Goal: Transaction & Acquisition: Purchase product/service

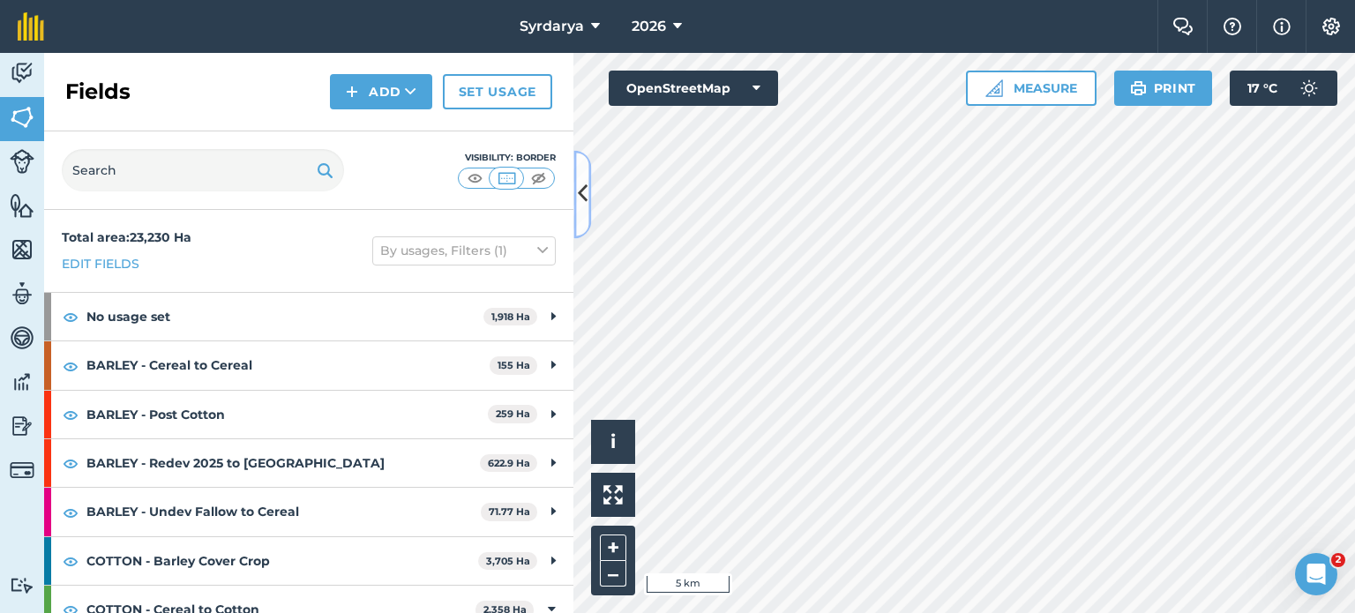
click at [581, 183] on icon at bounding box center [583, 194] width 10 height 31
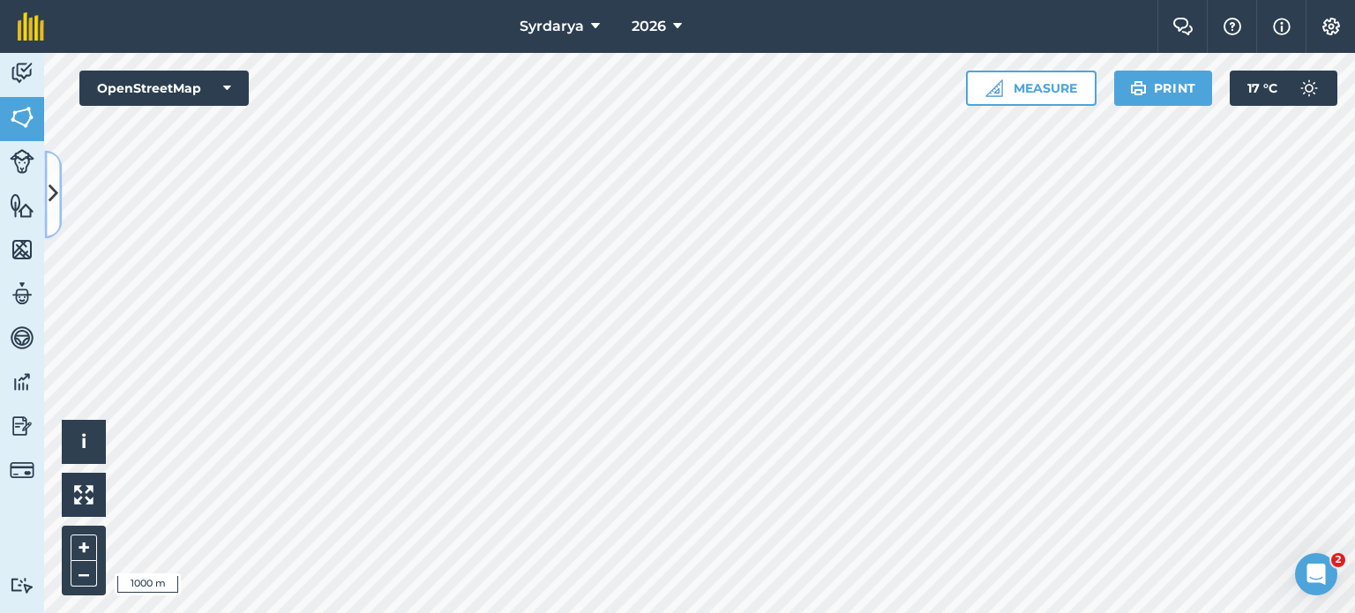
click at [53, 192] on icon at bounding box center [54, 194] width 10 height 31
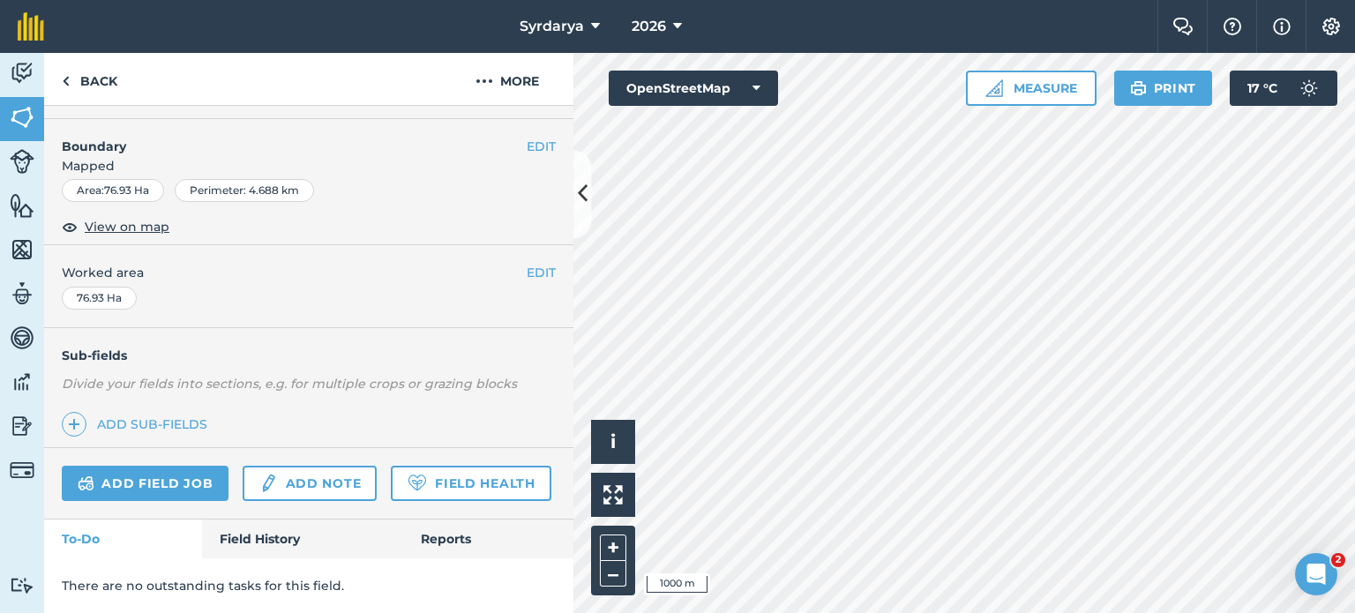
scroll to position [264, 0]
click at [391, 488] on link "Field Health" at bounding box center [471, 483] width 160 height 35
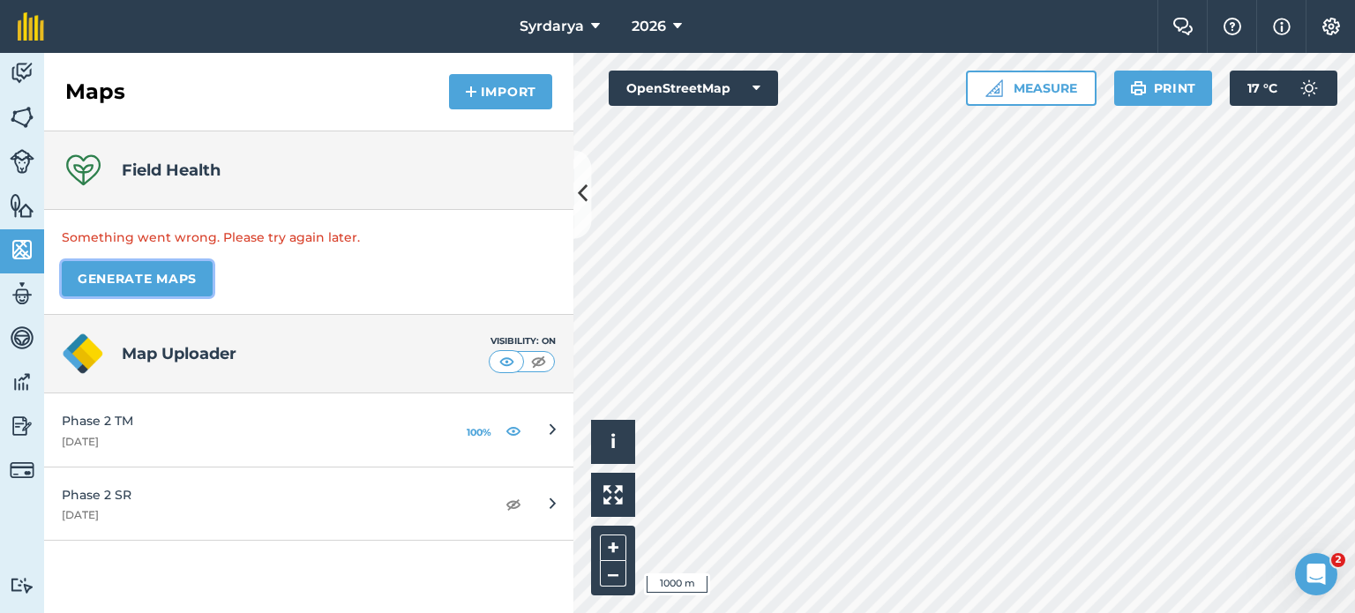
click at [166, 274] on button "Generate maps" at bounding box center [137, 278] width 151 height 35
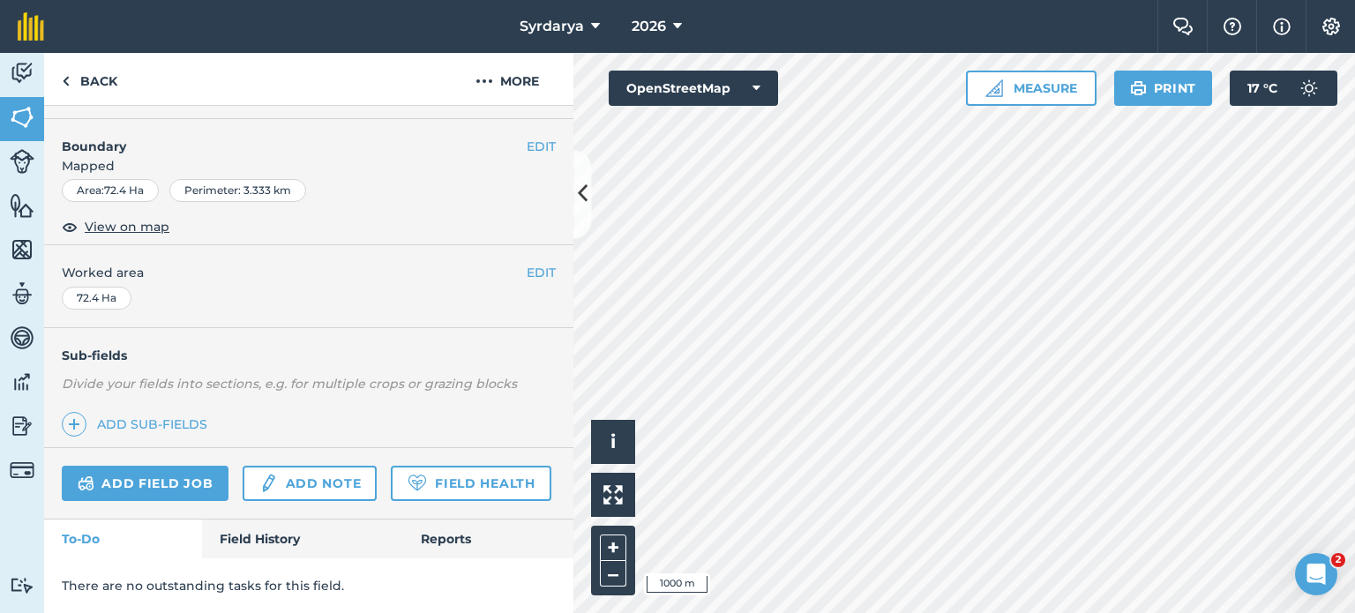
scroll to position [264, 0]
click at [391, 489] on link "Field Health" at bounding box center [471, 483] width 160 height 35
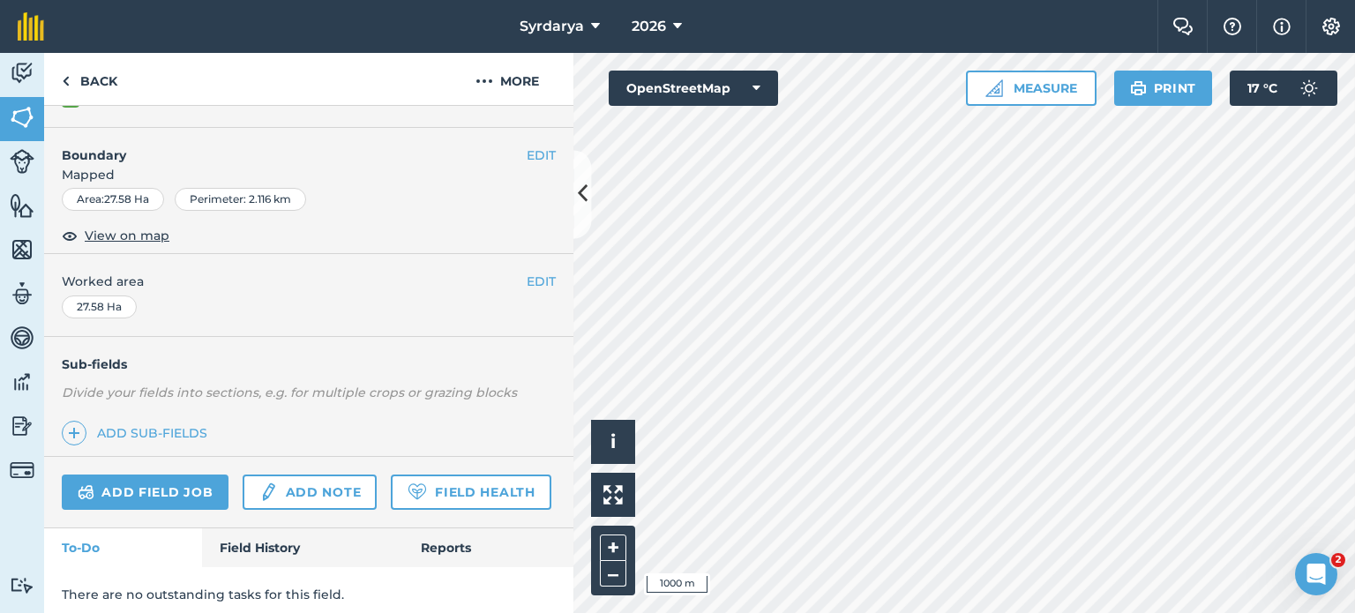
scroll to position [264, 0]
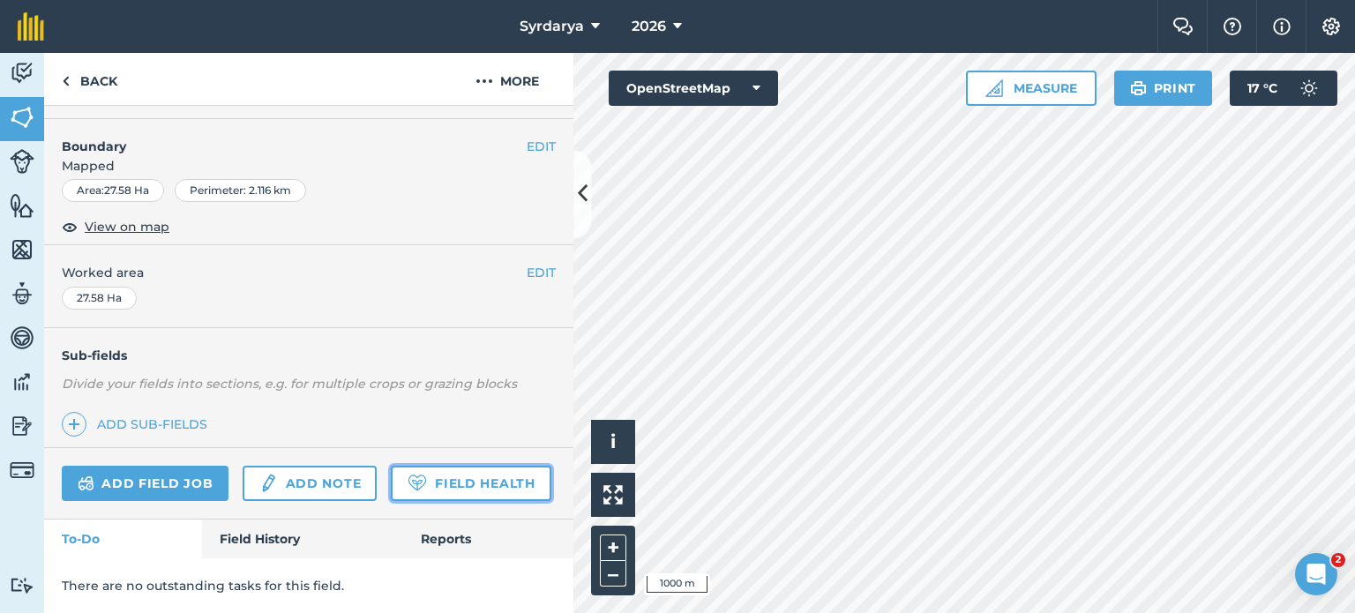
click at [391, 479] on link "Field Health" at bounding box center [471, 483] width 160 height 35
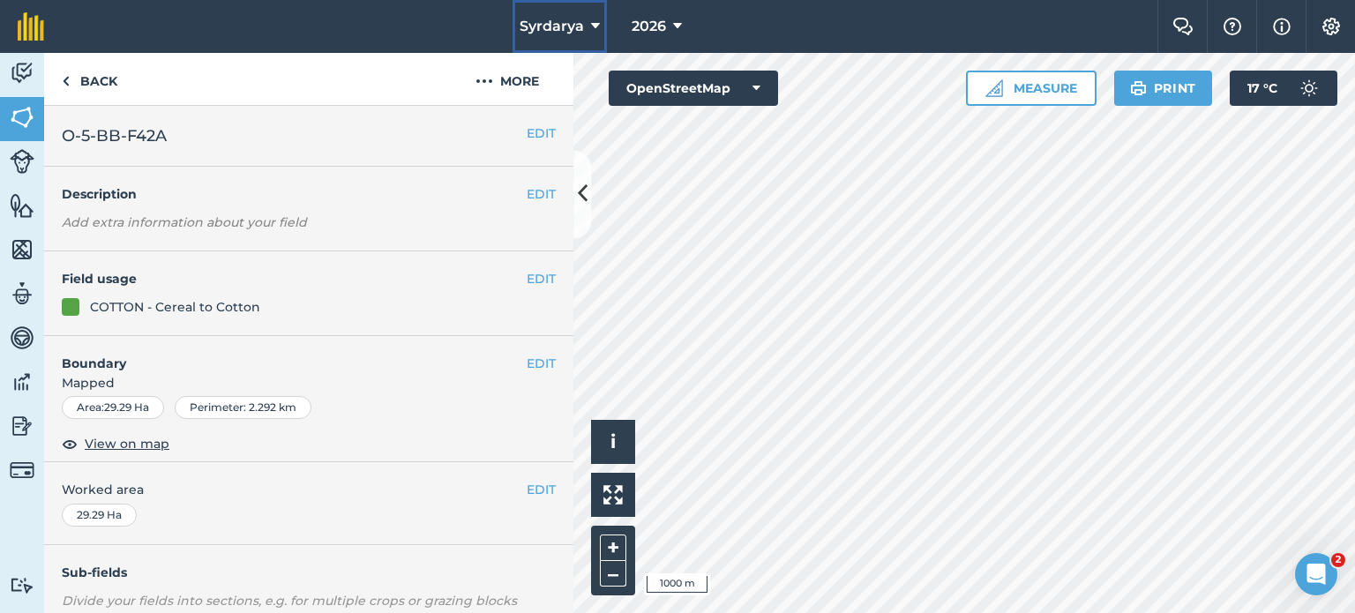
click at [596, 29] on icon at bounding box center [595, 26] width 9 height 21
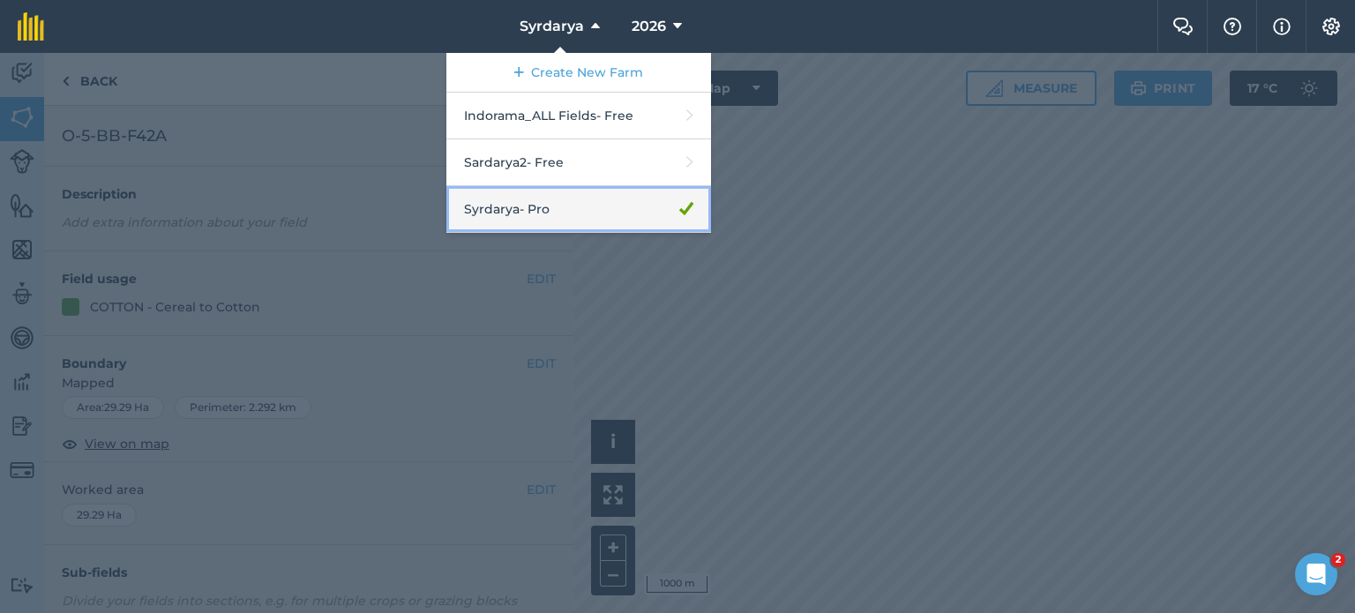
click at [593, 206] on link "Syrdarya - Pro" at bounding box center [578, 209] width 265 height 47
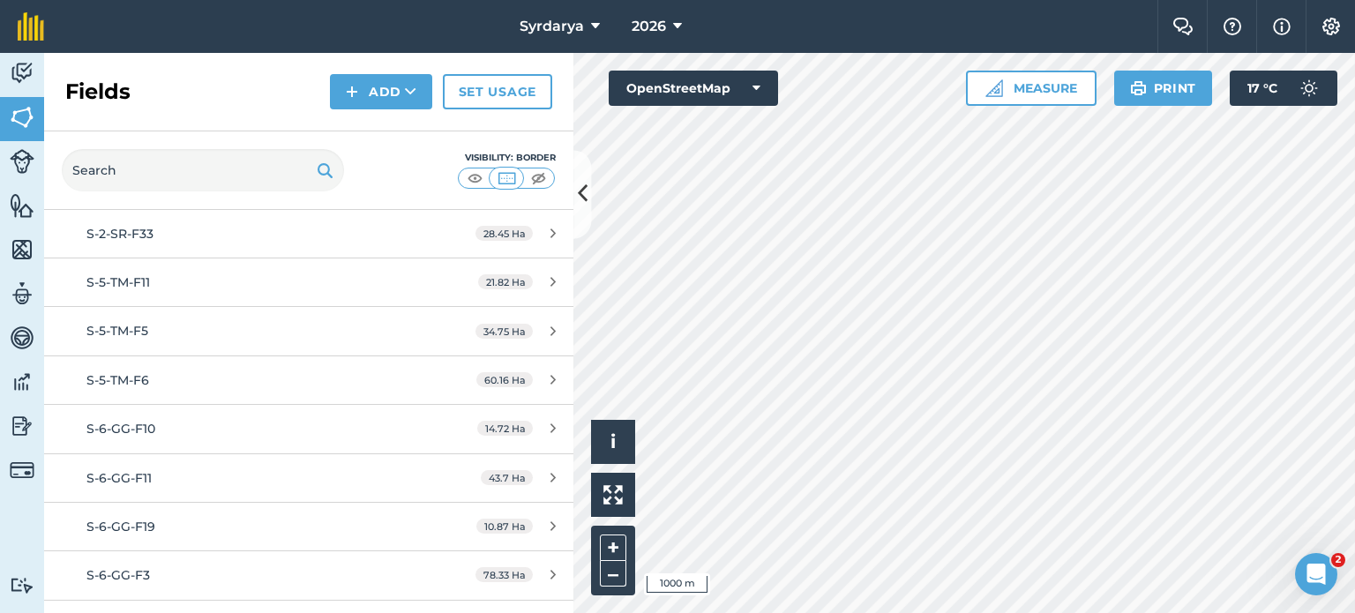
scroll to position [3334, 0]
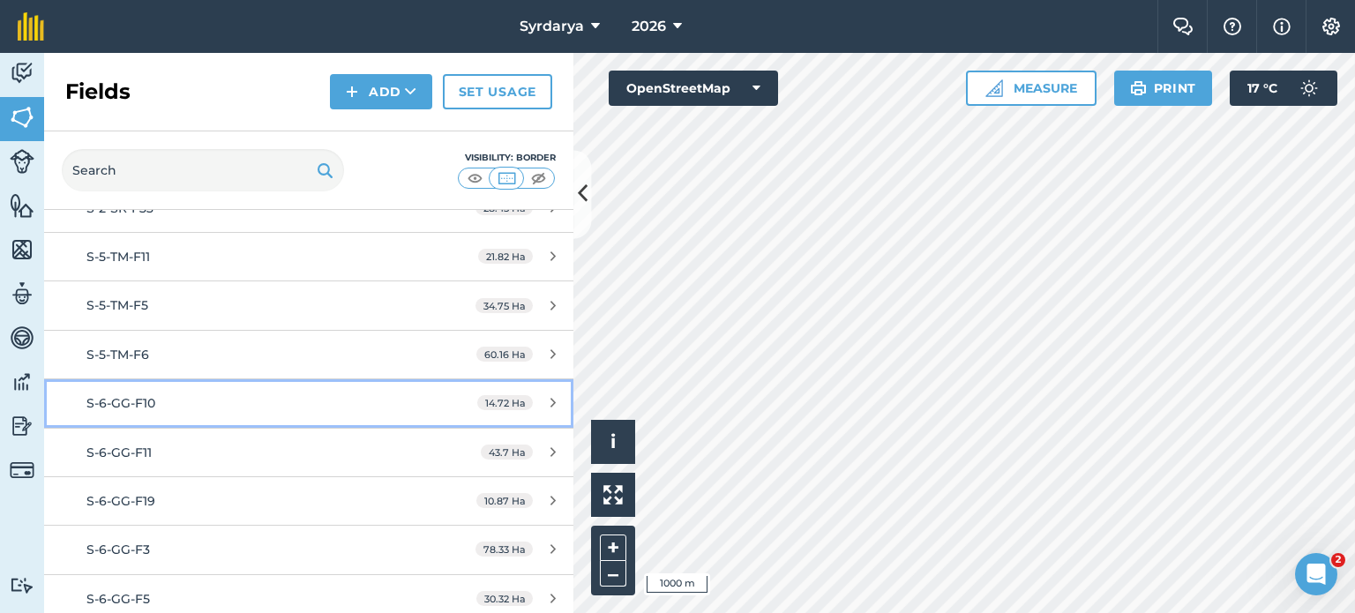
click at [139, 397] on span "S-6-GG-F10" at bounding box center [120, 403] width 69 height 16
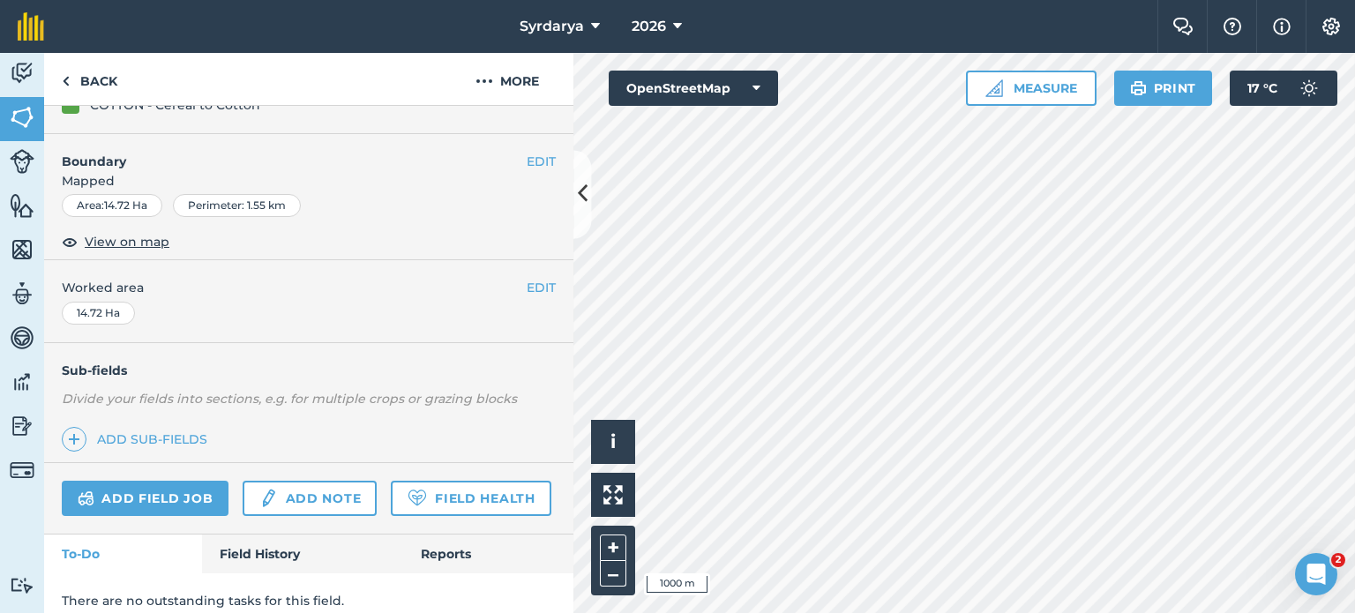
scroll to position [264, 0]
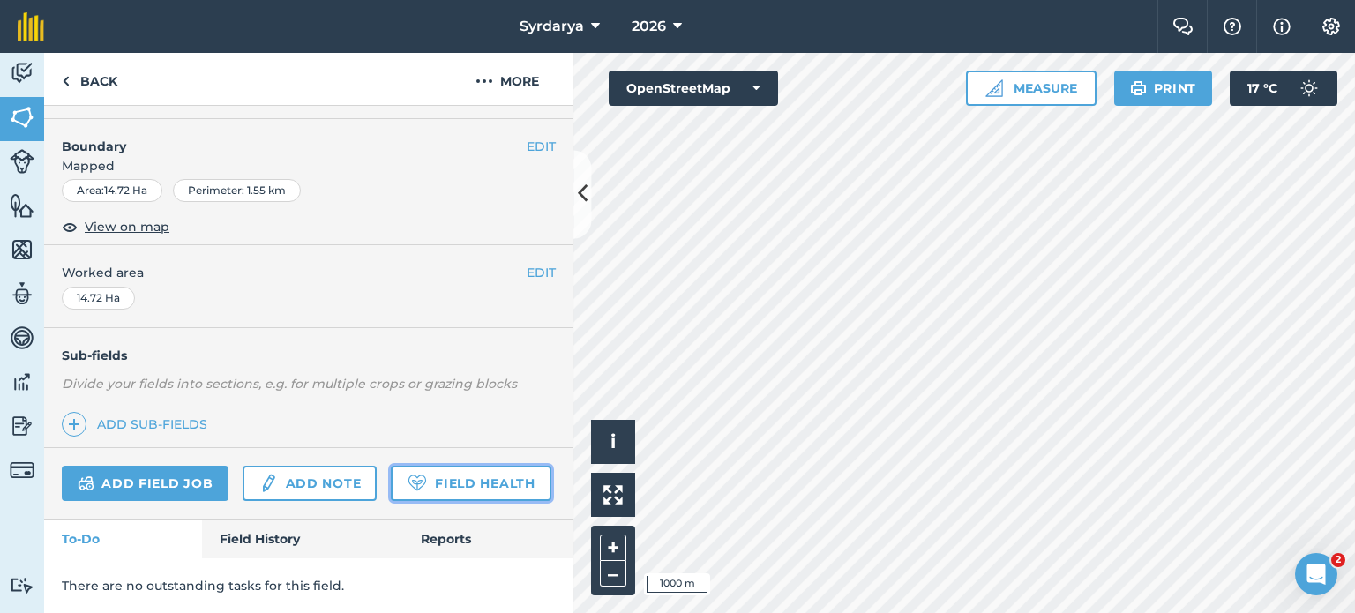
click at [391, 474] on link "Field Health" at bounding box center [471, 483] width 160 height 35
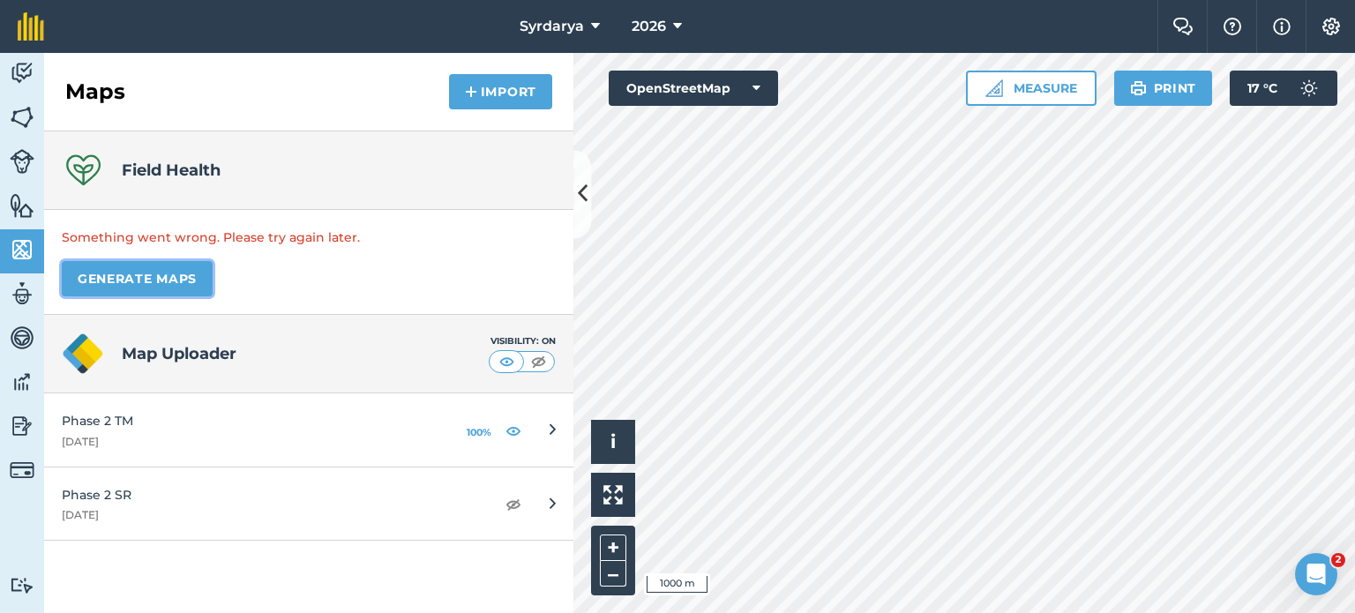
click at [152, 288] on button "Generate maps" at bounding box center [137, 278] width 151 height 35
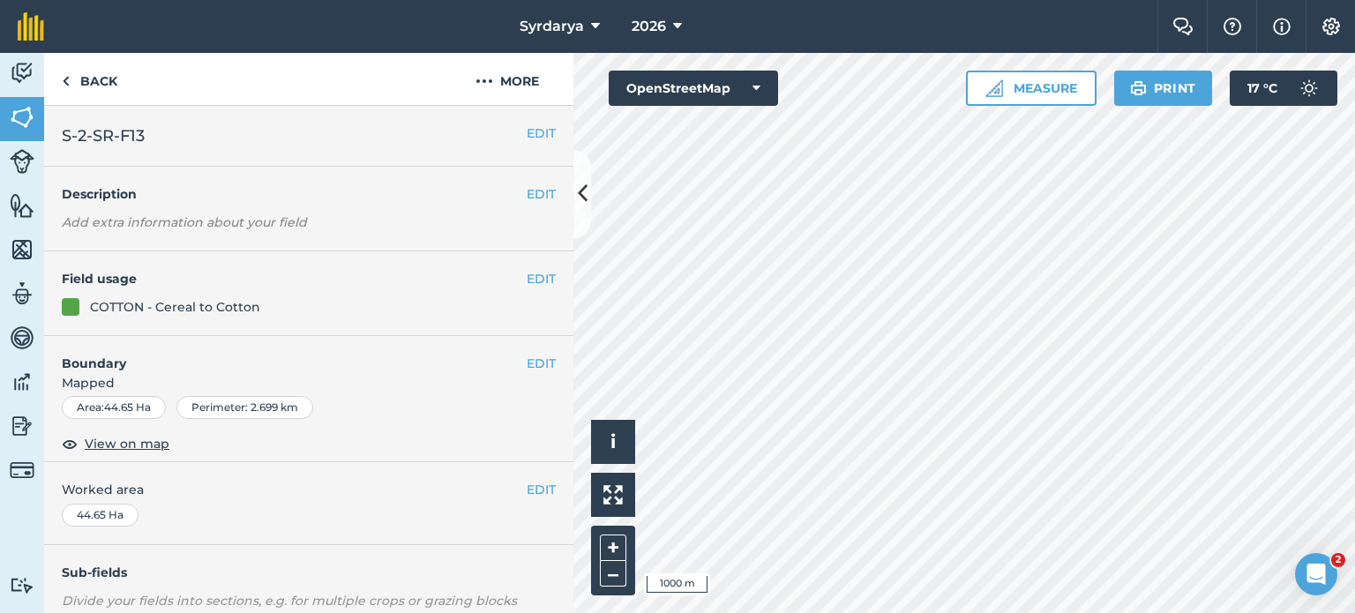
scroll to position [264, 0]
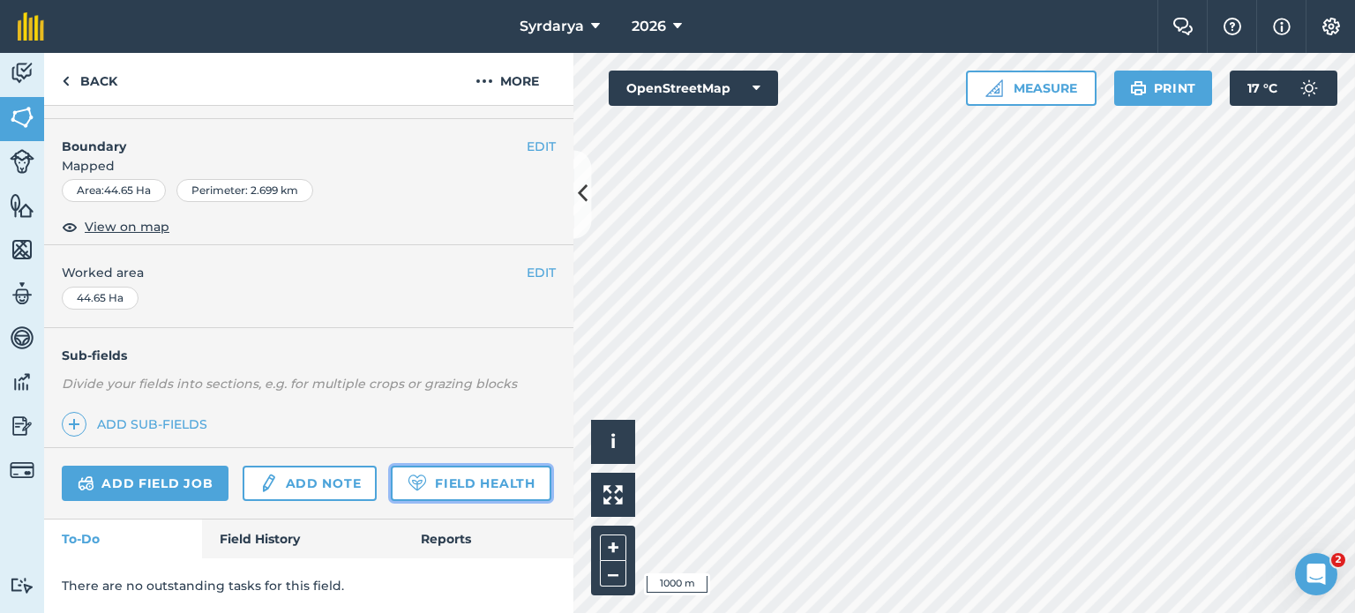
click at [391, 490] on link "Field Health" at bounding box center [471, 483] width 160 height 35
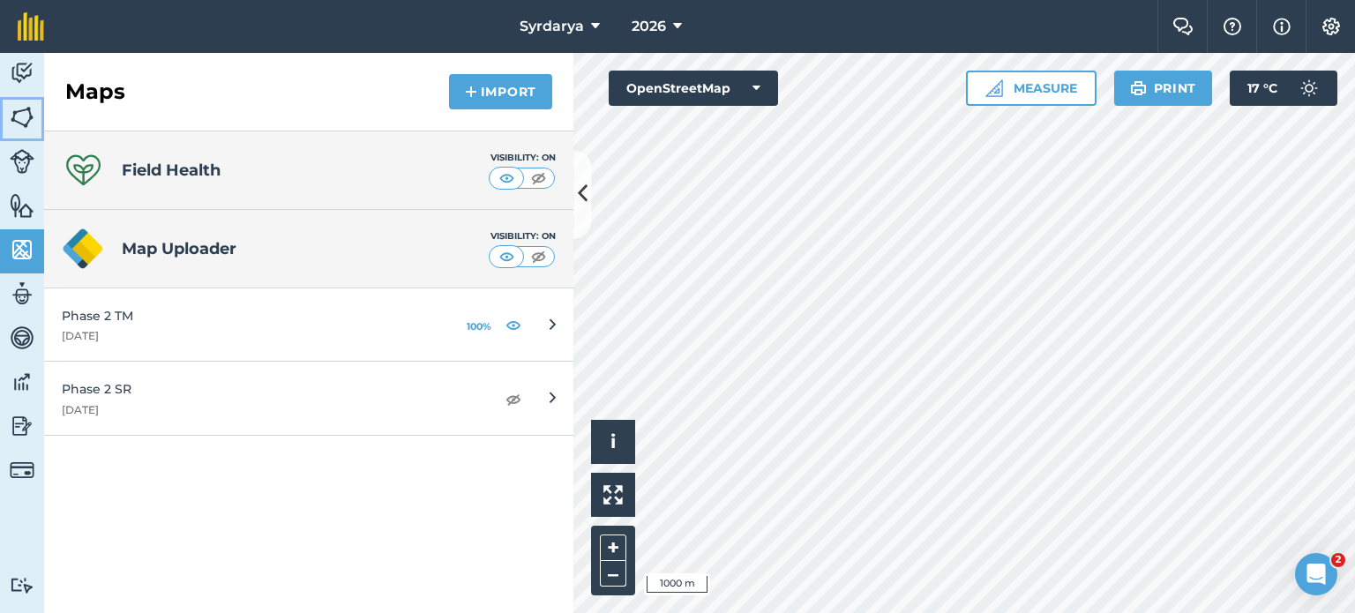
click at [28, 125] on img at bounding box center [22, 117] width 25 height 26
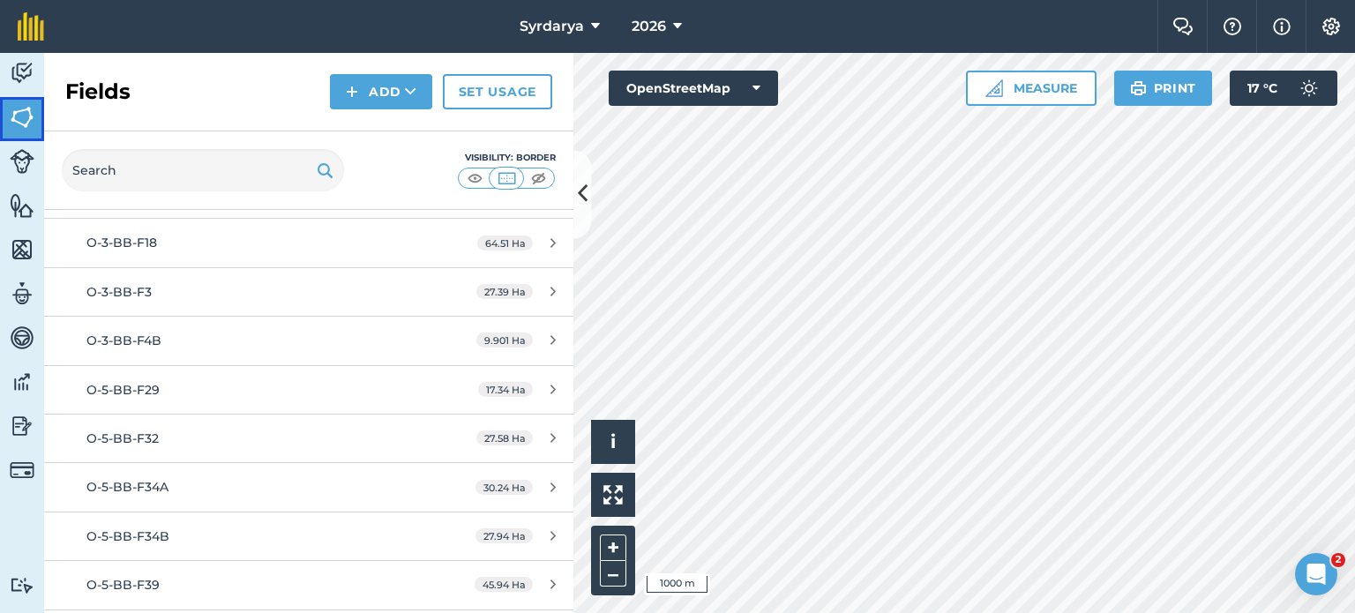
scroll to position [930, 0]
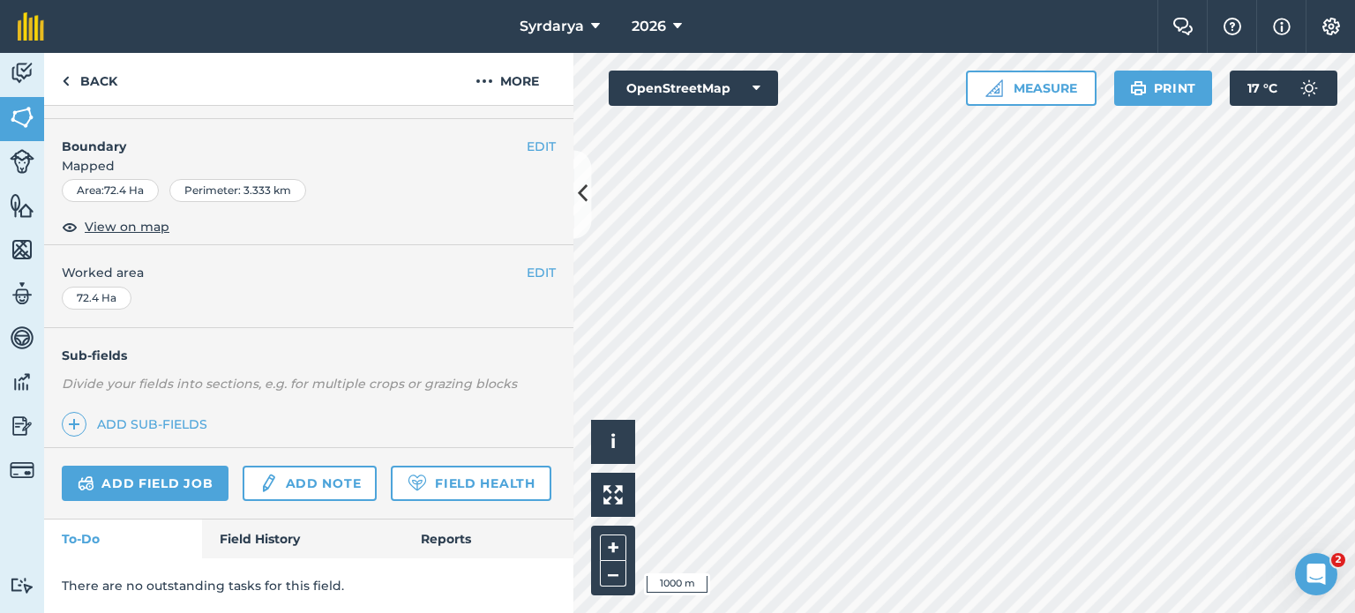
scroll to position [264, 0]
click at [391, 497] on link "Field Health" at bounding box center [471, 483] width 160 height 35
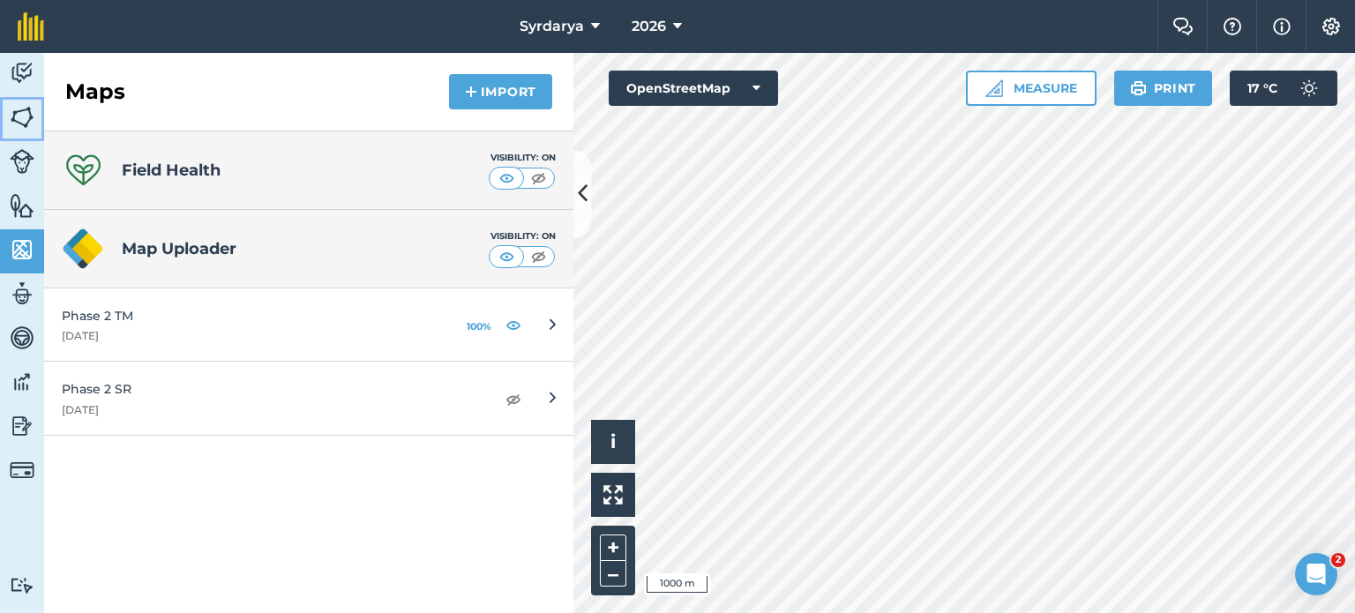
click at [13, 116] on img at bounding box center [22, 117] width 25 height 26
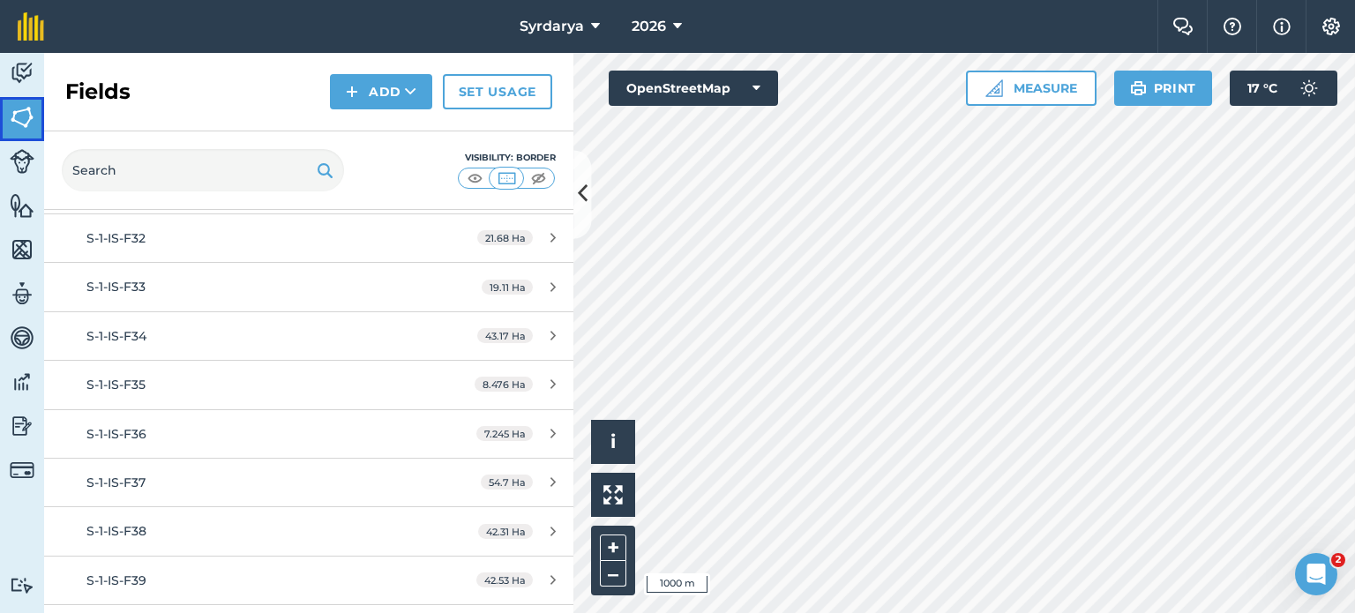
scroll to position [2034, 0]
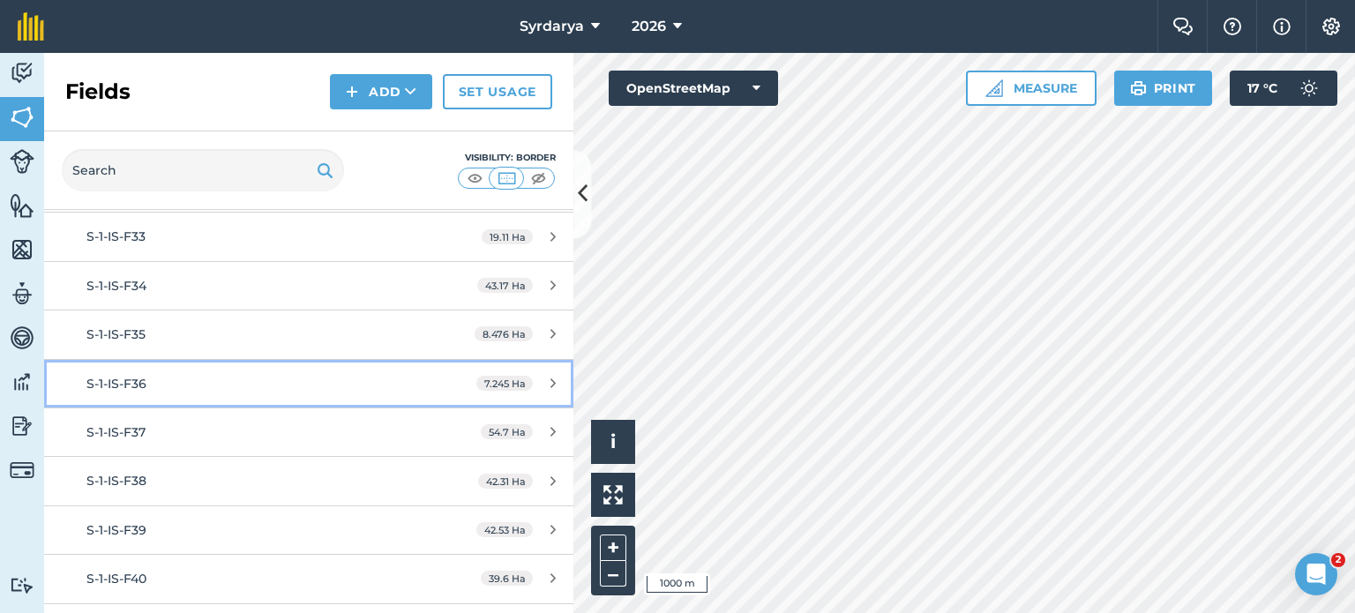
click at [173, 374] on div "S-1-IS-F36" at bounding box center [252, 383] width 332 height 19
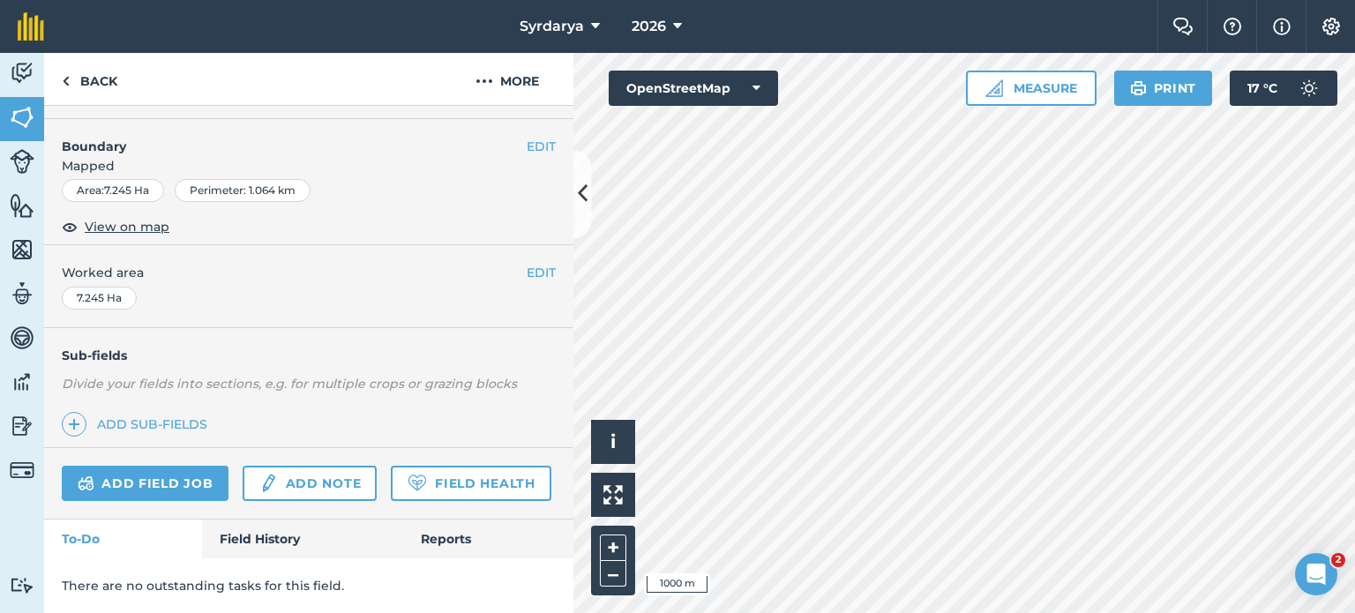
scroll to position [264, 0]
click at [391, 471] on link "Field Health" at bounding box center [471, 483] width 160 height 35
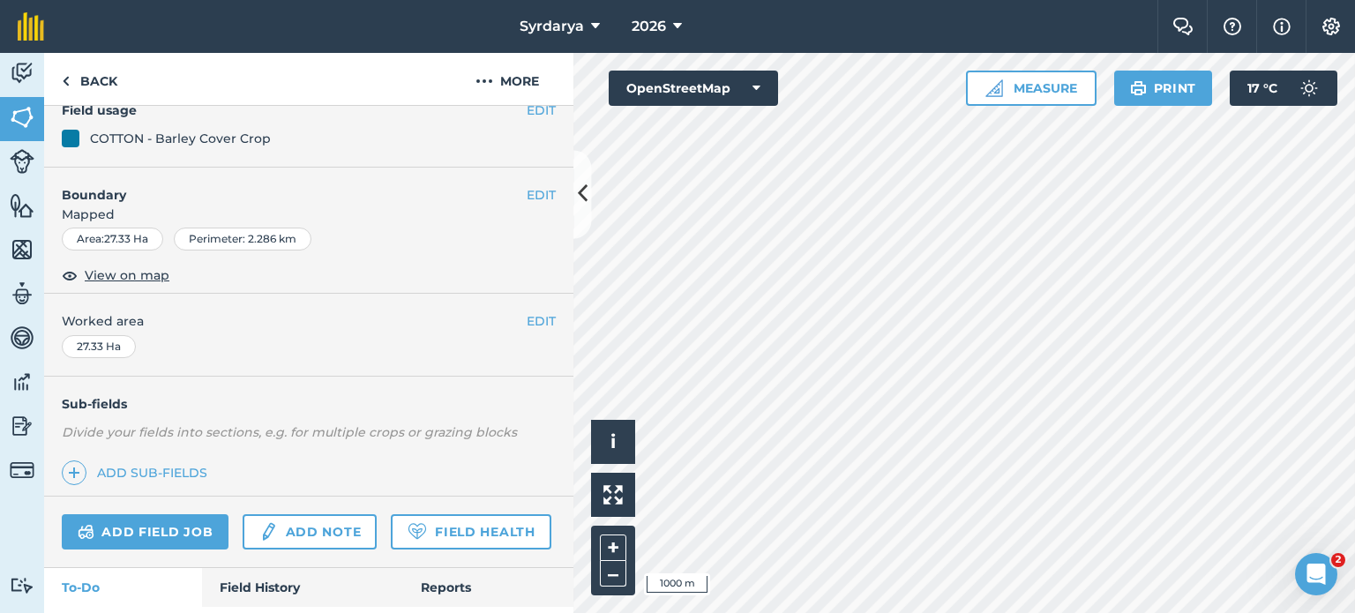
scroll to position [264, 0]
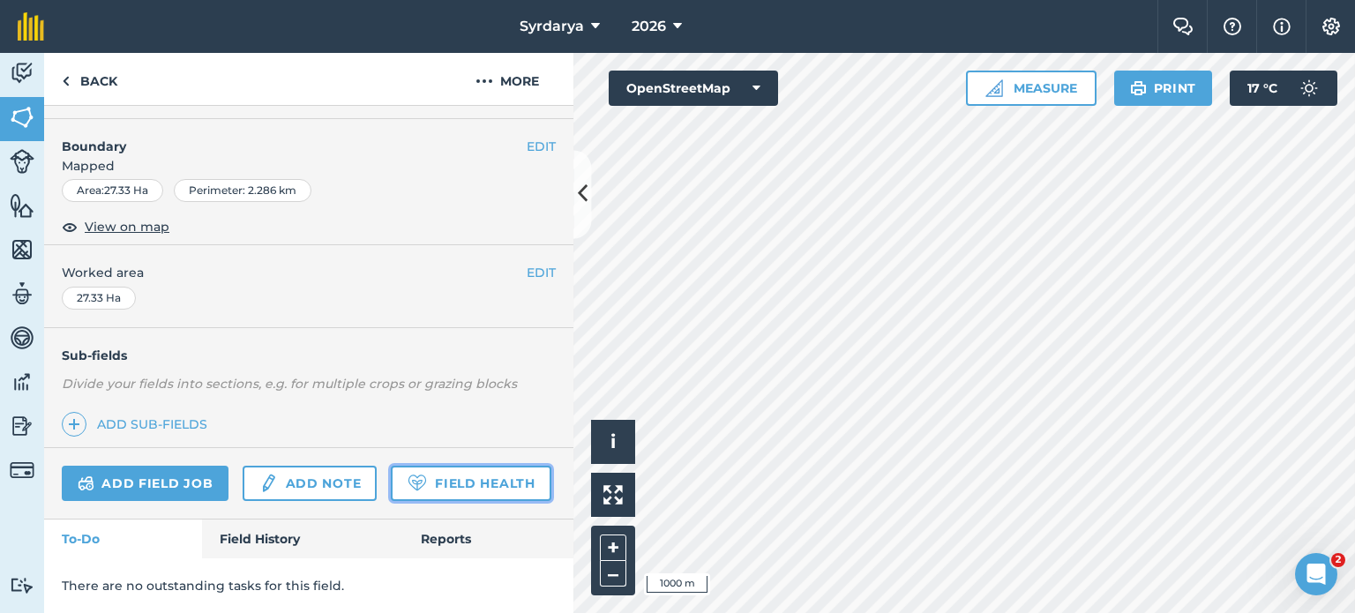
click at [391, 490] on link "Field Health" at bounding box center [471, 483] width 160 height 35
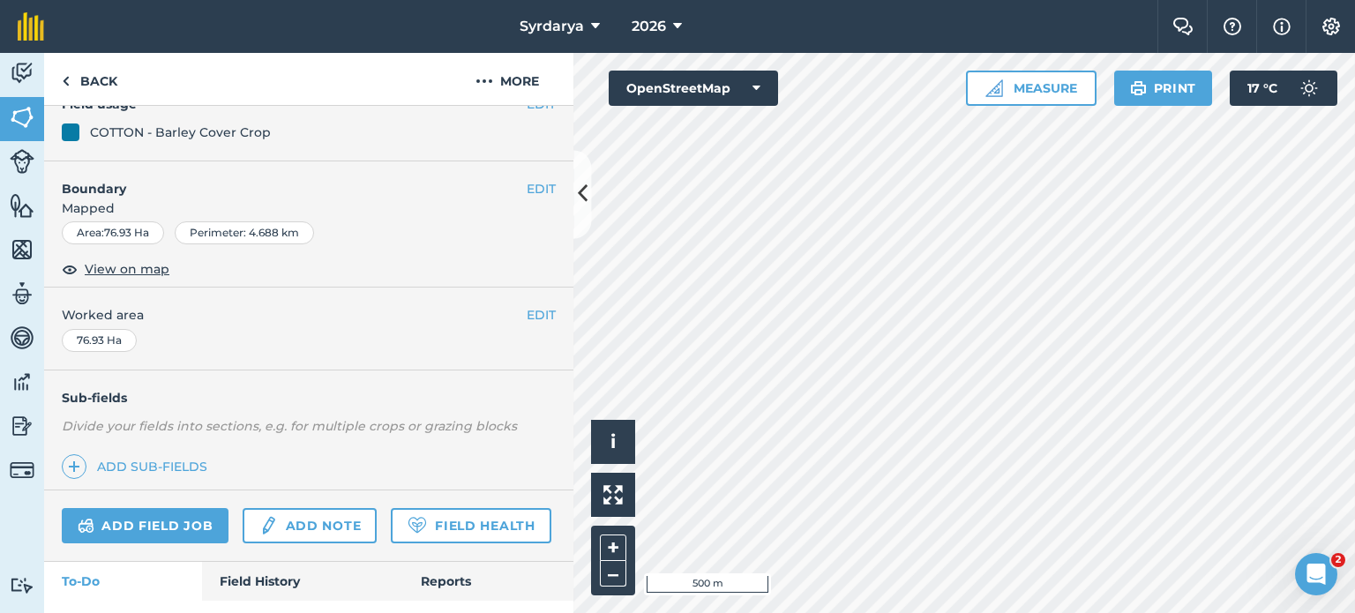
scroll to position [264, 0]
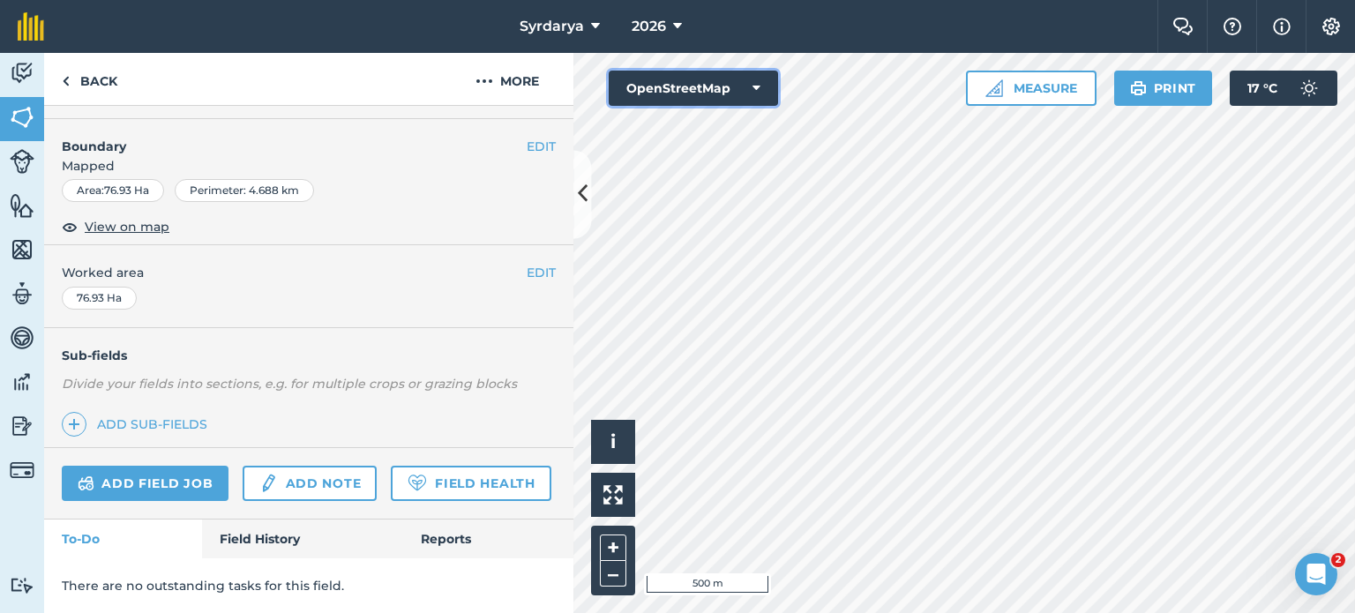
click at [741, 87] on button "OpenStreetMap" at bounding box center [693, 88] width 169 height 35
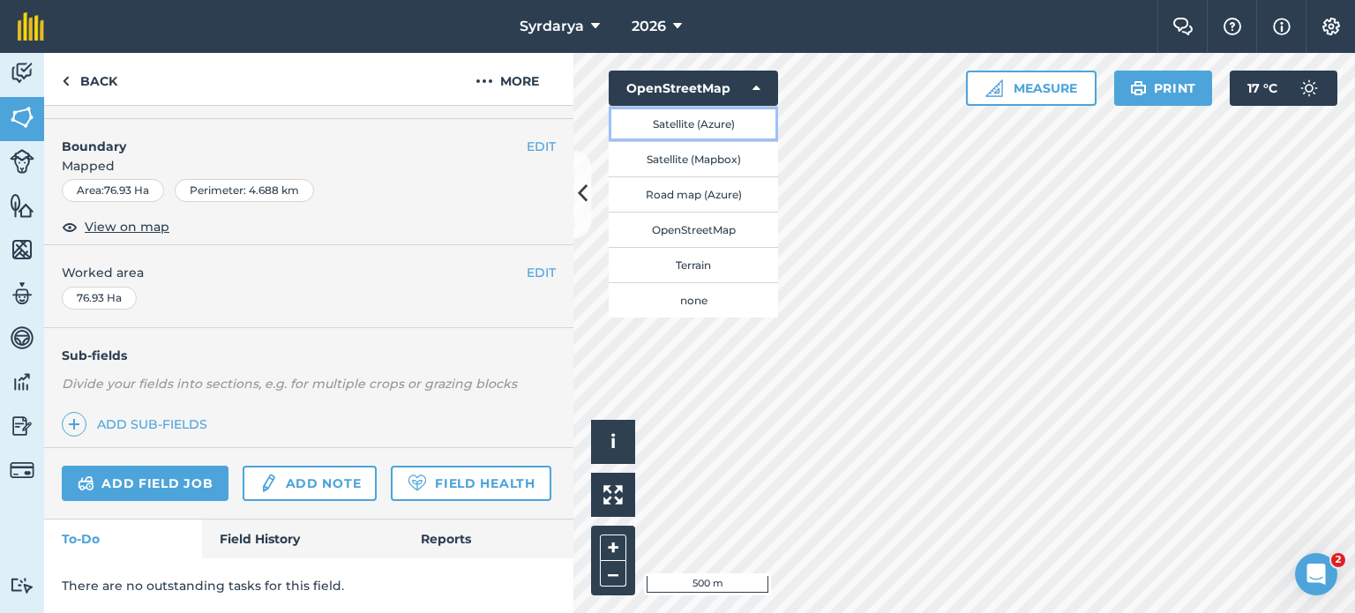
click at [717, 117] on button "Satellite (Azure)" at bounding box center [693, 123] width 169 height 35
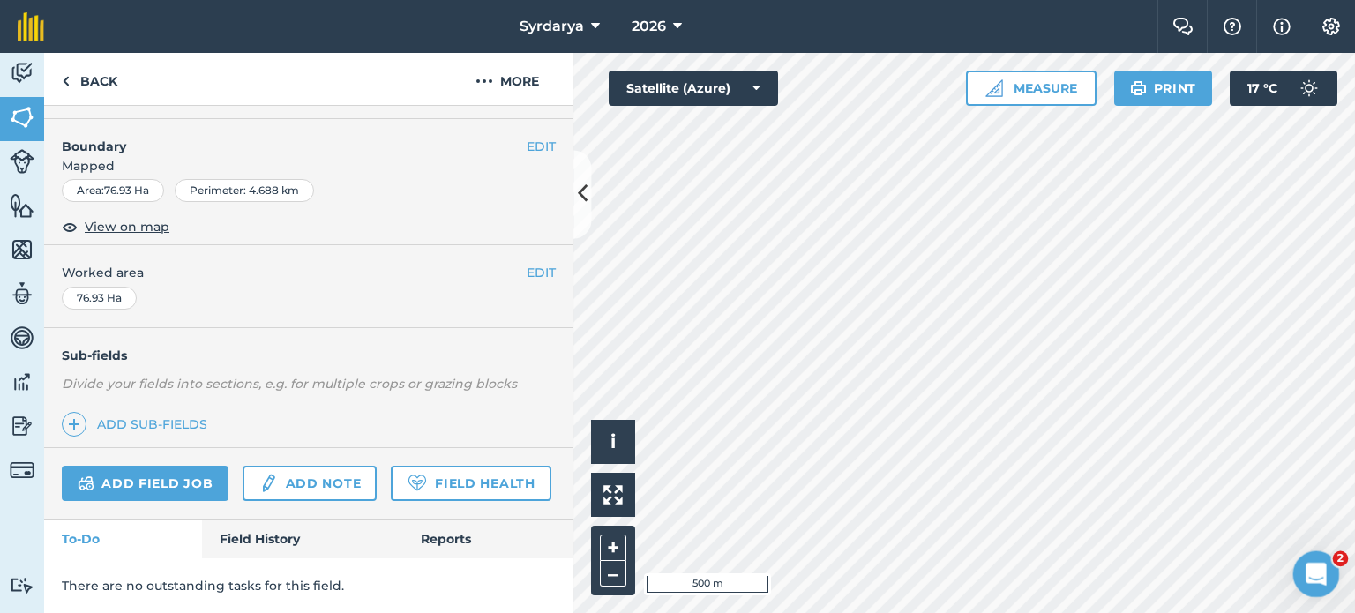
click at [1328, 576] on div "Open Intercom Messenger" at bounding box center [1314, 572] width 58 height 58
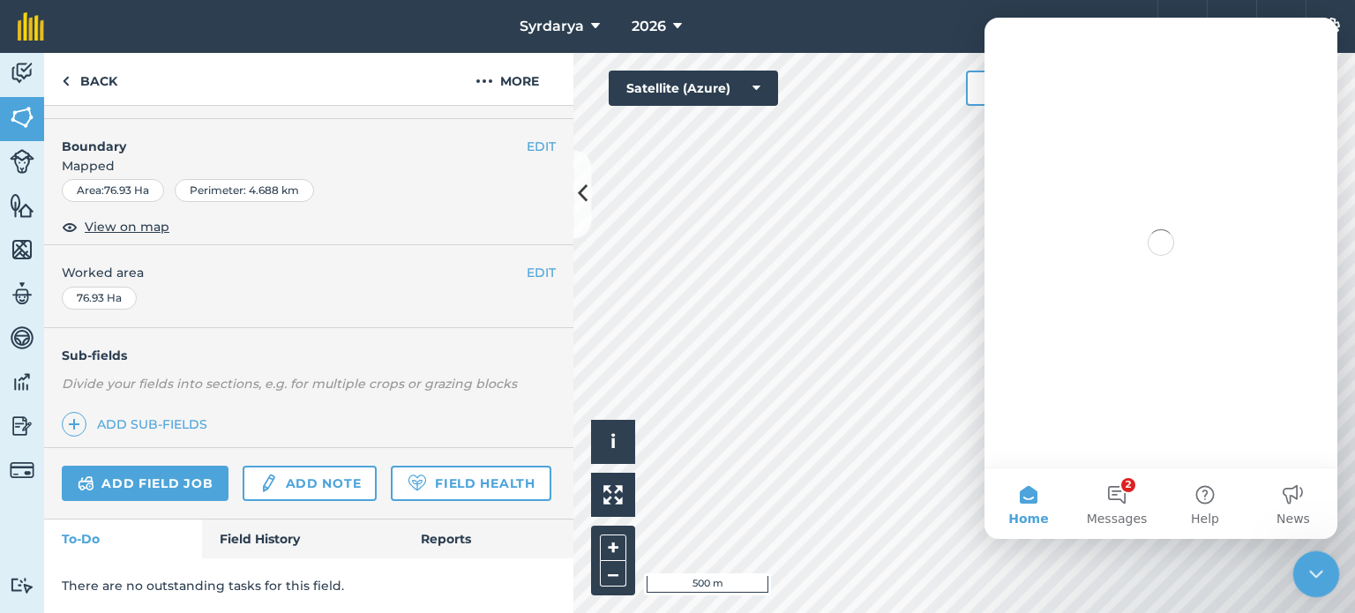
scroll to position [0, 0]
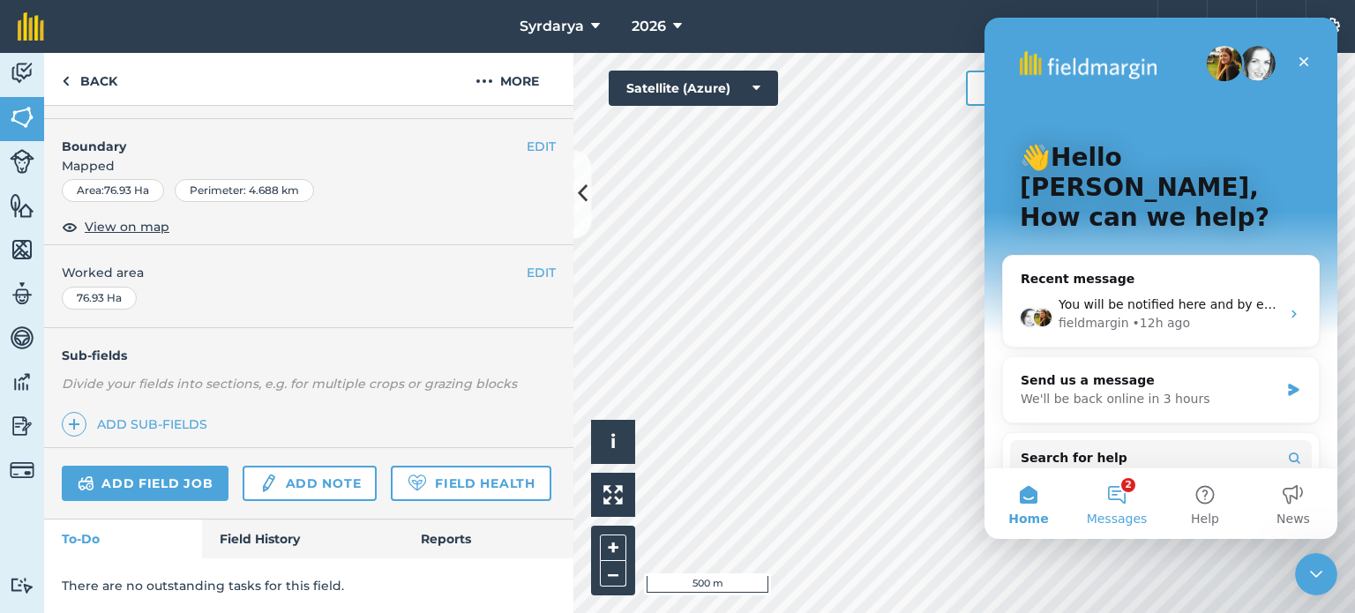
click at [1129, 486] on button "2 Messages" at bounding box center [1117, 503] width 88 height 71
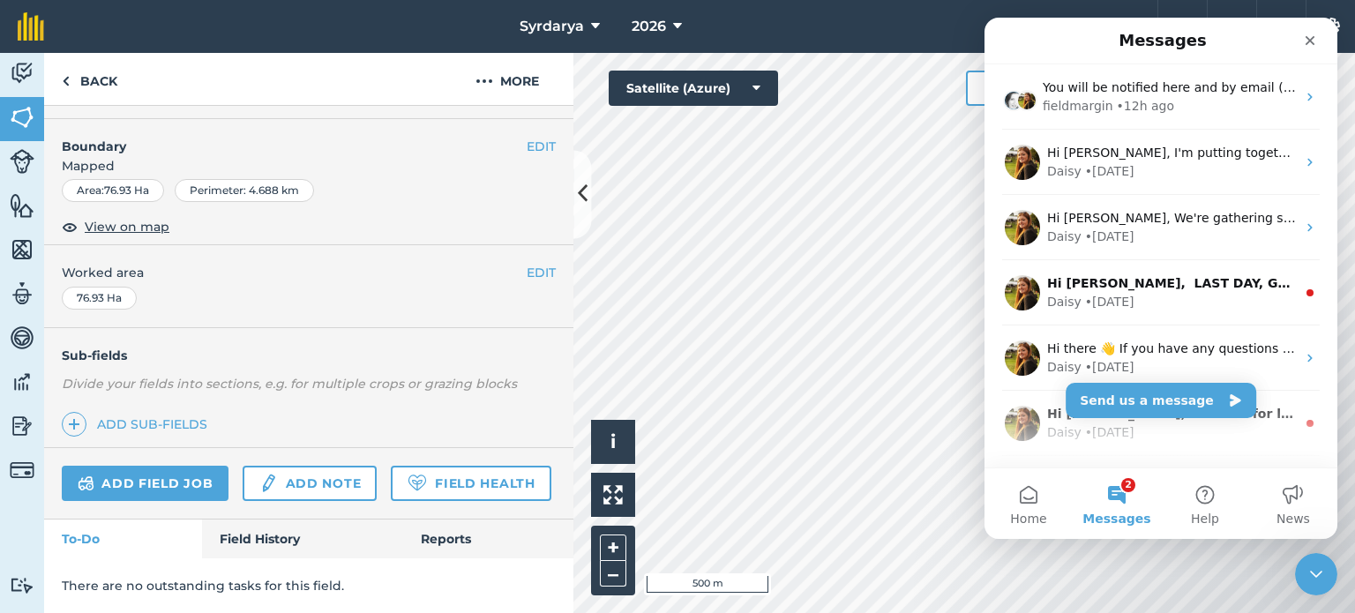
scroll to position [58, 0]
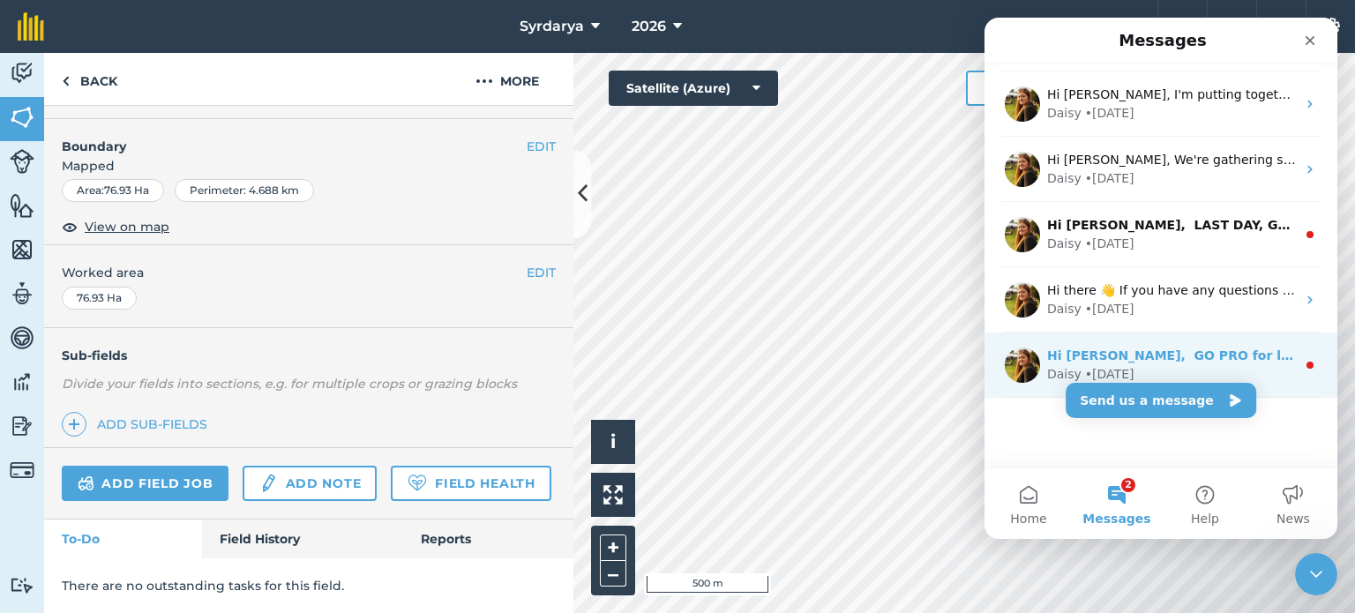
click at [1245, 366] on div "Daisy • [DATE]" at bounding box center [1171, 374] width 249 height 19
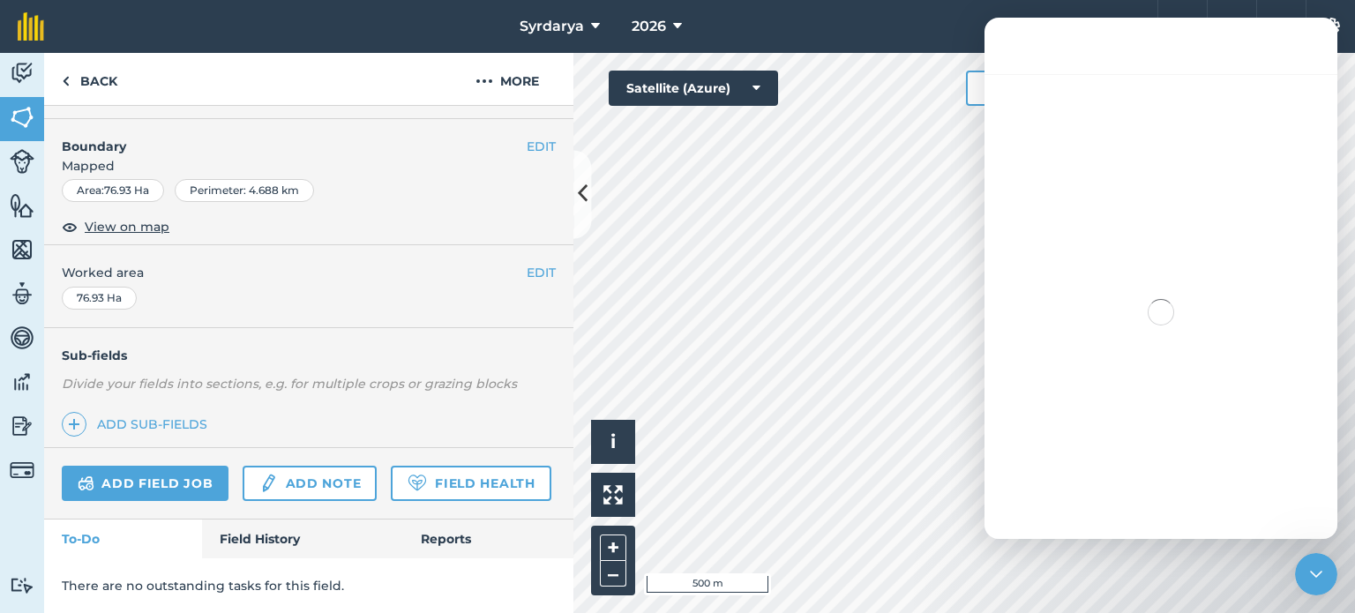
scroll to position [0, 0]
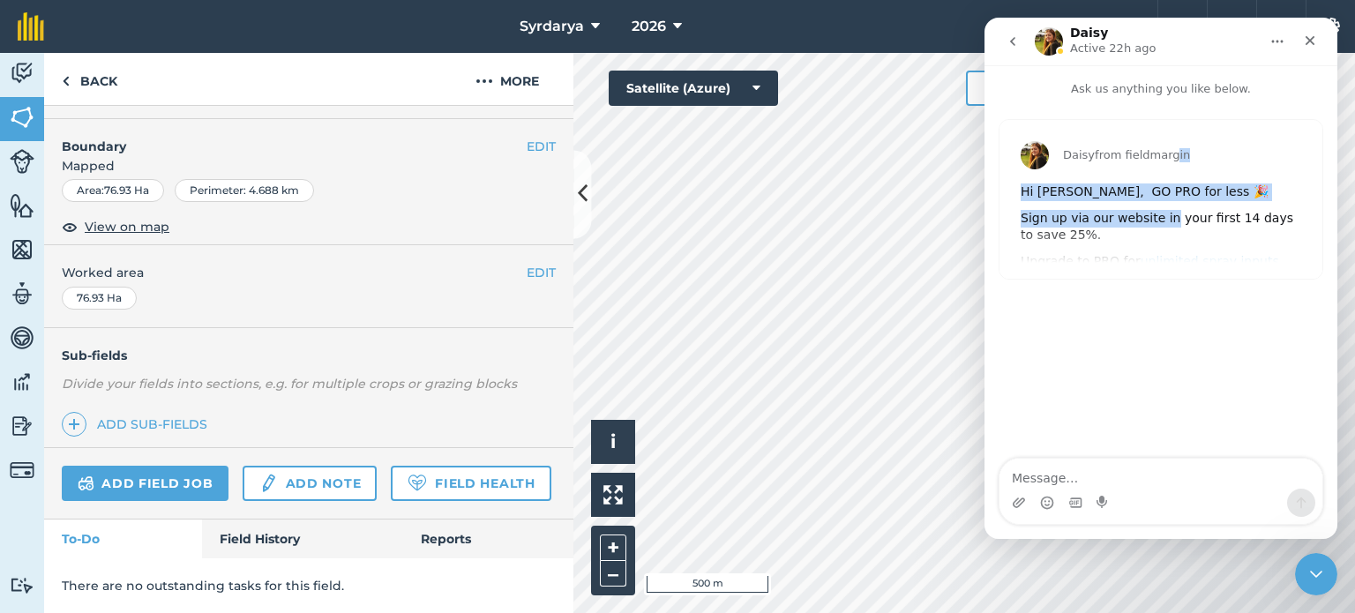
drag, startPoint x: 1158, startPoint y: 205, endPoint x: 1161, endPoint y: 155, distance: 49.5
click at [1161, 155] on div "[PERSON_NAME] from fieldmargin Hi [PERSON_NAME], GO PRO for less 🎉 Sign up via …" at bounding box center [1161, 379] width 323 height 518
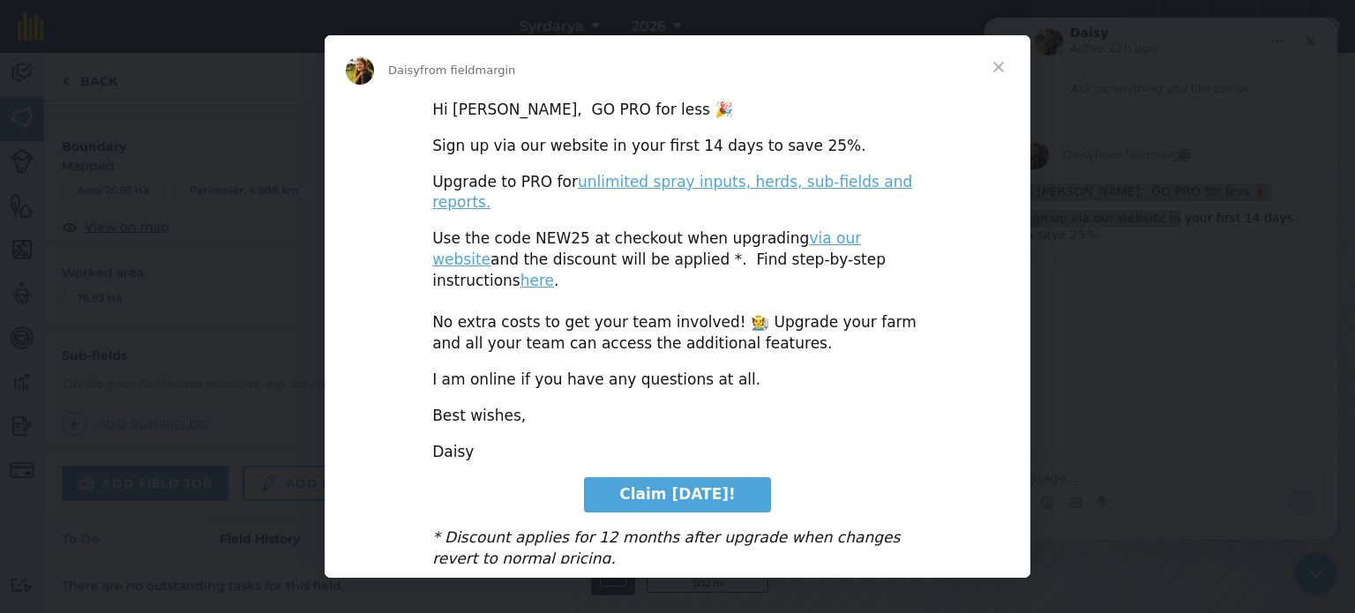
click at [635, 485] on span "Claim [DATE]!" at bounding box center [677, 494] width 116 height 18
click at [1001, 63] on span "Close" at bounding box center [999, 67] width 64 height 64
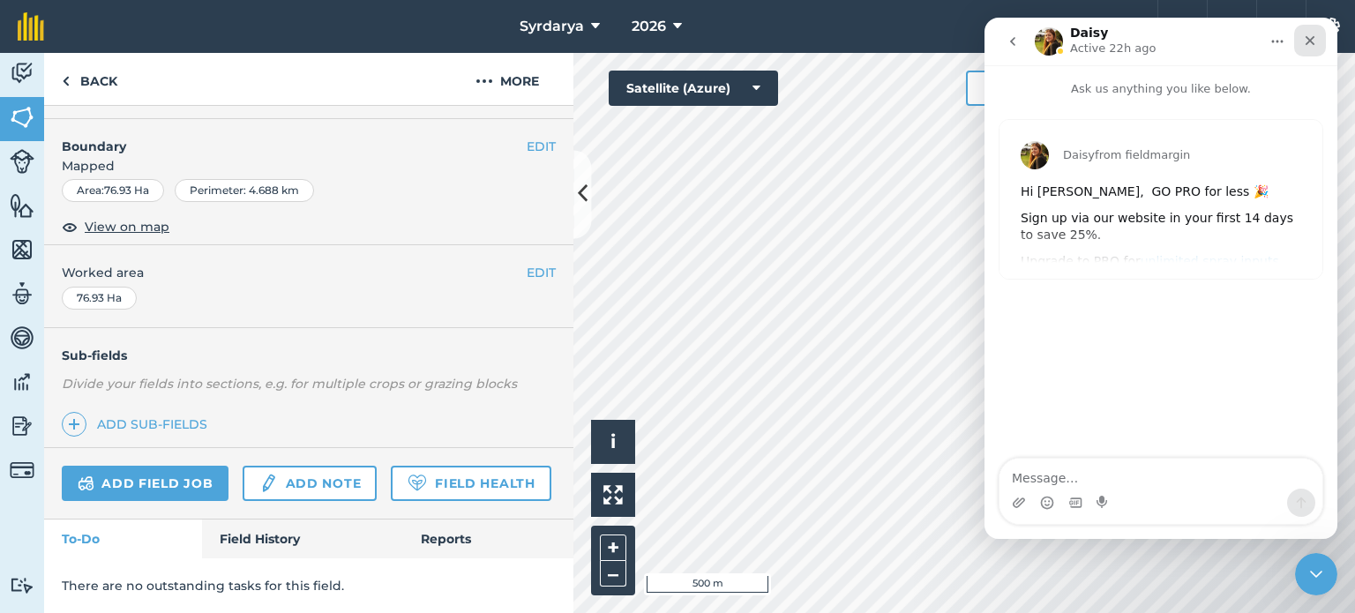
click at [1314, 39] on icon "Close" at bounding box center [1310, 41] width 14 height 14
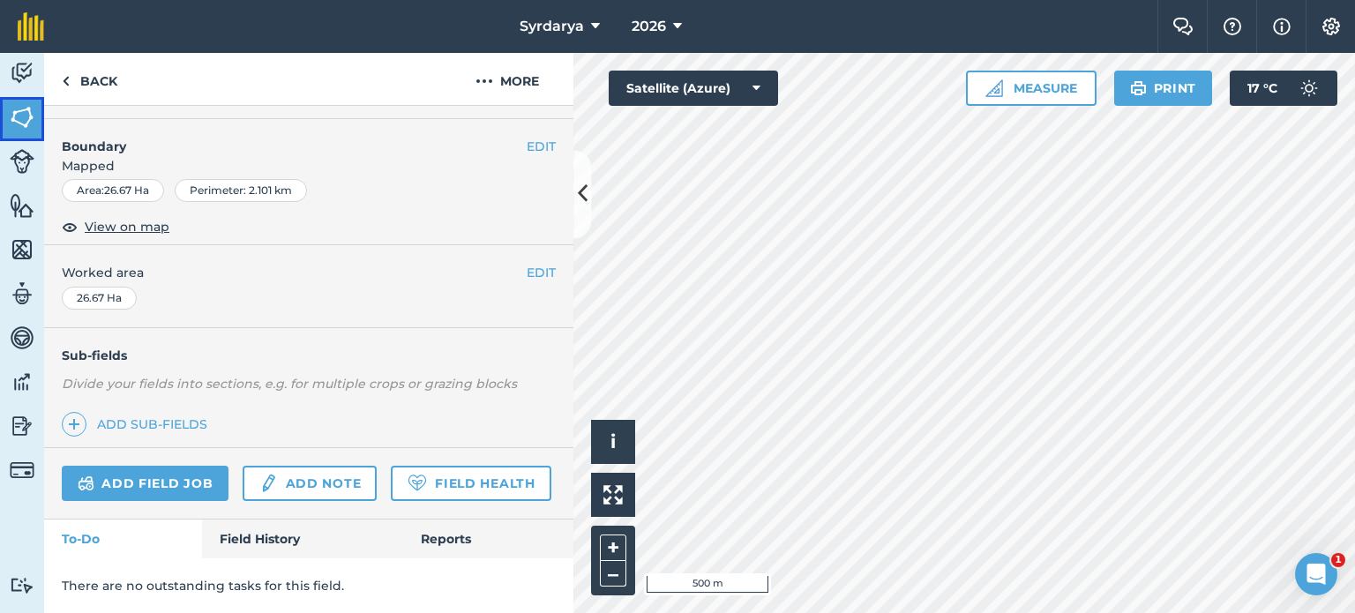
click at [19, 125] on img at bounding box center [22, 117] width 25 height 26
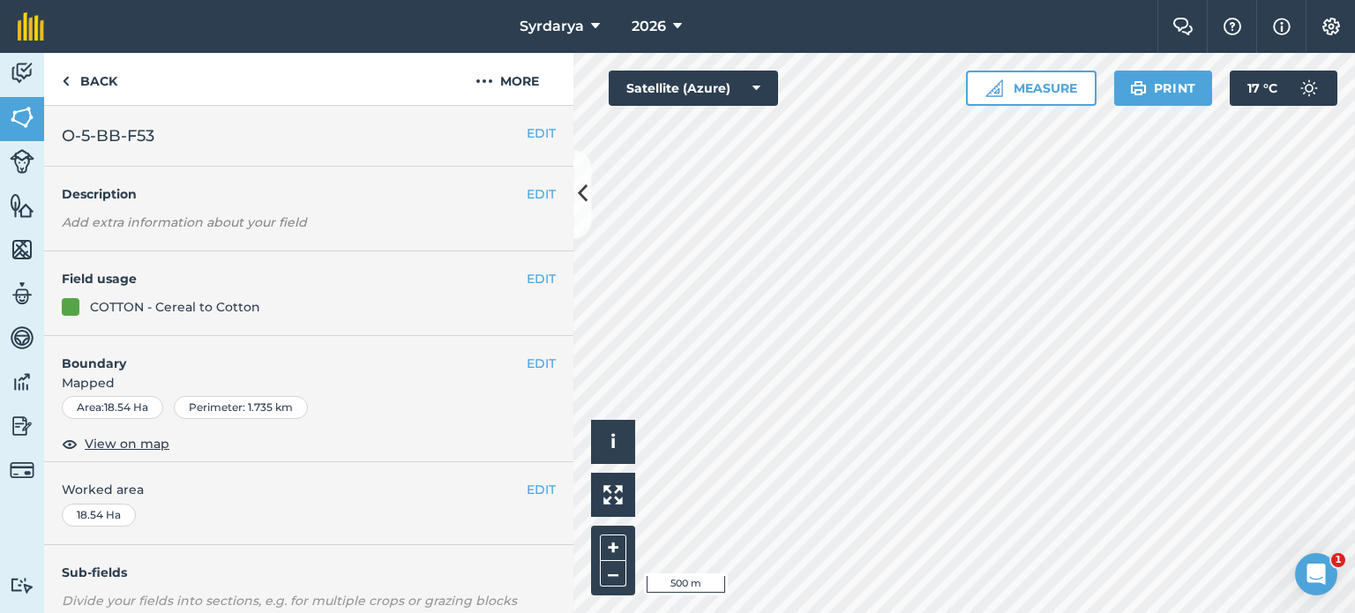
scroll to position [264, 0]
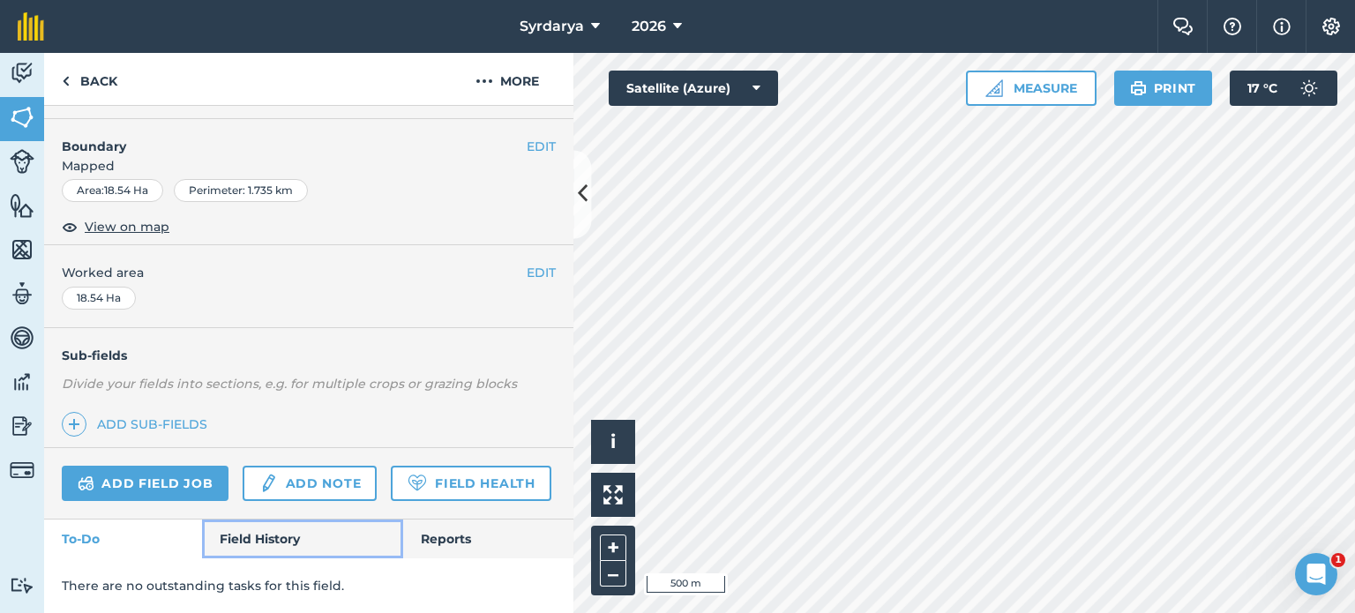
click at [286, 536] on link "Field History" at bounding box center [302, 539] width 200 height 39
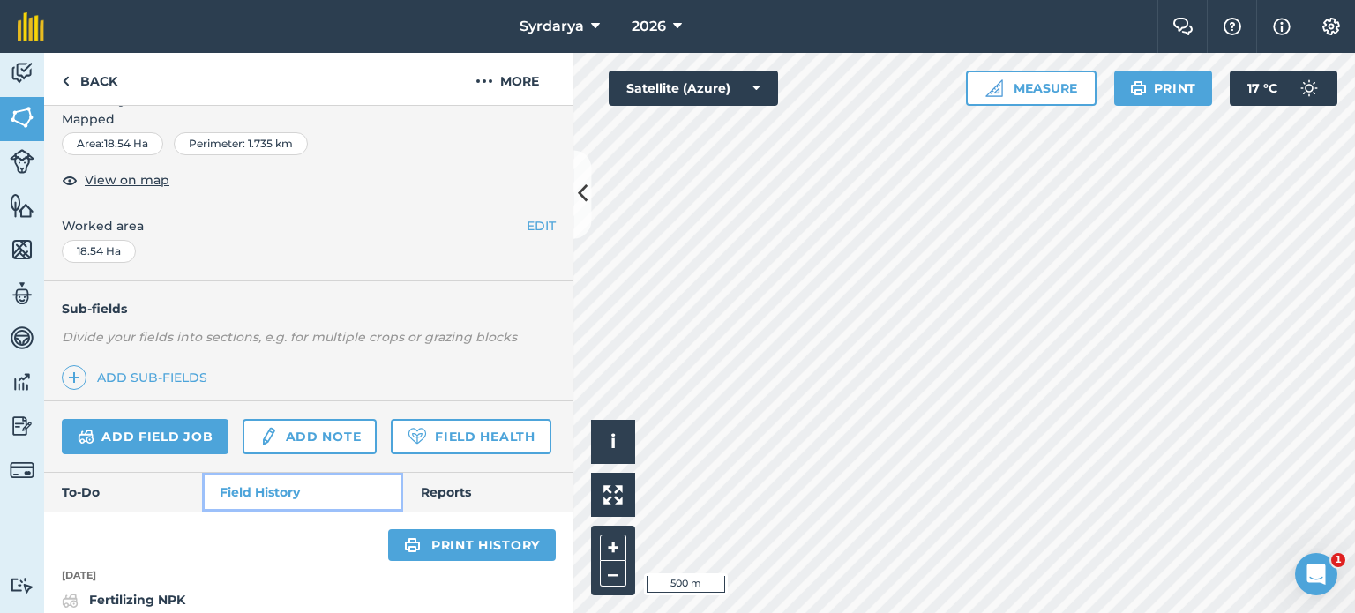
scroll to position [360, 0]
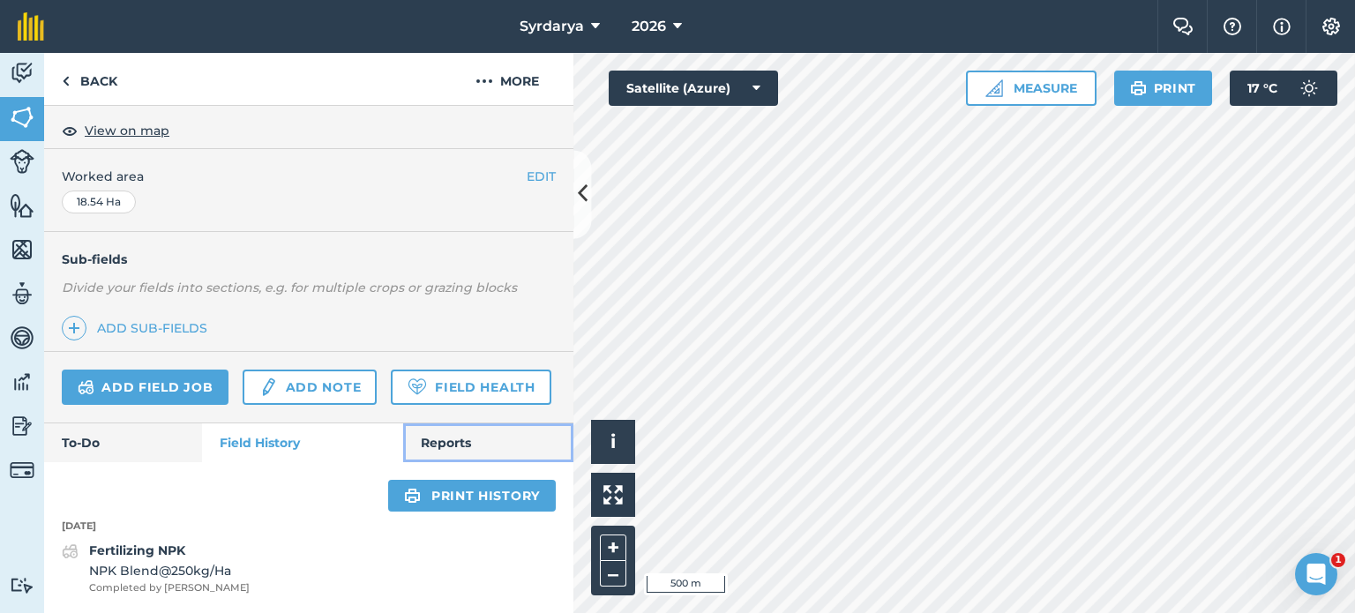
click at [446, 447] on link "Reports" at bounding box center [488, 442] width 170 height 39
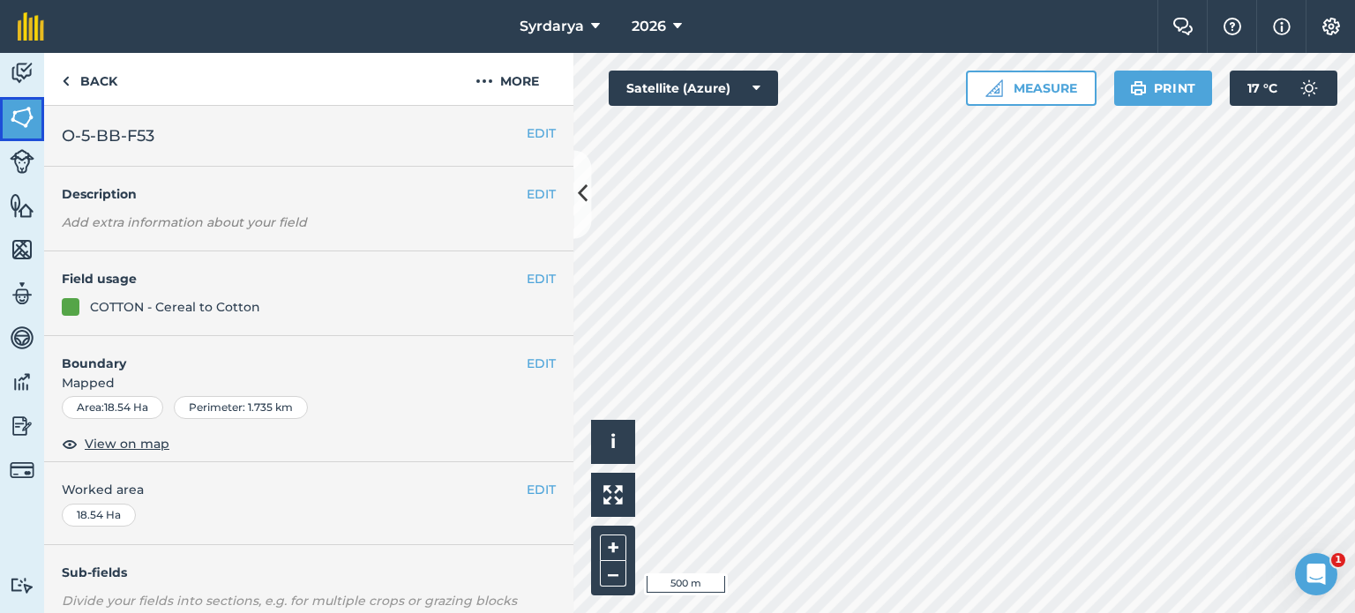
click at [14, 122] on img at bounding box center [22, 117] width 25 height 26
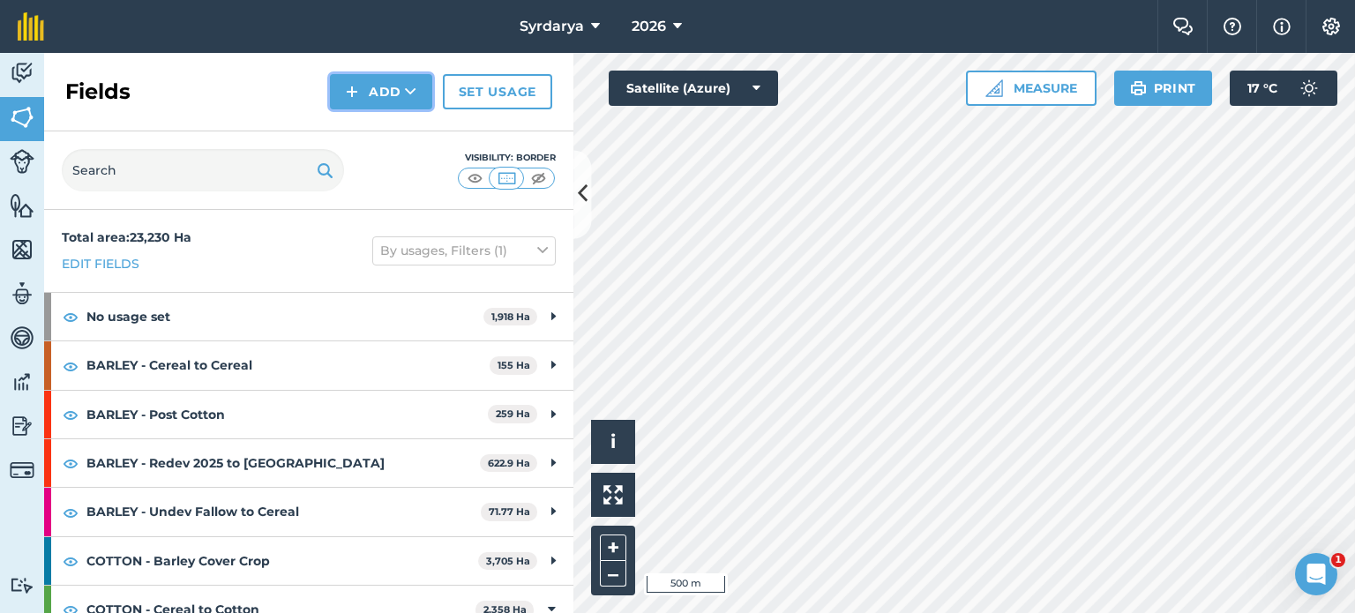
click at [409, 94] on icon at bounding box center [410, 92] width 11 height 18
click at [480, 86] on link "Set usage" at bounding box center [497, 91] width 109 height 35
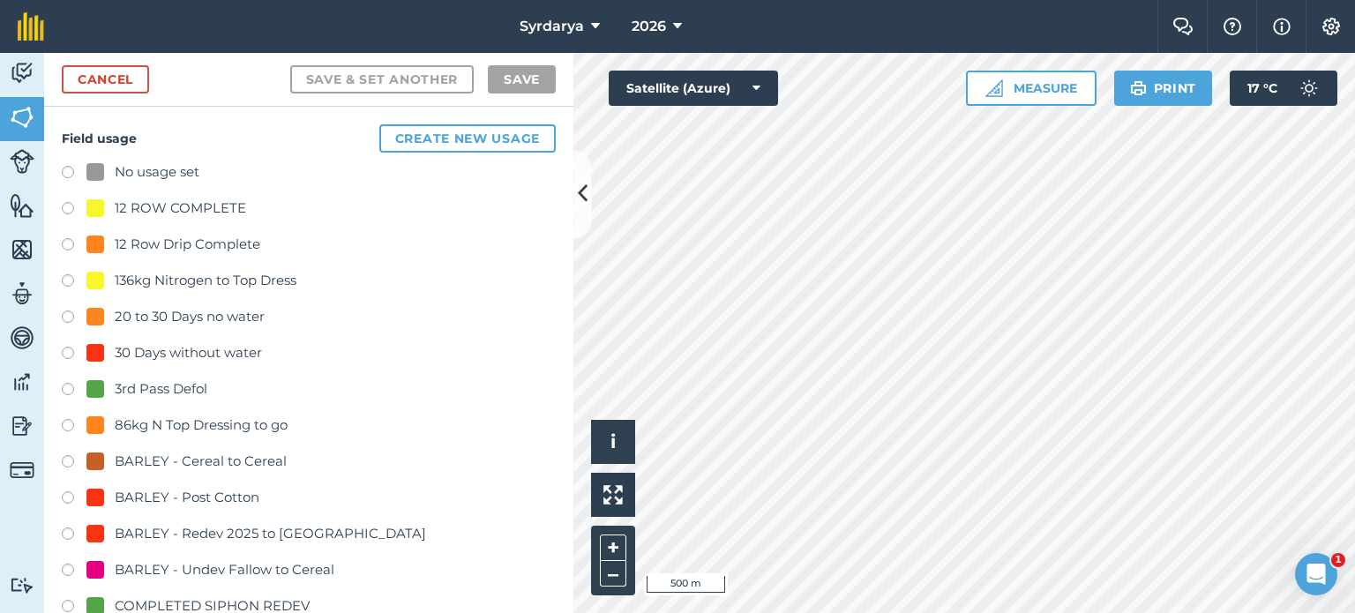
click at [120, 93] on div "Cancel Save & set another Save" at bounding box center [308, 80] width 529 height 54
click at [113, 84] on link "Cancel" at bounding box center [105, 79] width 87 height 28
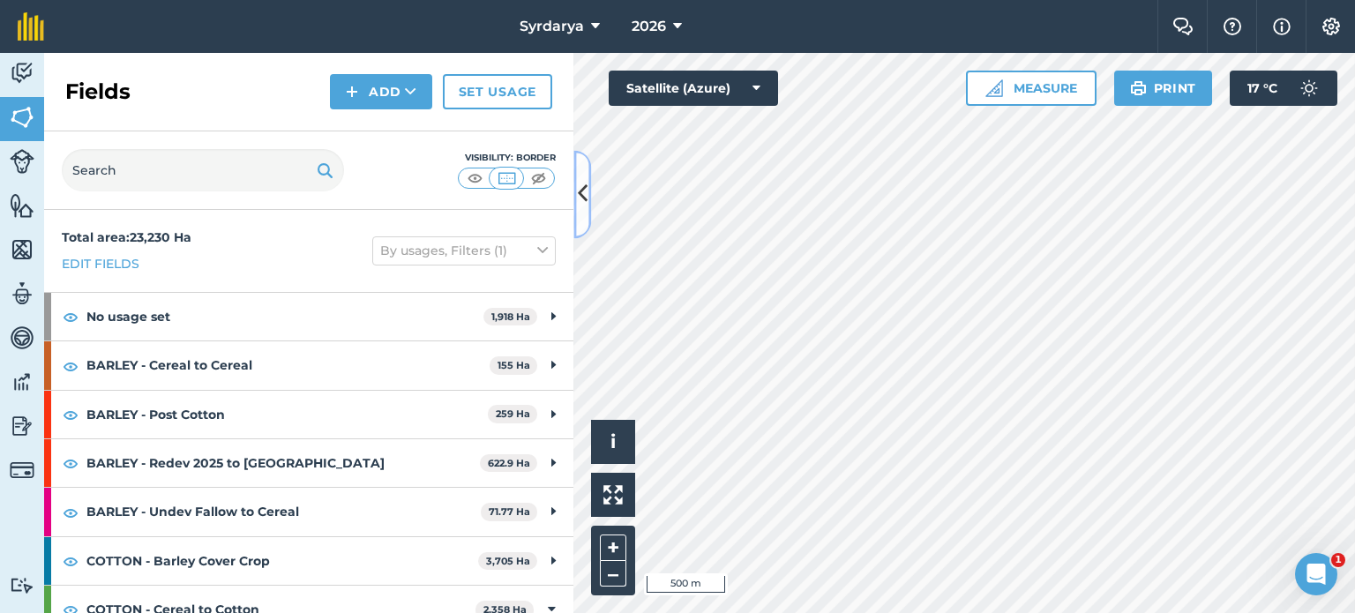
click at [578, 193] on icon at bounding box center [583, 194] width 10 height 31
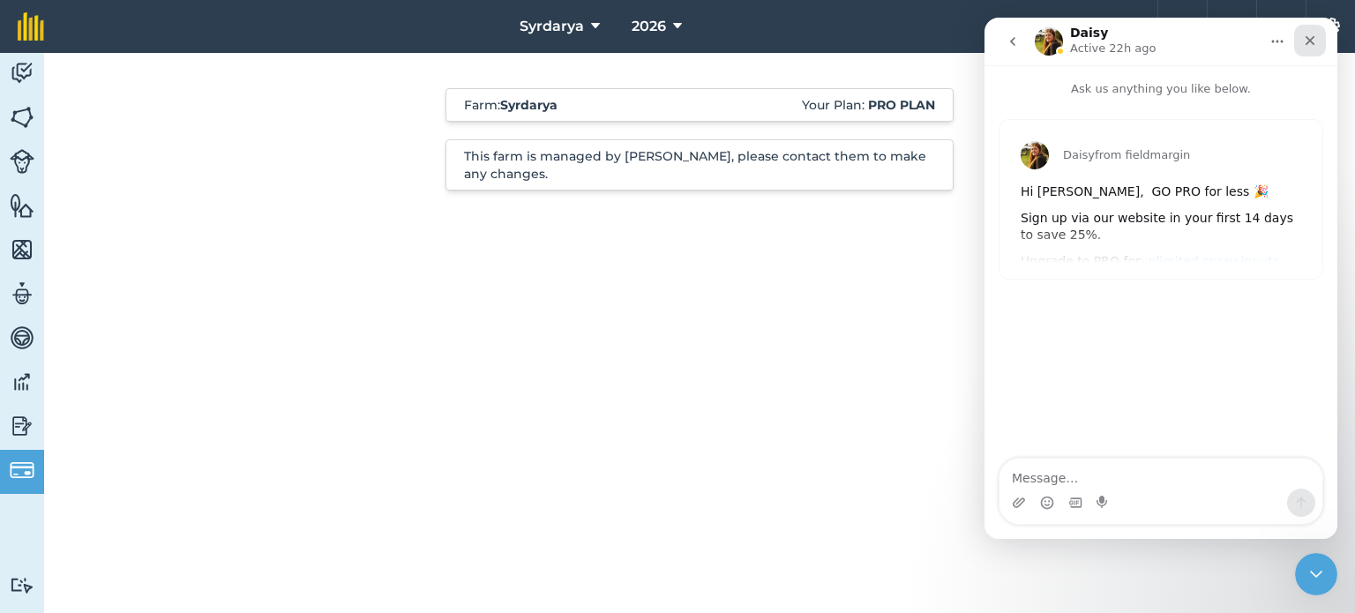
click at [1308, 47] on icon "Close" at bounding box center [1310, 41] width 14 height 14
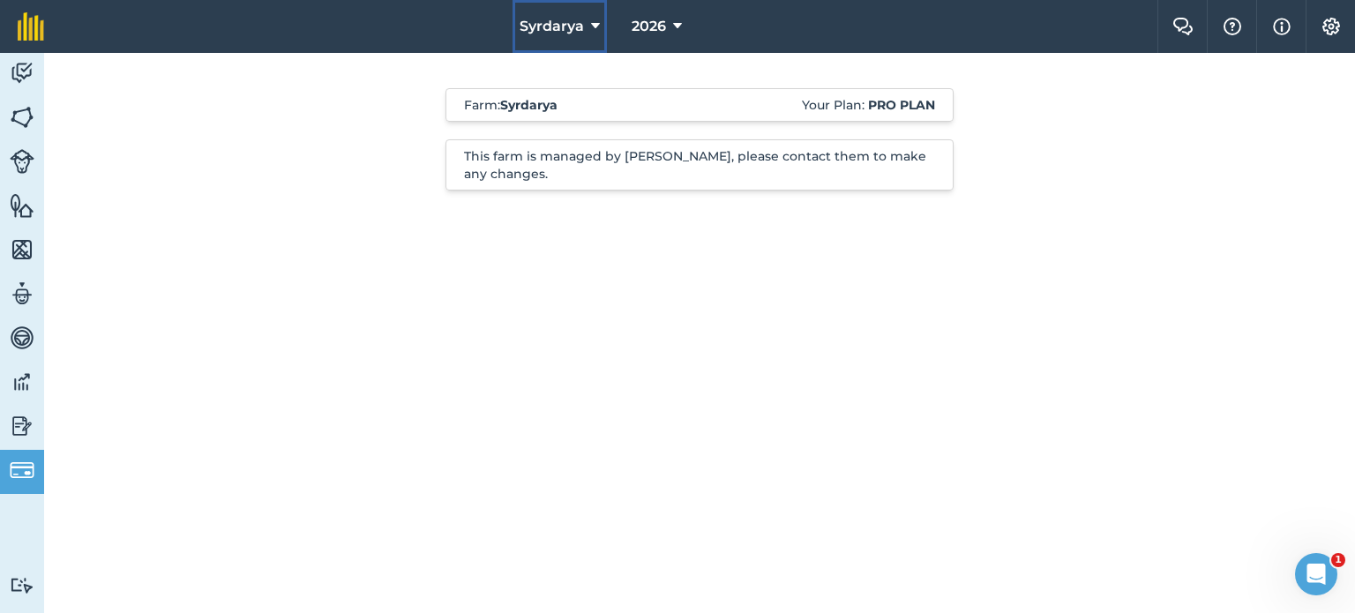
click at [569, 18] on span "Syrdarya" at bounding box center [552, 26] width 64 height 21
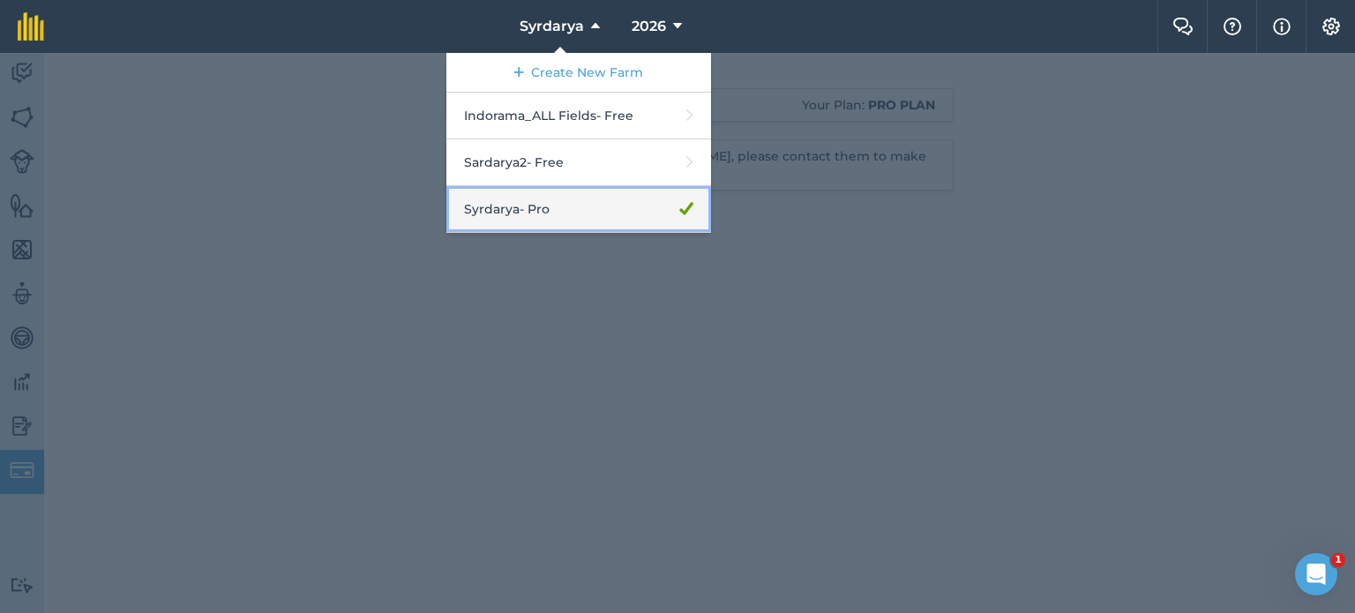
click at [518, 211] on link "Syrdarya - Pro" at bounding box center [578, 209] width 265 height 47
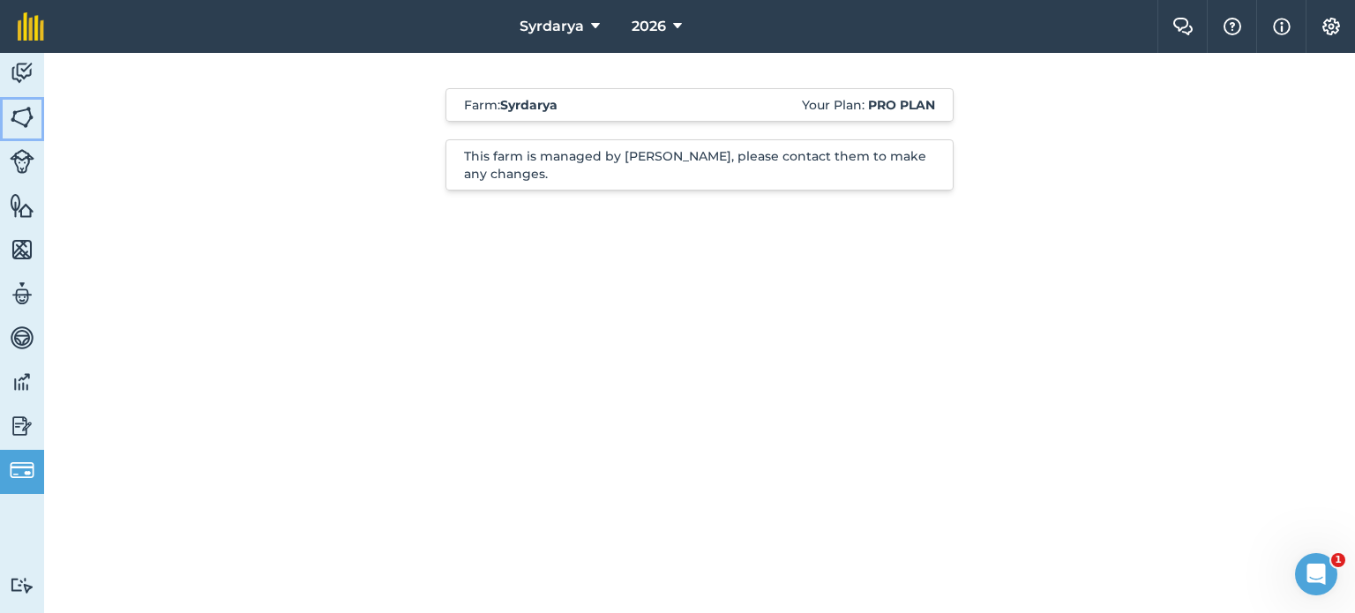
click at [26, 115] on img at bounding box center [22, 117] width 25 height 26
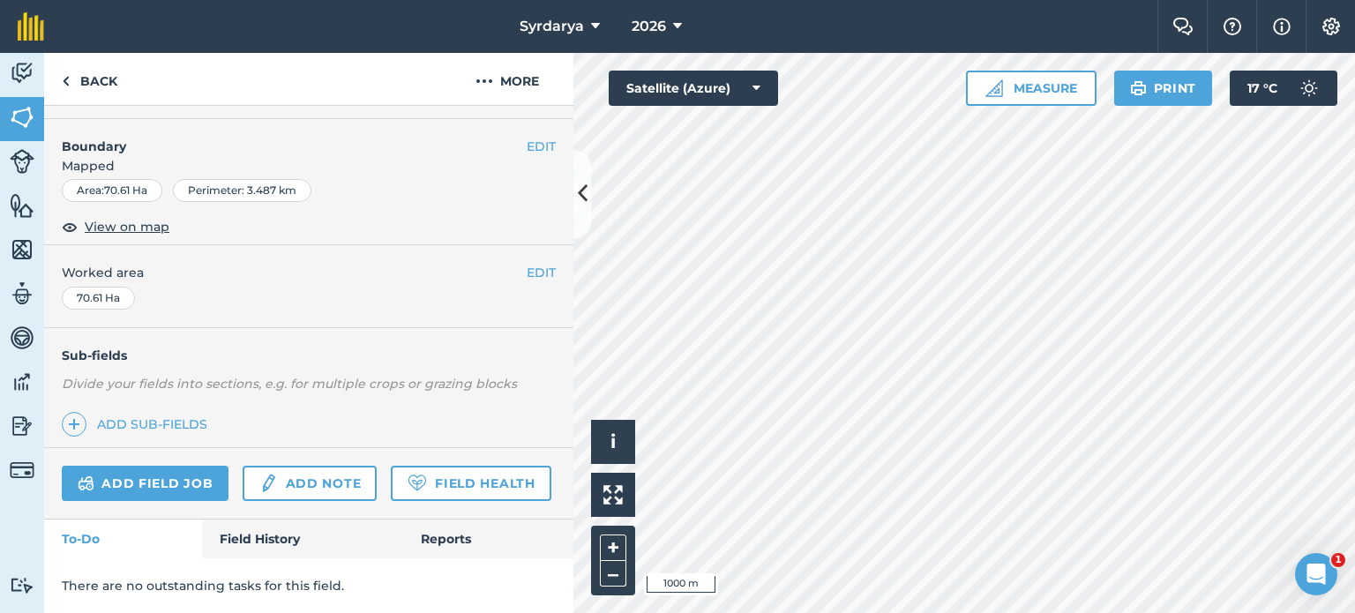
scroll to position [264, 0]
click at [391, 497] on link "Field Health" at bounding box center [471, 483] width 160 height 35
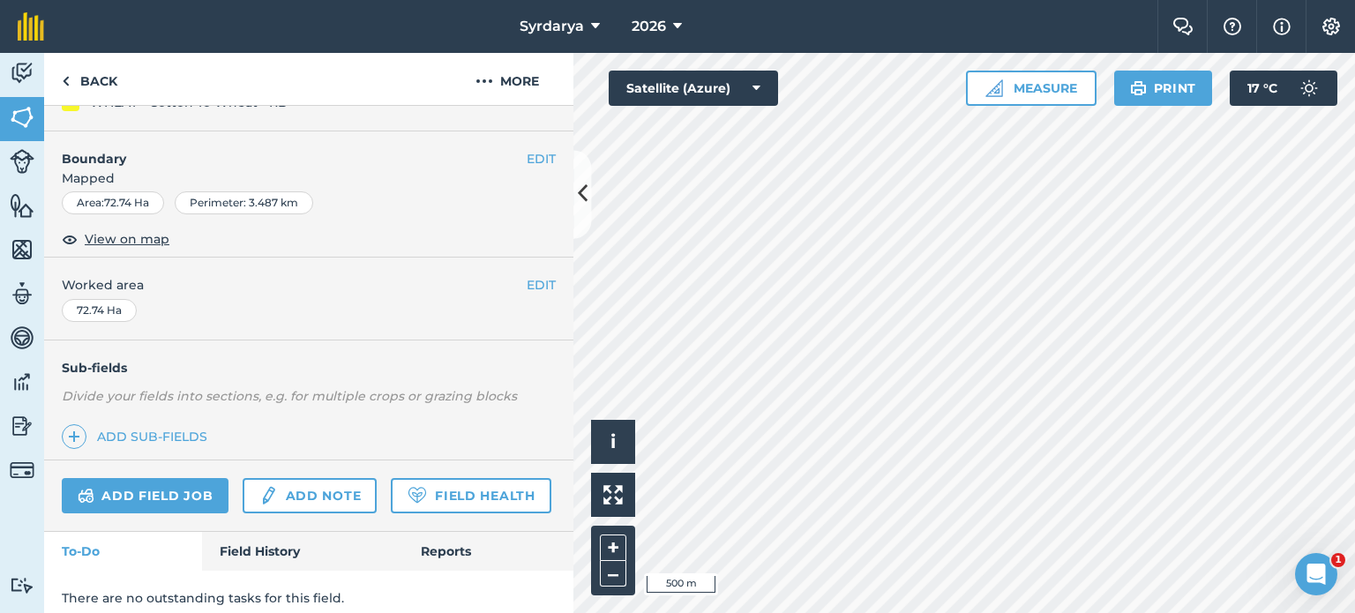
scroll to position [264, 0]
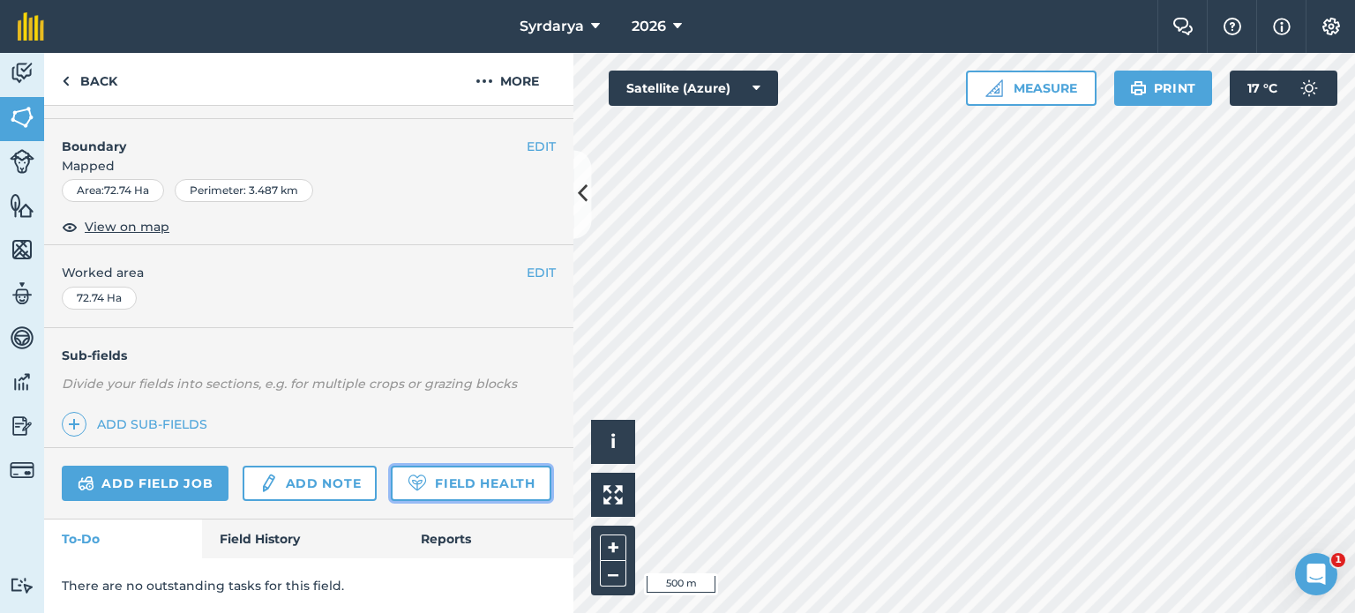
click at [391, 490] on link "Field Health" at bounding box center [471, 483] width 160 height 35
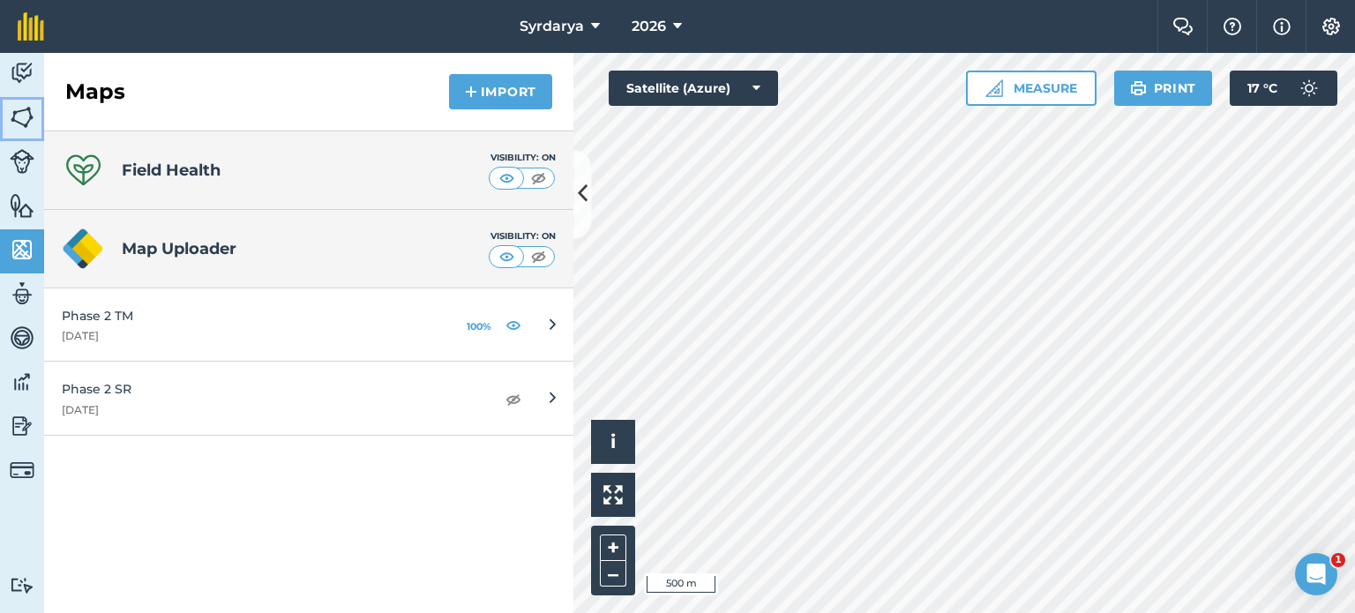
click at [11, 114] on img at bounding box center [22, 117] width 25 height 26
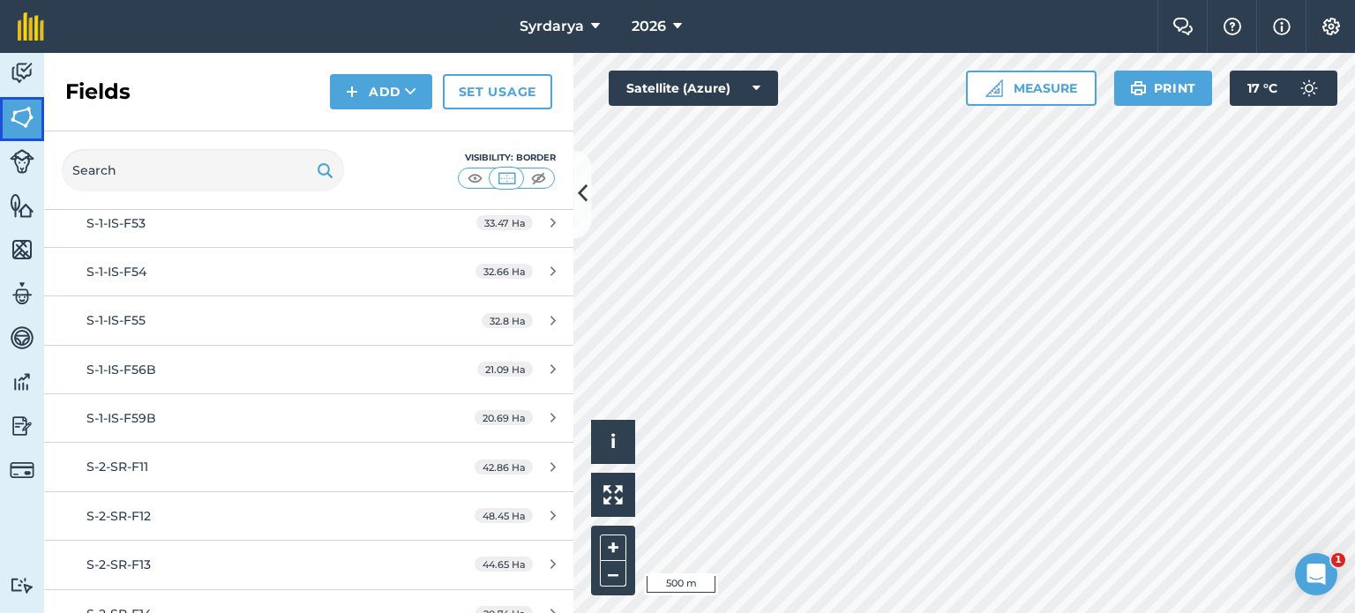
scroll to position [2456, 0]
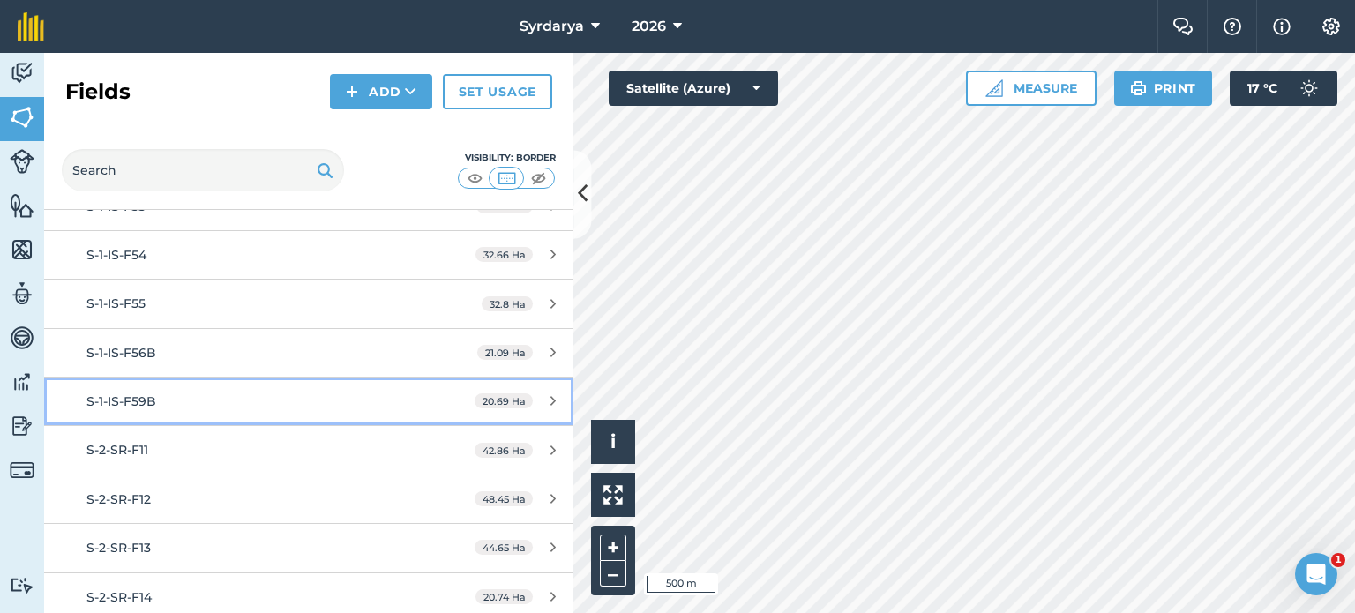
click at [117, 396] on span "S-1-IS-F59B" at bounding box center [121, 401] width 70 height 16
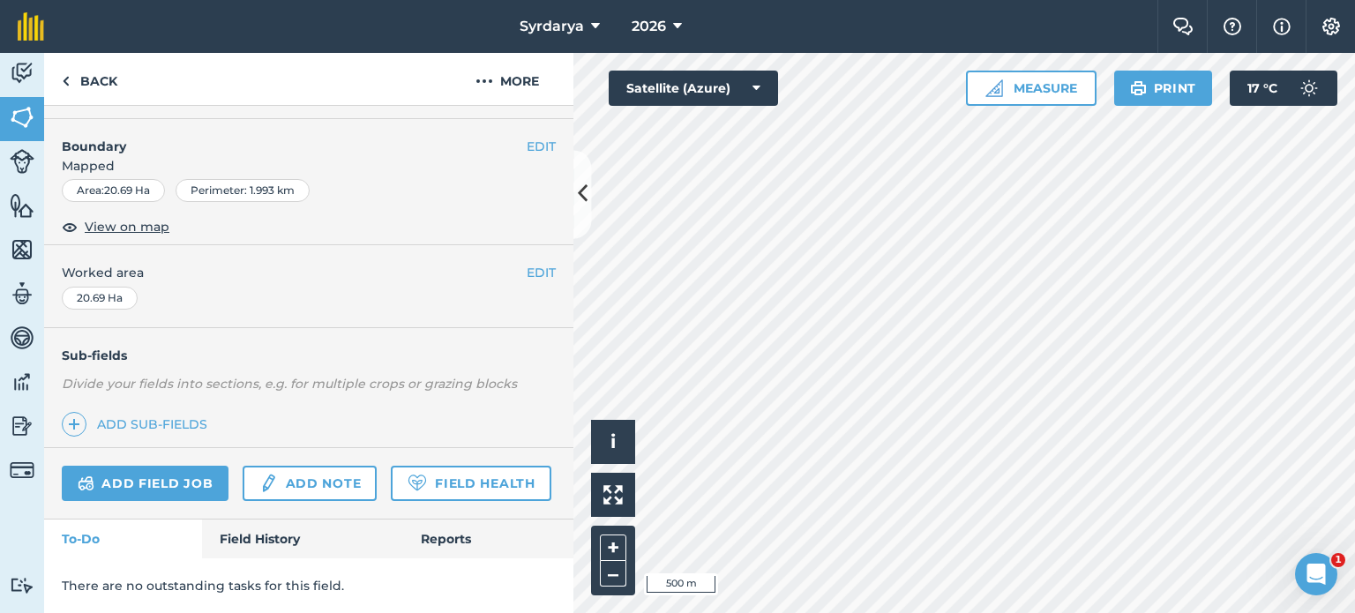
scroll to position [264, 0]
click at [391, 470] on link "Field Health" at bounding box center [471, 483] width 160 height 35
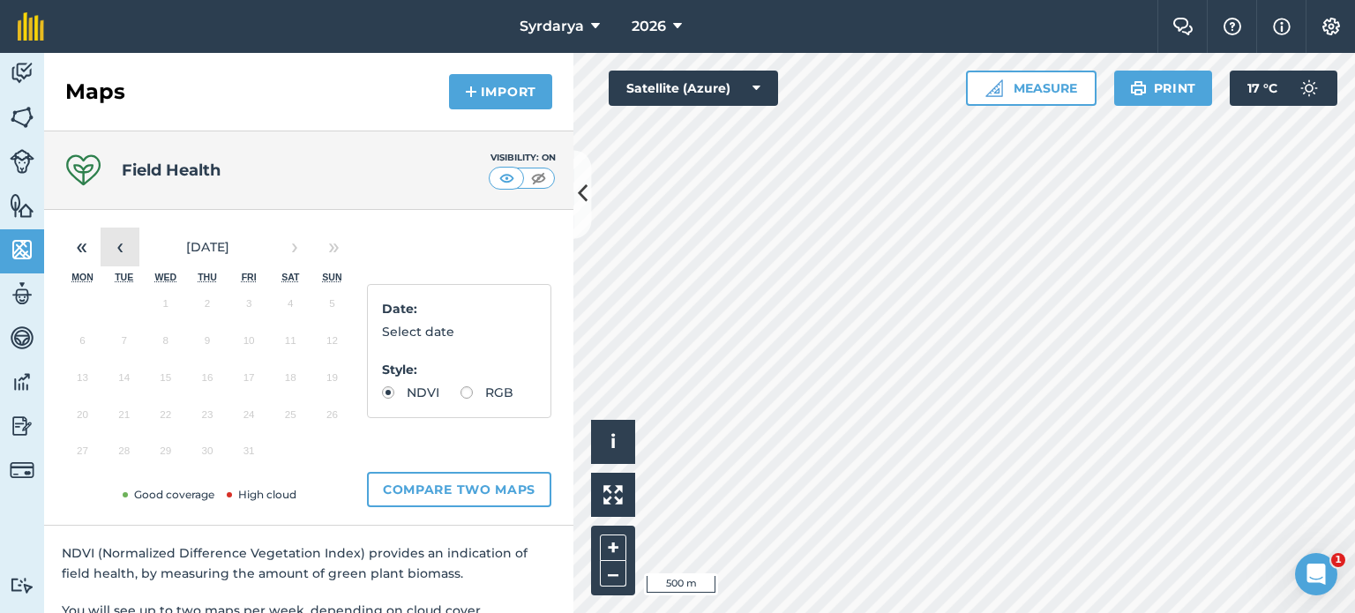
click at [108, 238] on button "‹" at bounding box center [120, 247] width 39 height 39
click at [198, 416] on button "25" at bounding box center [206, 419] width 41 height 37
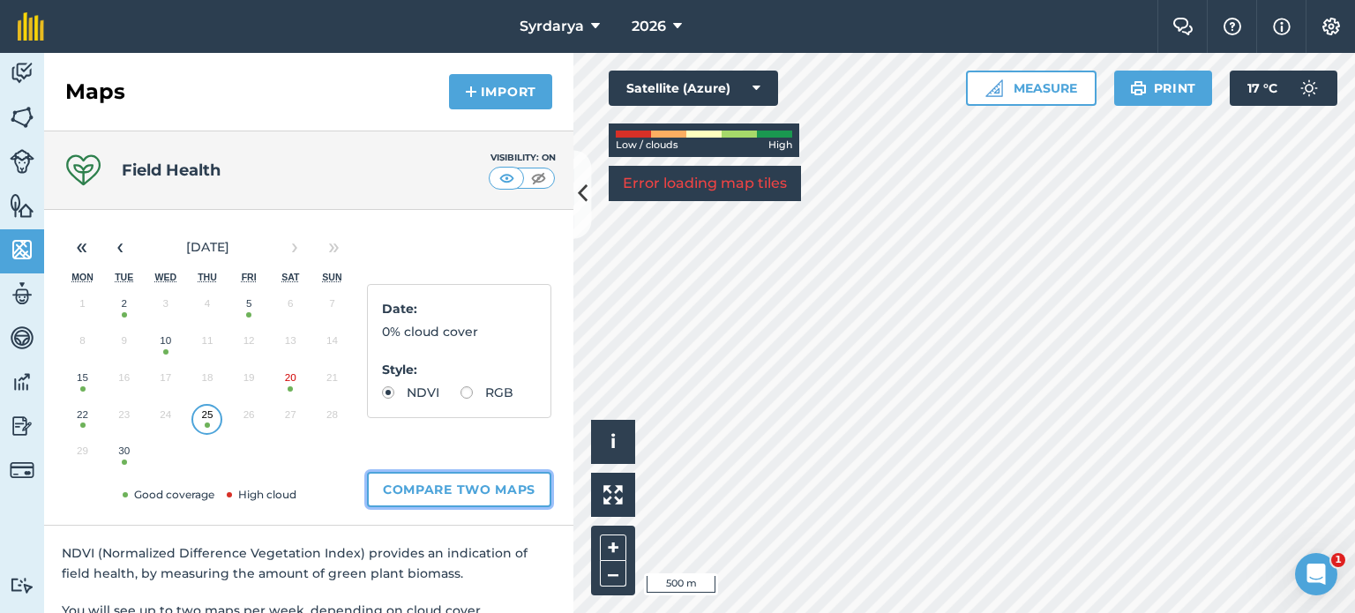
click at [392, 488] on button "Compare two maps" at bounding box center [459, 489] width 184 height 35
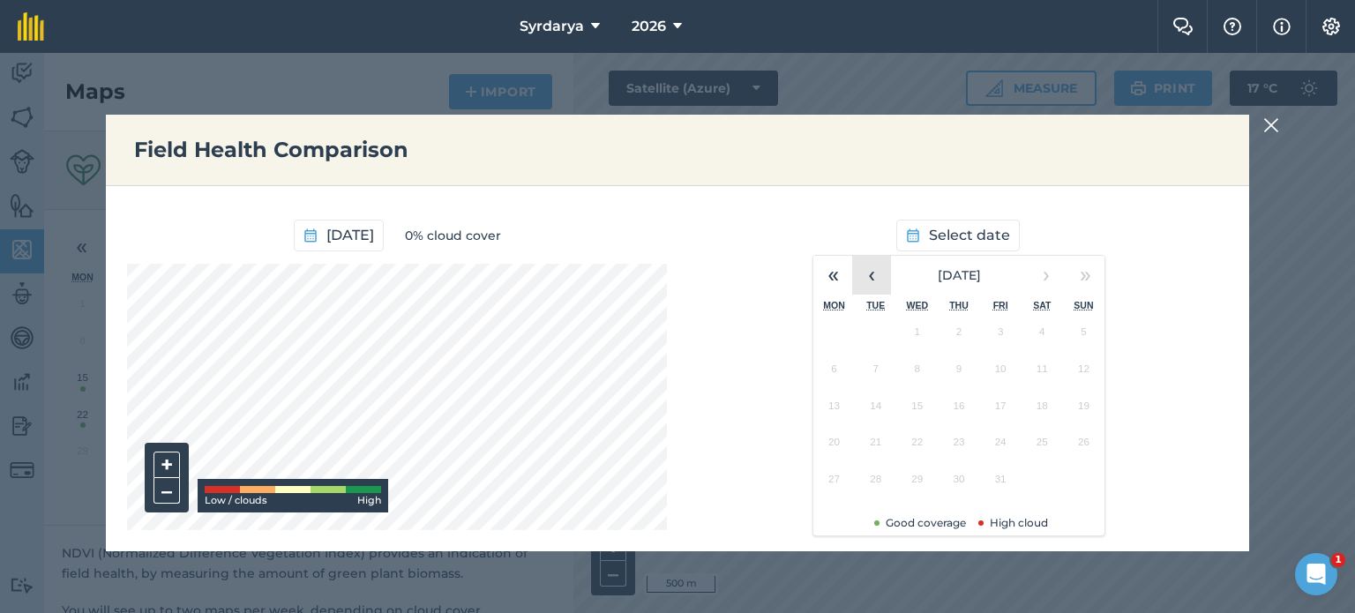
click at [867, 285] on button "‹" at bounding box center [871, 275] width 39 height 39
click at [921, 371] on button "10" at bounding box center [916, 373] width 41 height 37
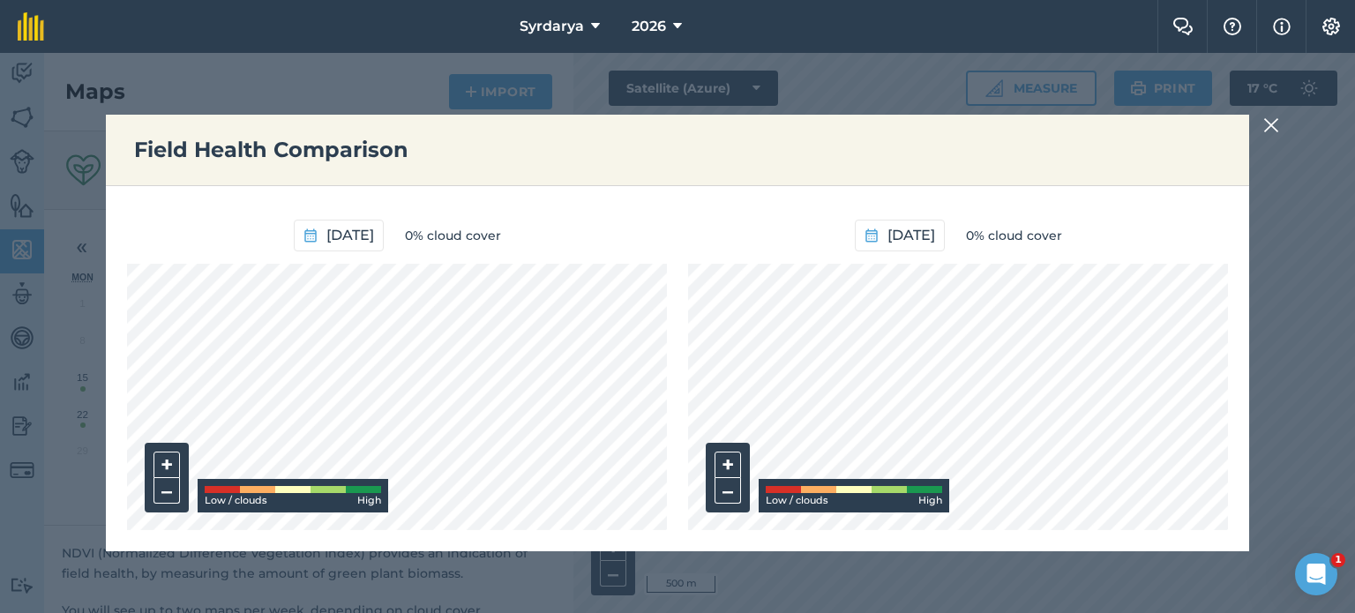
click at [1277, 122] on img at bounding box center [1271, 125] width 16 height 21
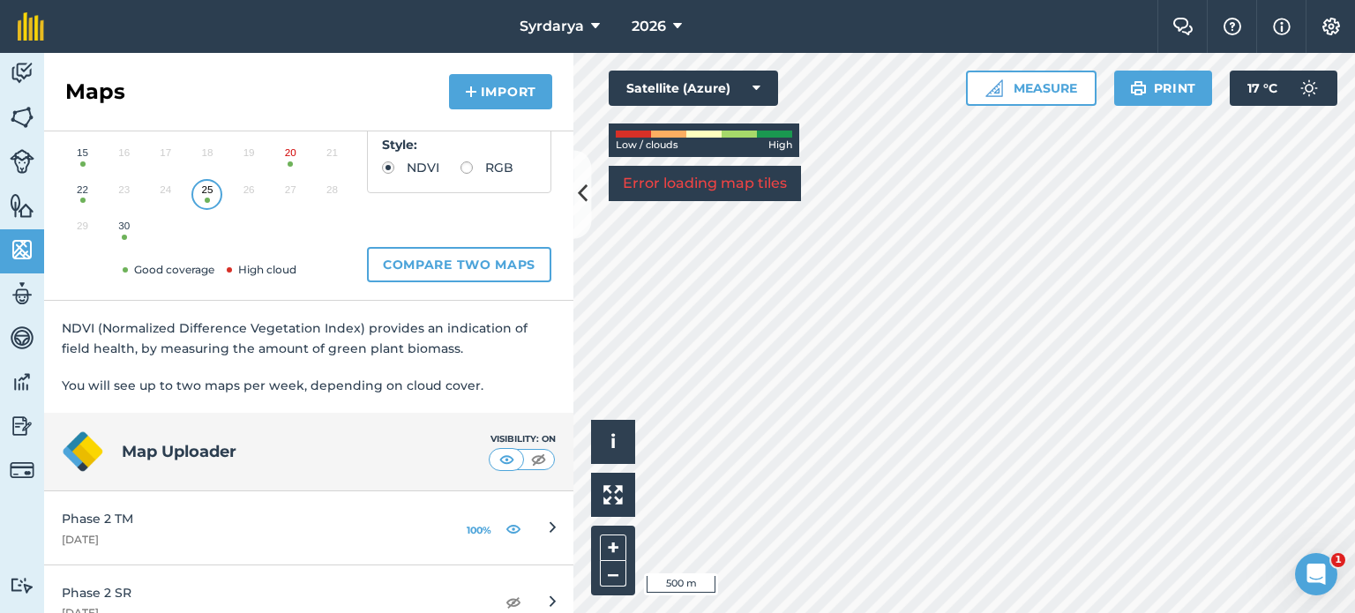
scroll to position [250, 0]
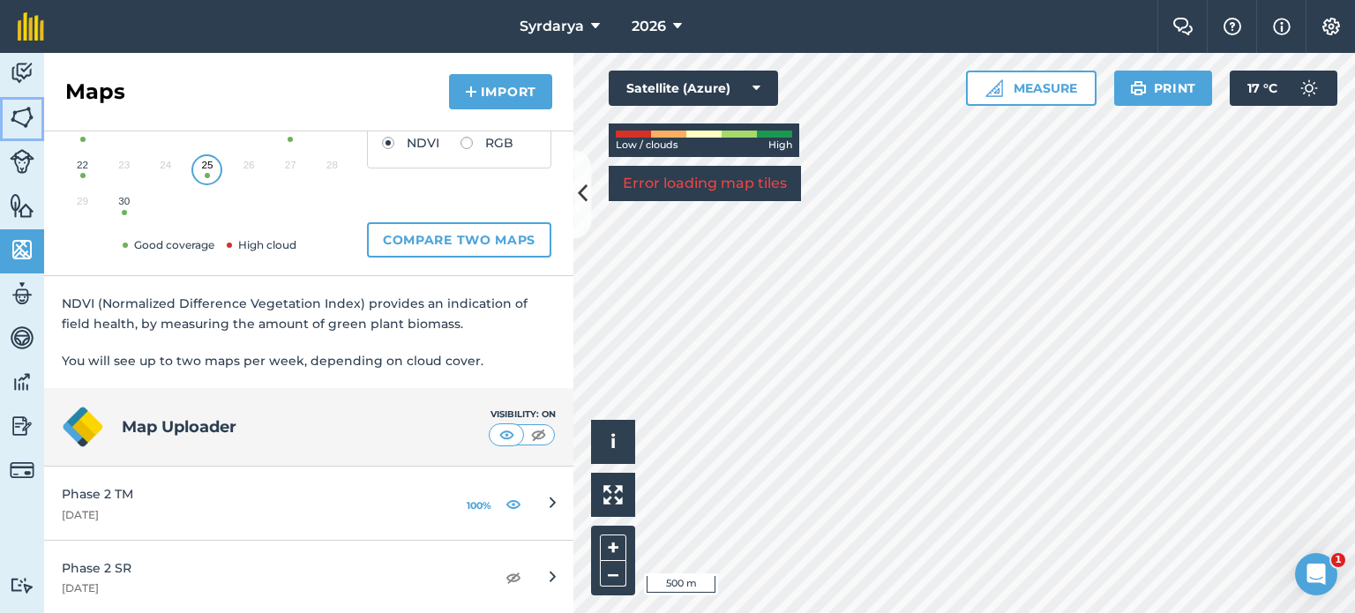
click at [25, 116] on img at bounding box center [22, 117] width 25 height 26
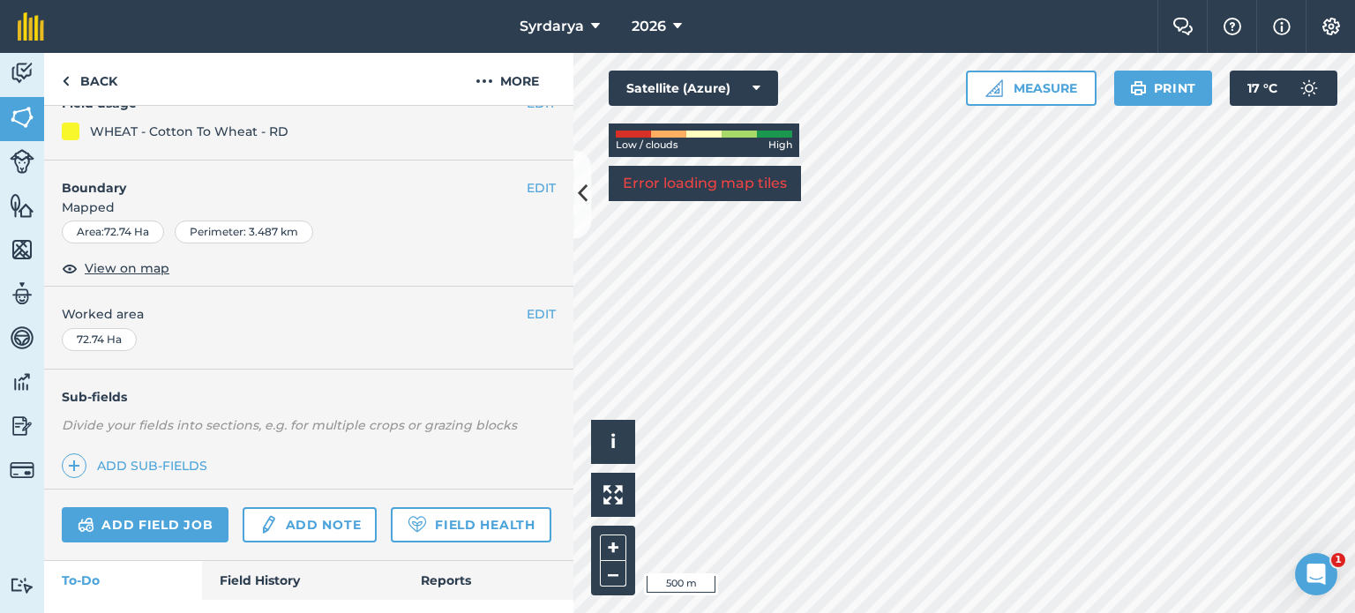
scroll to position [264, 0]
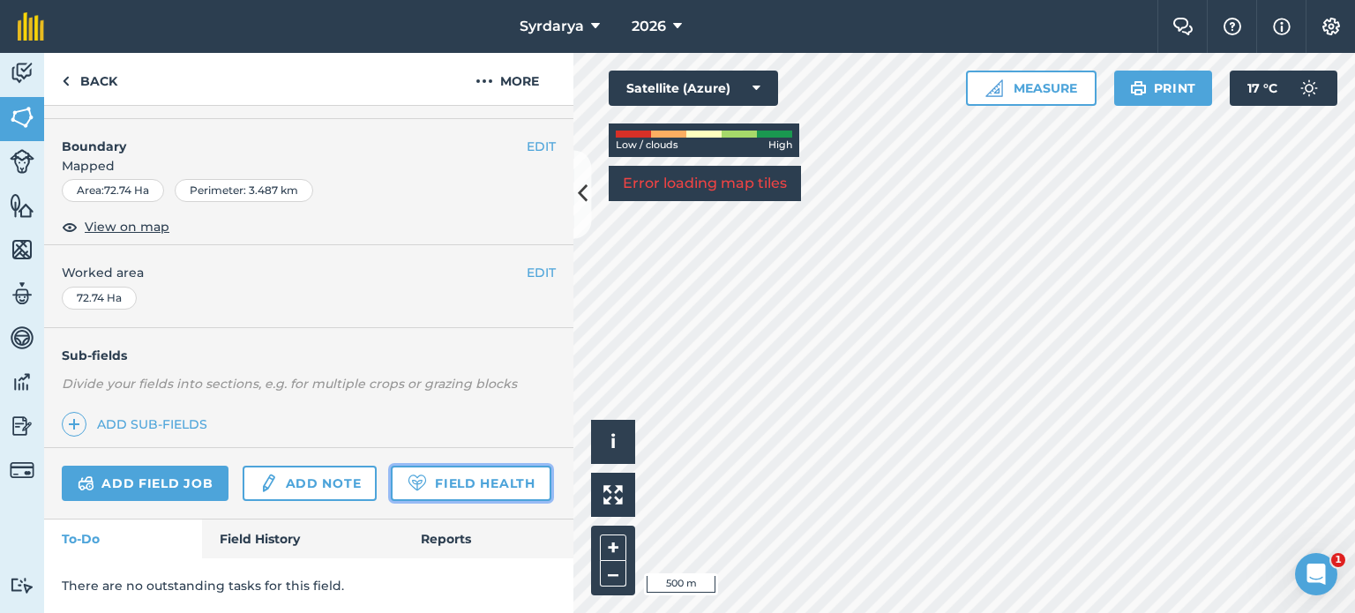
click at [391, 500] on link "Field Health" at bounding box center [471, 483] width 160 height 35
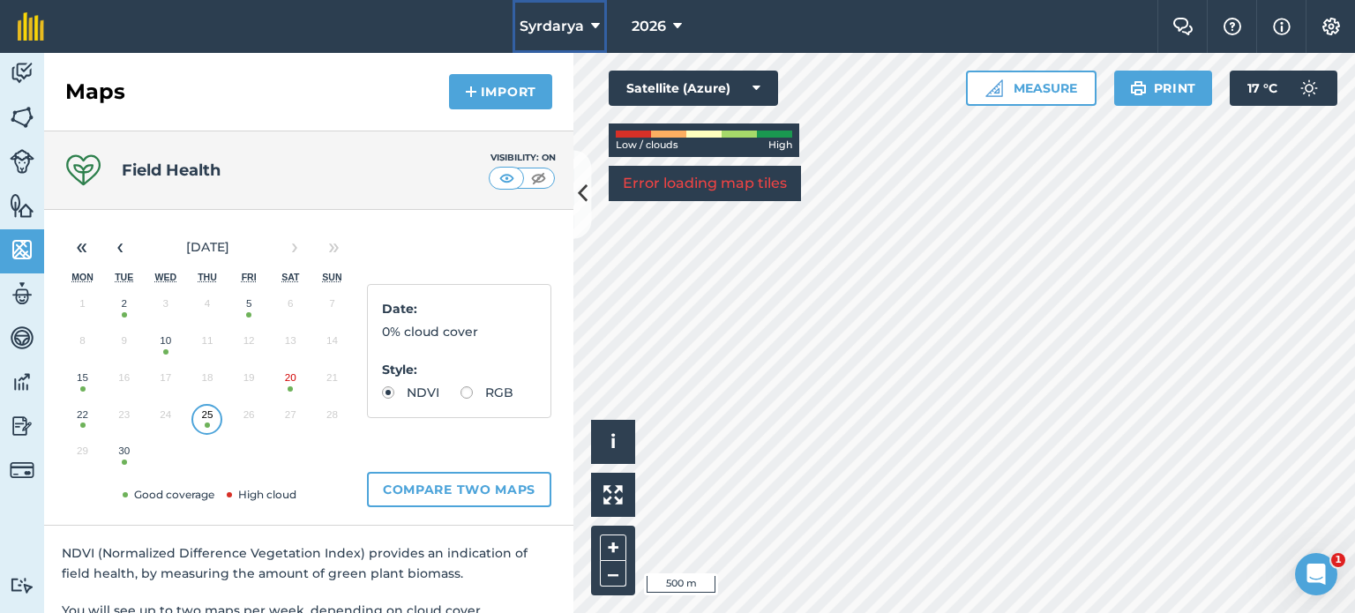
click at [598, 17] on icon at bounding box center [595, 26] width 9 height 21
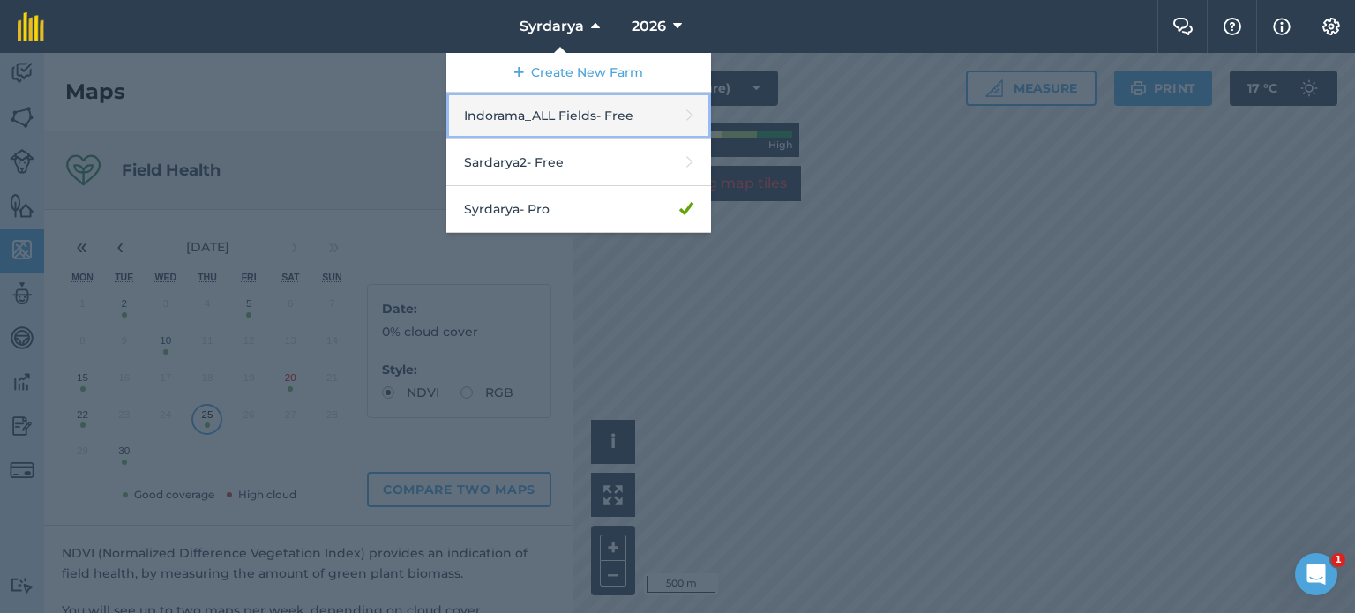
click at [599, 120] on link "Indorama_ALL Fields - Free" at bounding box center [578, 116] width 265 height 47
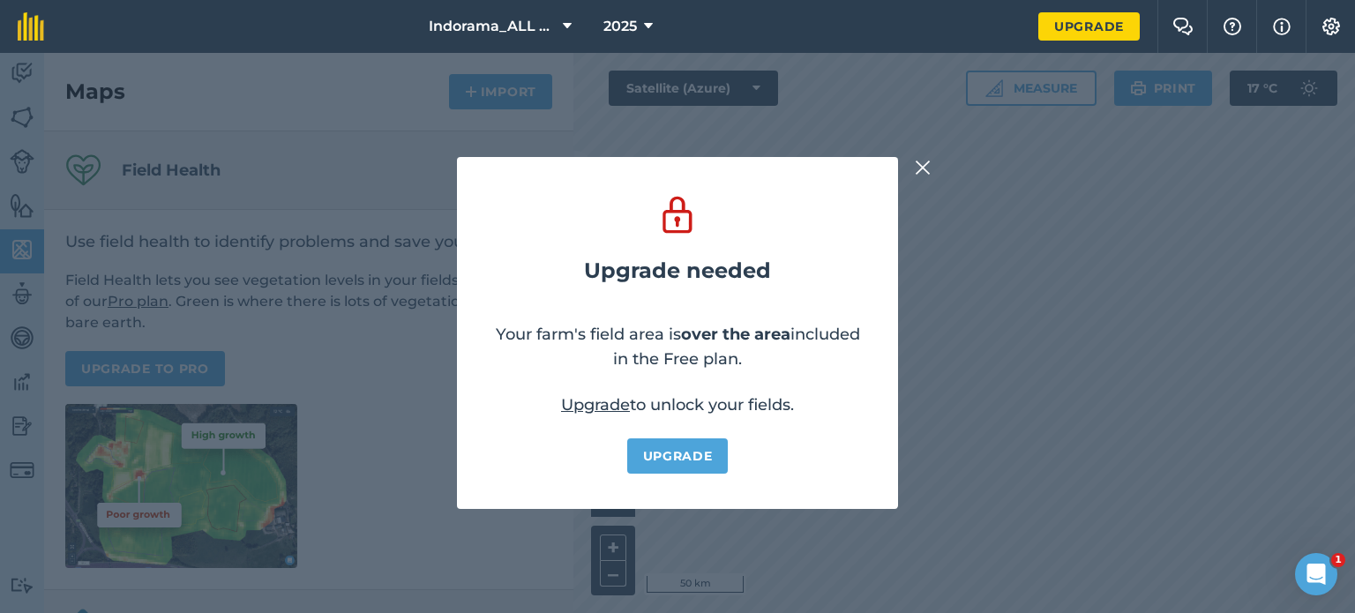
click at [925, 169] on img at bounding box center [923, 167] width 16 height 21
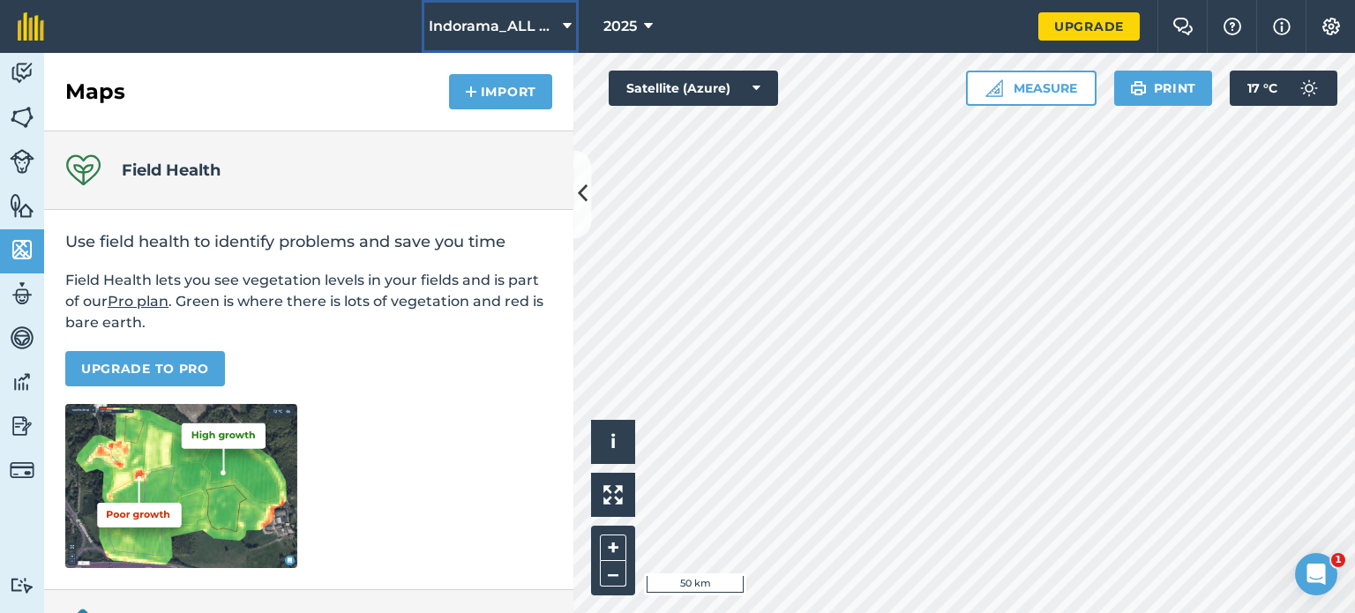
click at [491, 31] on span "Indorama_ALL Fields" at bounding box center [492, 26] width 127 height 21
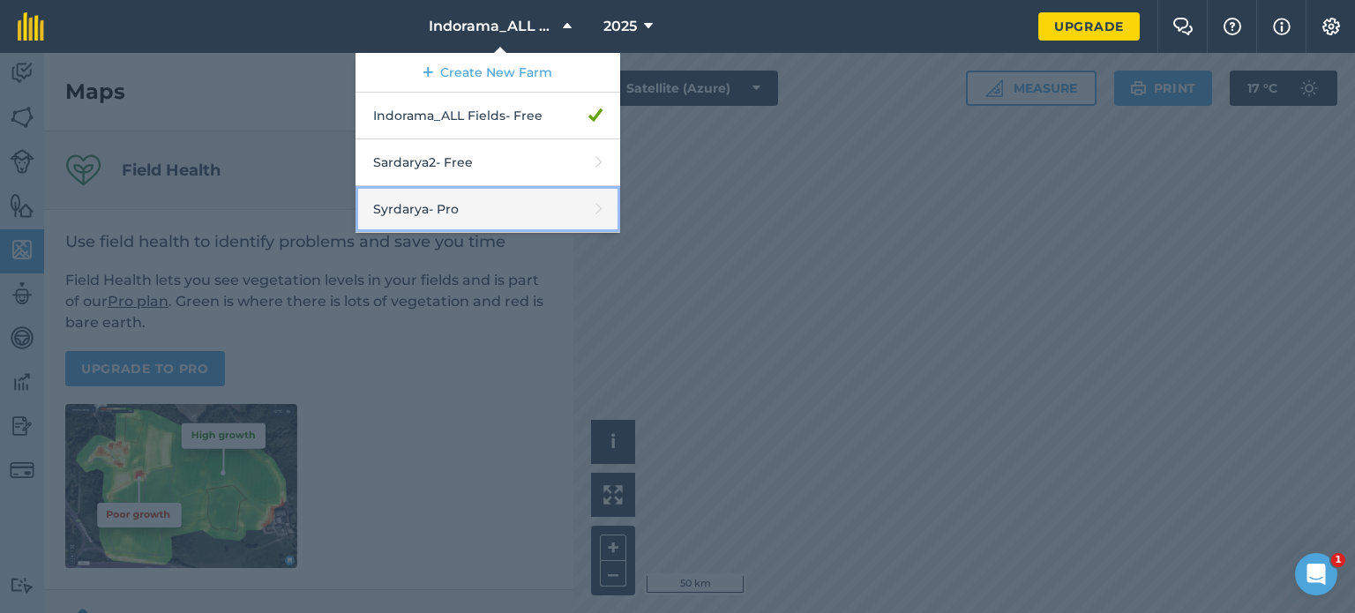
click at [454, 215] on link "Syrdarya - Pro" at bounding box center [488, 209] width 265 height 47
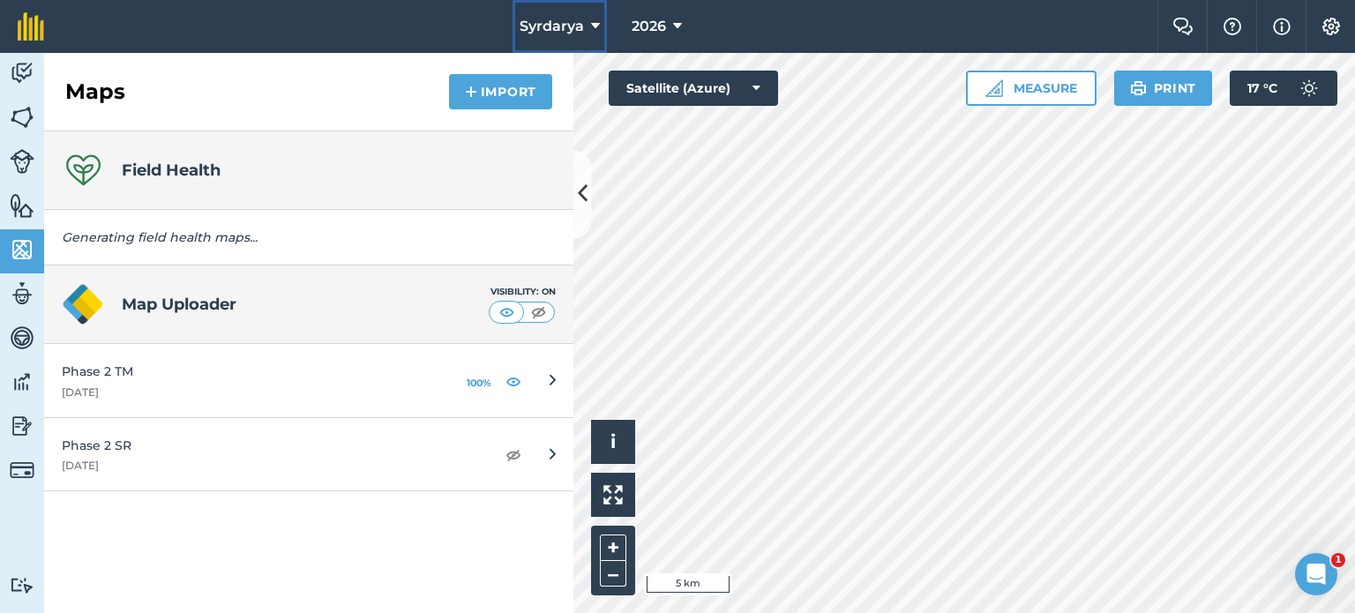
click at [550, 36] on span "Syrdarya" at bounding box center [552, 26] width 64 height 21
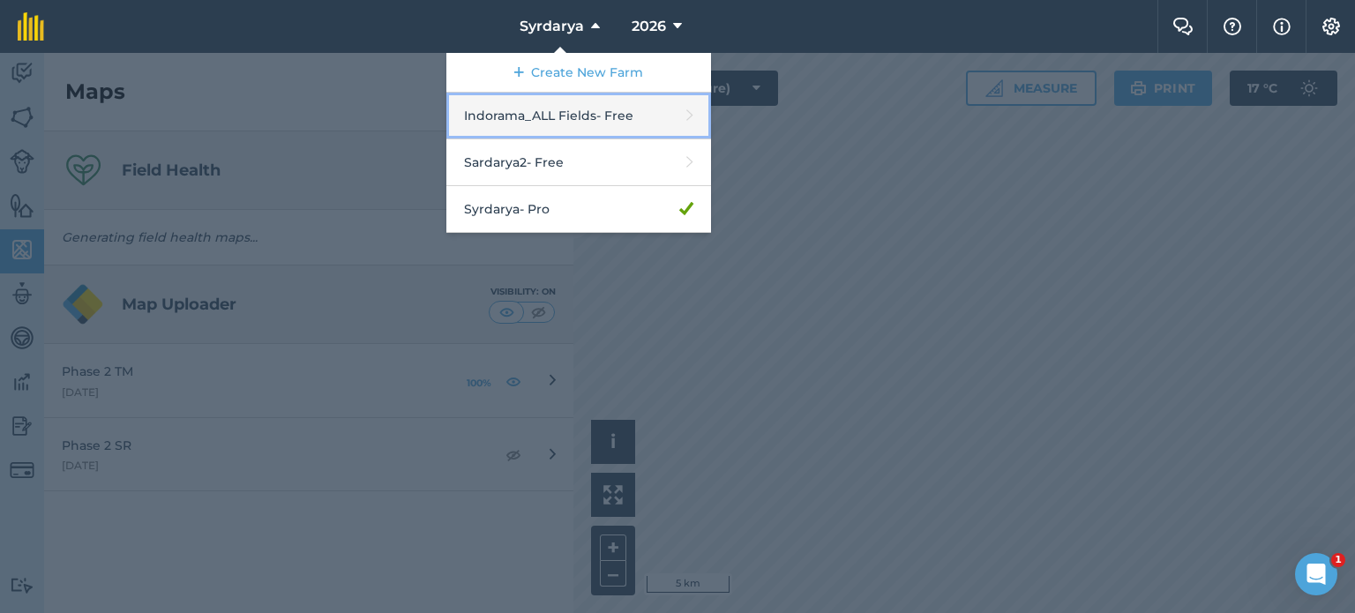
click at [547, 124] on link "Indorama_ALL Fields - Free" at bounding box center [578, 116] width 265 height 47
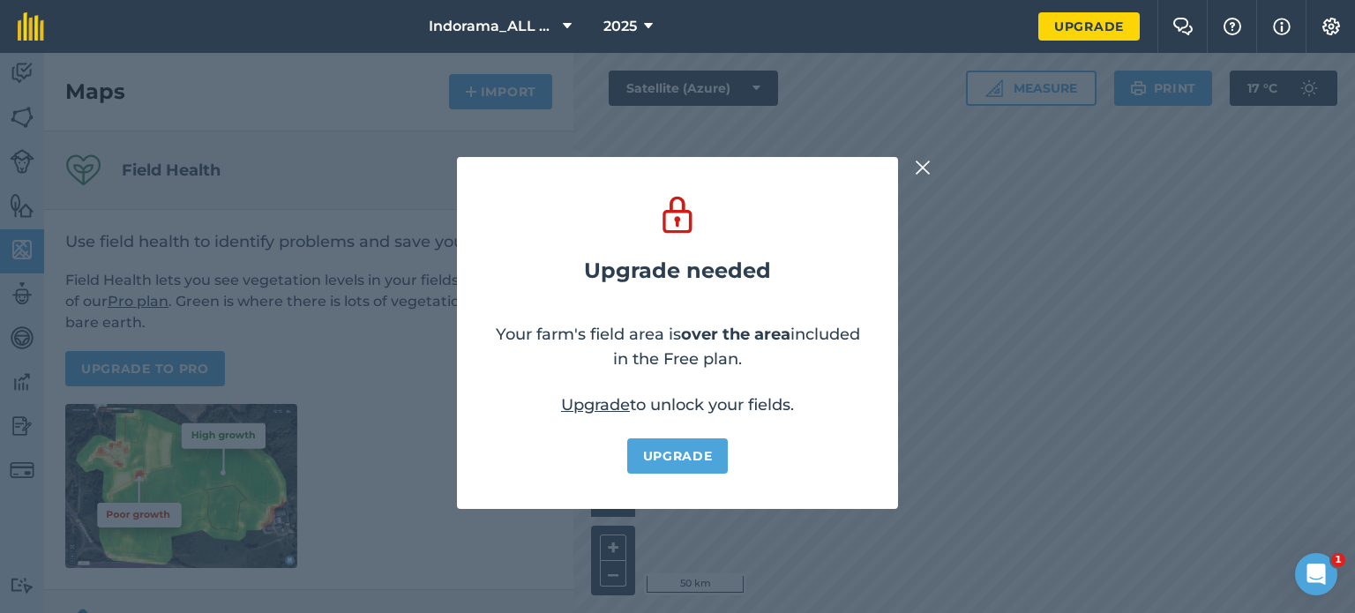
drag, startPoint x: 700, startPoint y: 430, endPoint x: 692, endPoint y: 461, distance: 32.7
click at [692, 461] on div "Upgrade needed Your farm's field area is over the area included in the Free pla…" at bounding box center [677, 333] width 441 height 352
click at [692, 461] on link "Upgrade" at bounding box center [677, 455] width 101 height 35
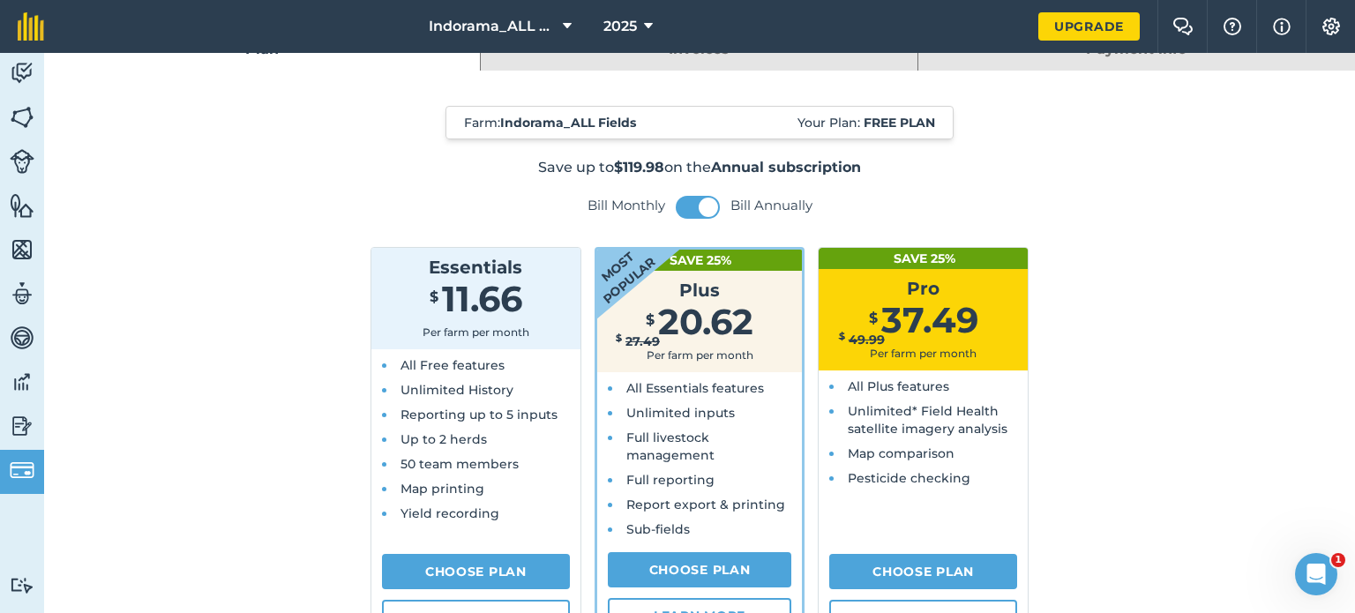
scroll to position [19, 0]
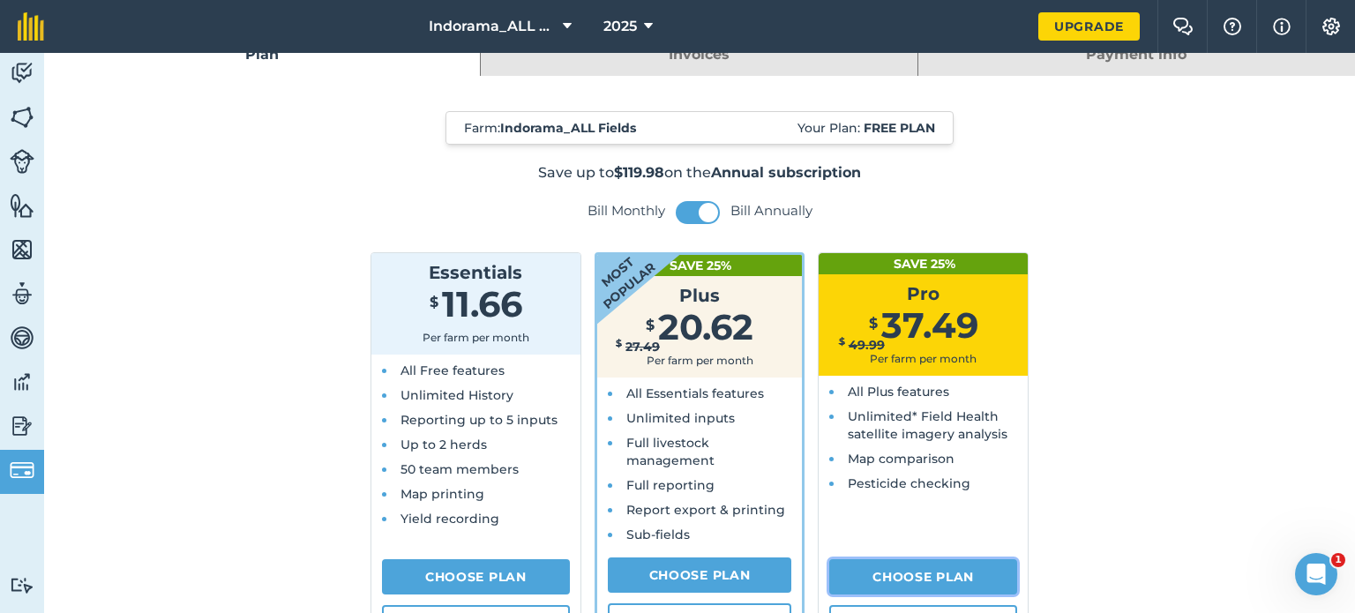
click at [838, 572] on link "Choose Plan" at bounding box center [923, 576] width 188 height 35
select select "c333f8ae-3c08-4337-b93a-84218057e287"
click at [493, 34] on span "Indorama_ALL Fields" at bounding box center [492, 26] width 127 height 21
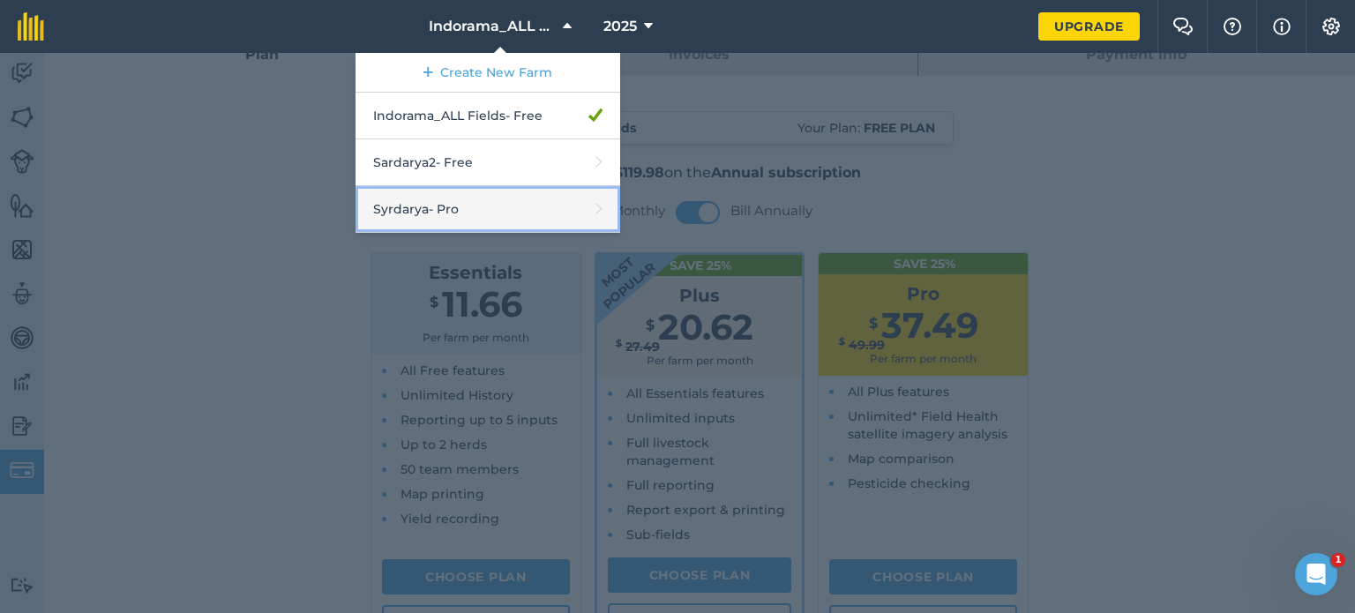
click at [449, 216] on link "Syrdarya - Pro" at bounding box center [488, 209] width 265 height 47
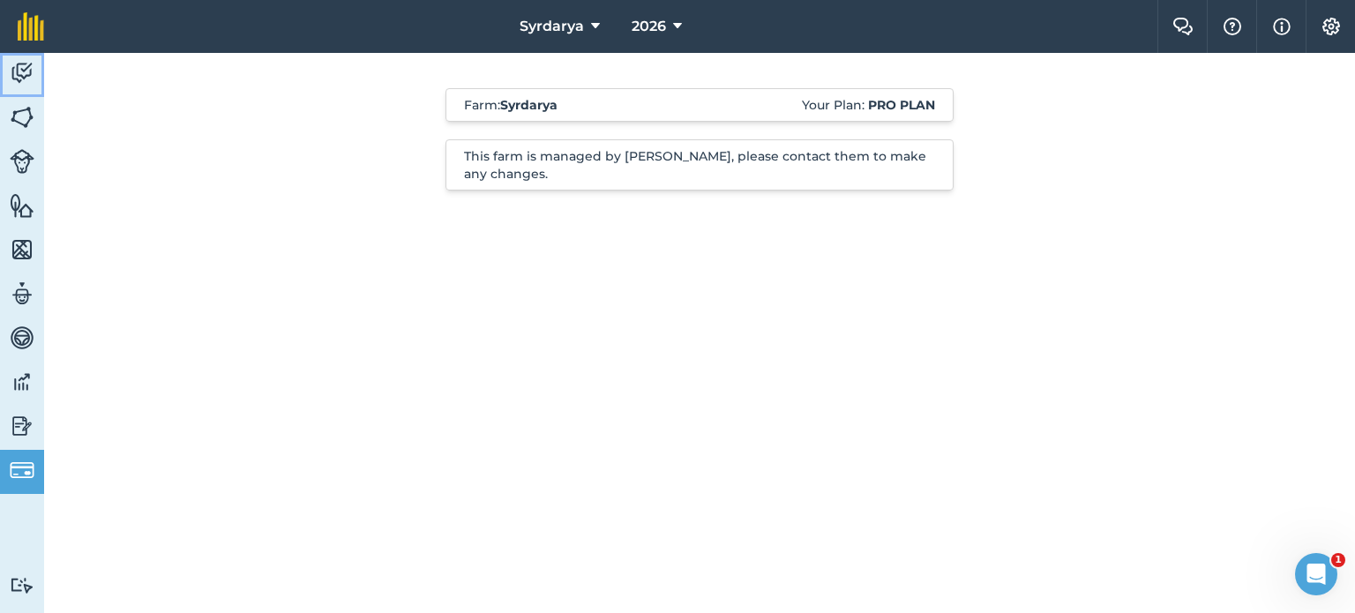
click at [24, 94] on link "Activity" at bounding box center [22, 75] width 44 height 44
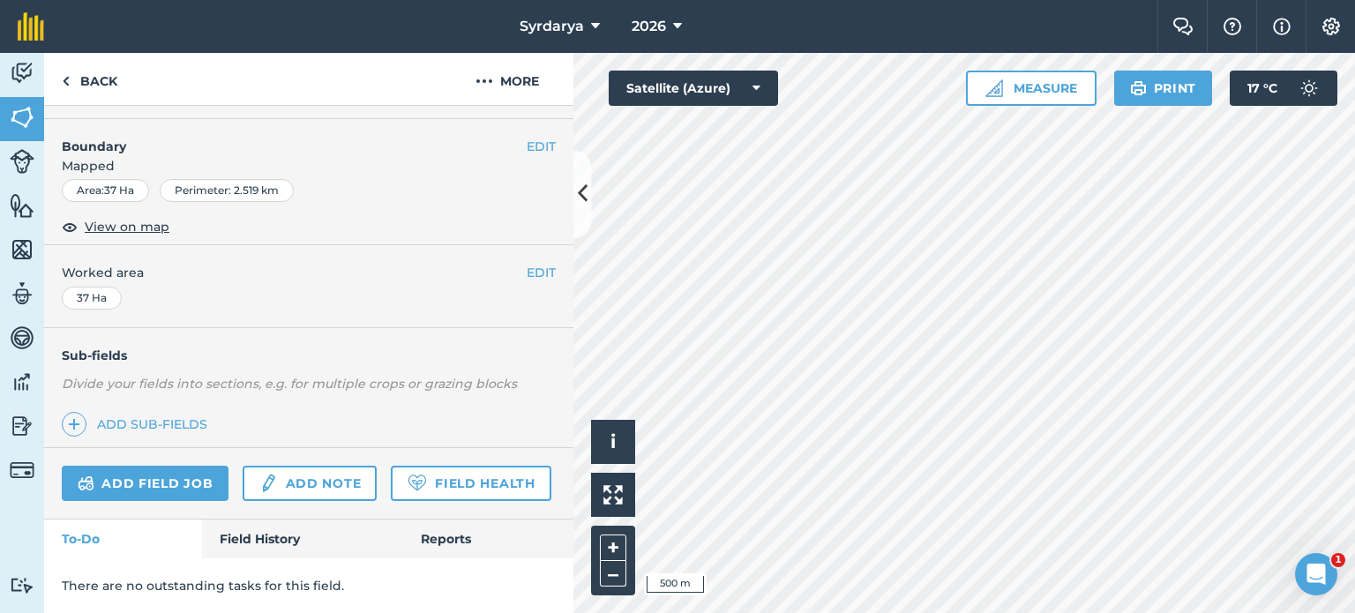
scroll to position [264, 0]
click at [320, 466] on link "Add note" at bounding box center [310, 483] width 134 height 35
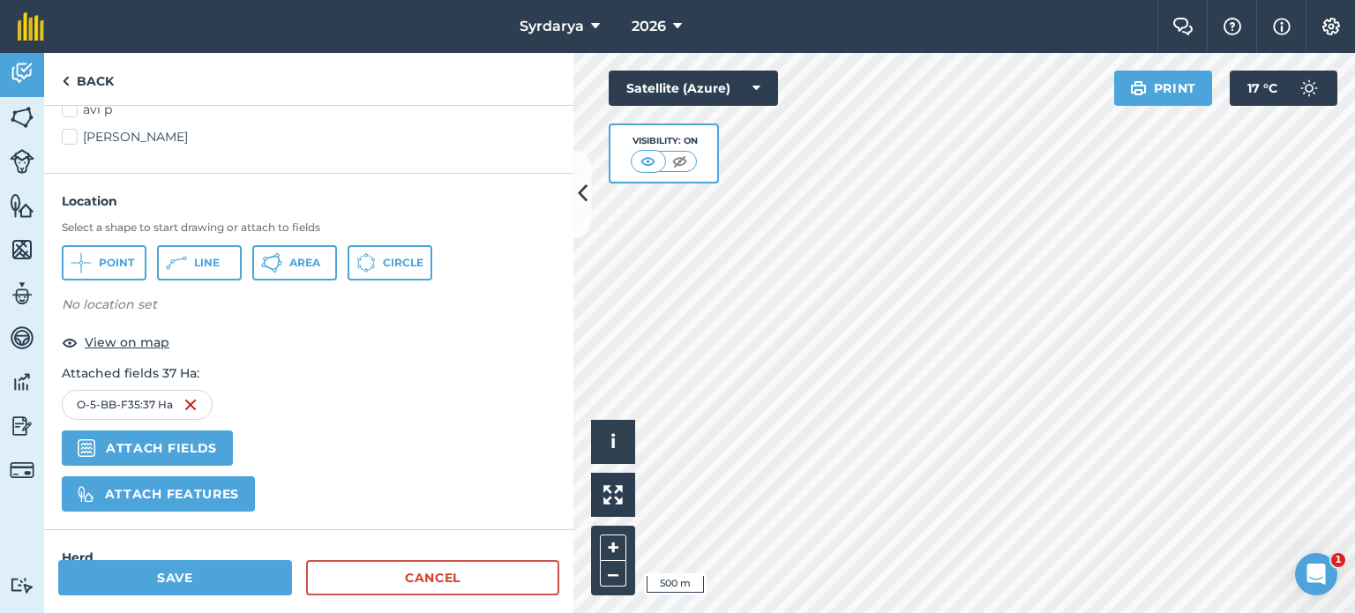
scroll to position [1020, 0]
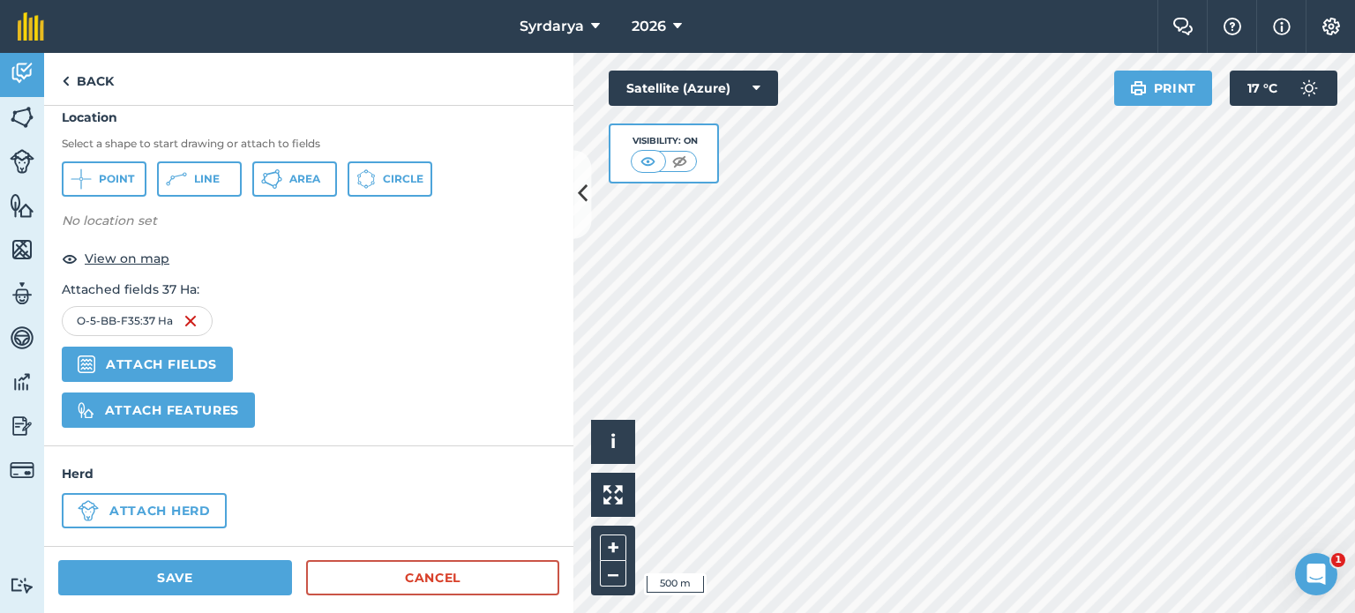
click at [547, 531] on div "Herd Attach herd" at bounding box center [308, 496] width 529 height 100
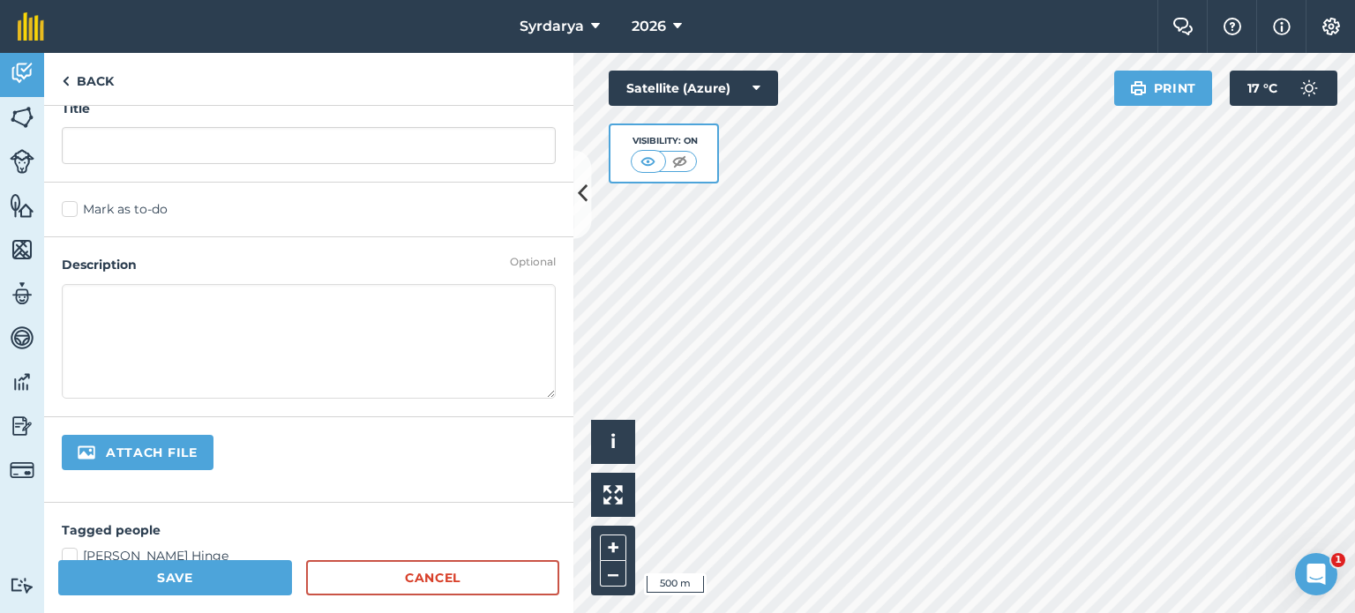
scroll to position [0, 0]
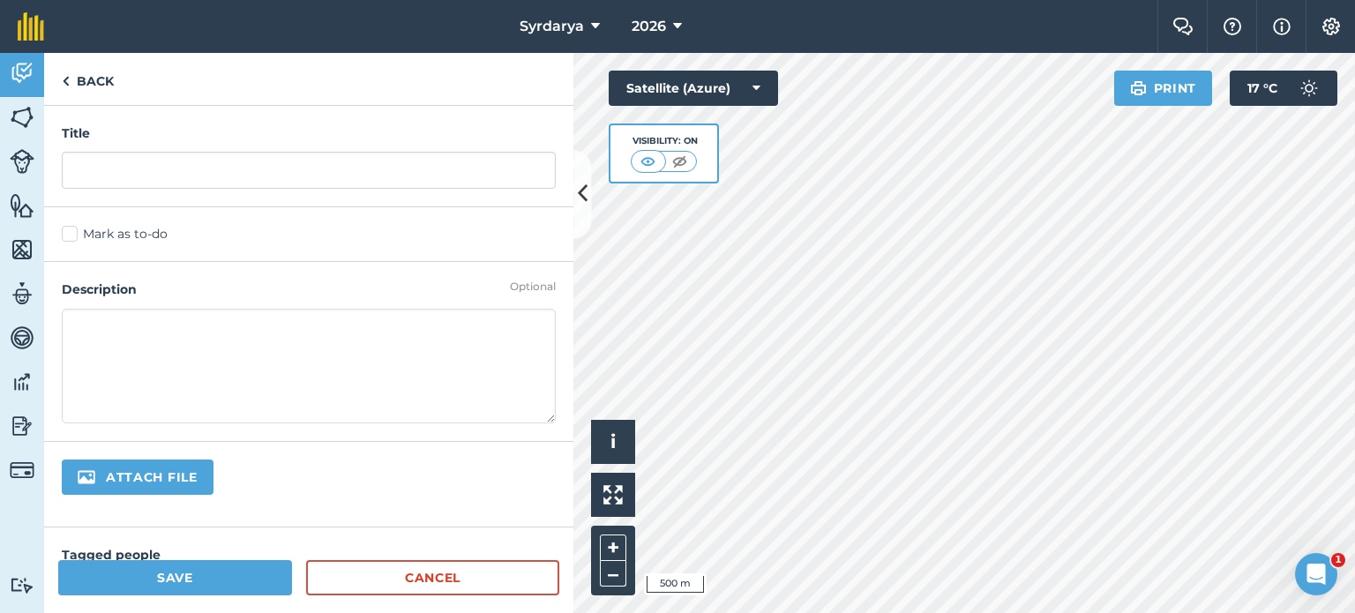
click at [93, 326] on textarea at bounding box center [309, 366] width 494 height 115
click at [579, 194] on icon at bounding box center [583, 194] width 10 height 31
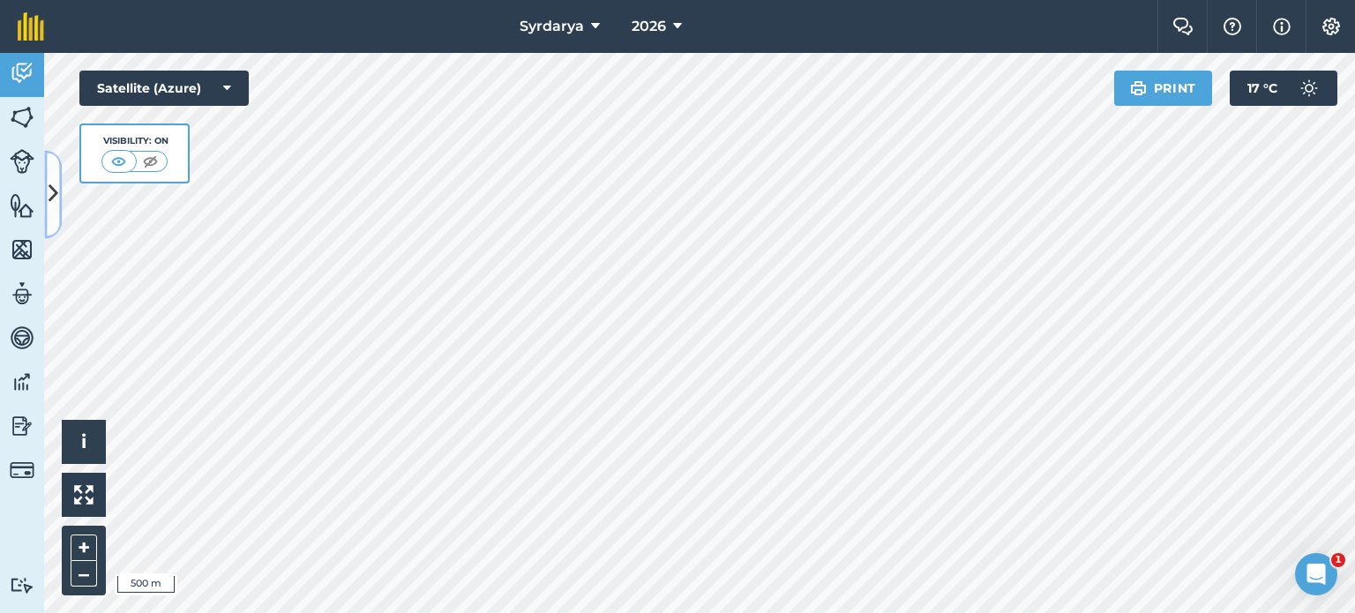
click at [49, 191] on icon at bounding box center [54, 194] width 10 height 31
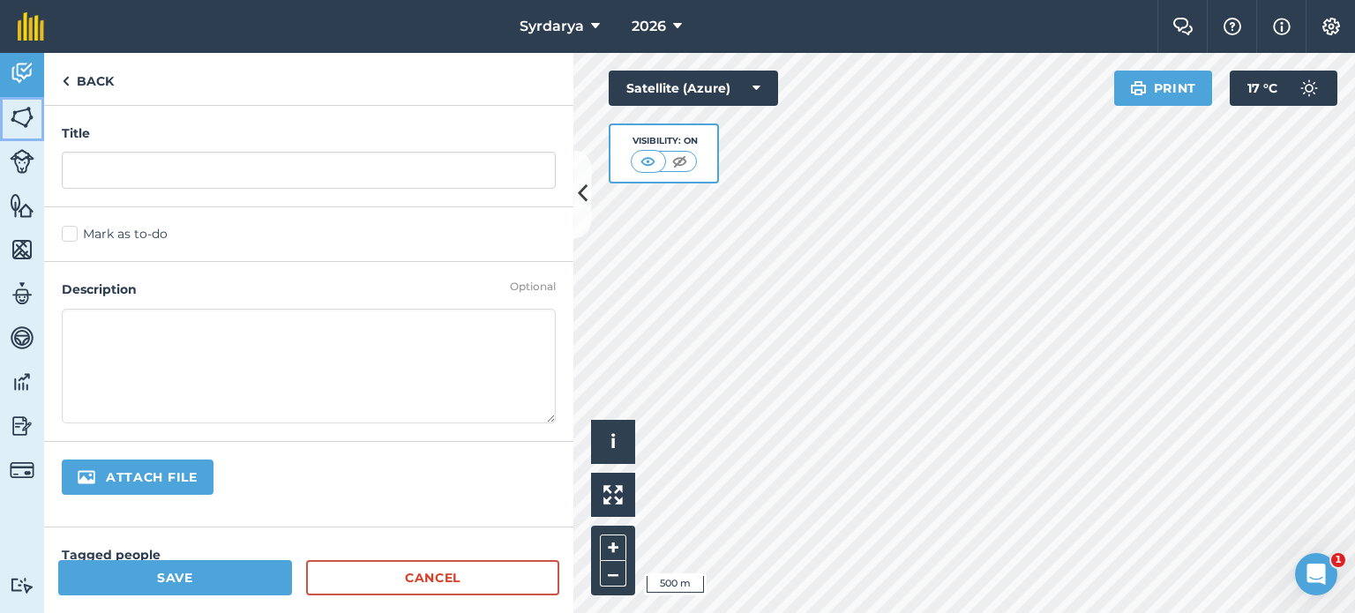
click at [17, 119] on img at bounding box center [22, 117] width 25 height 26
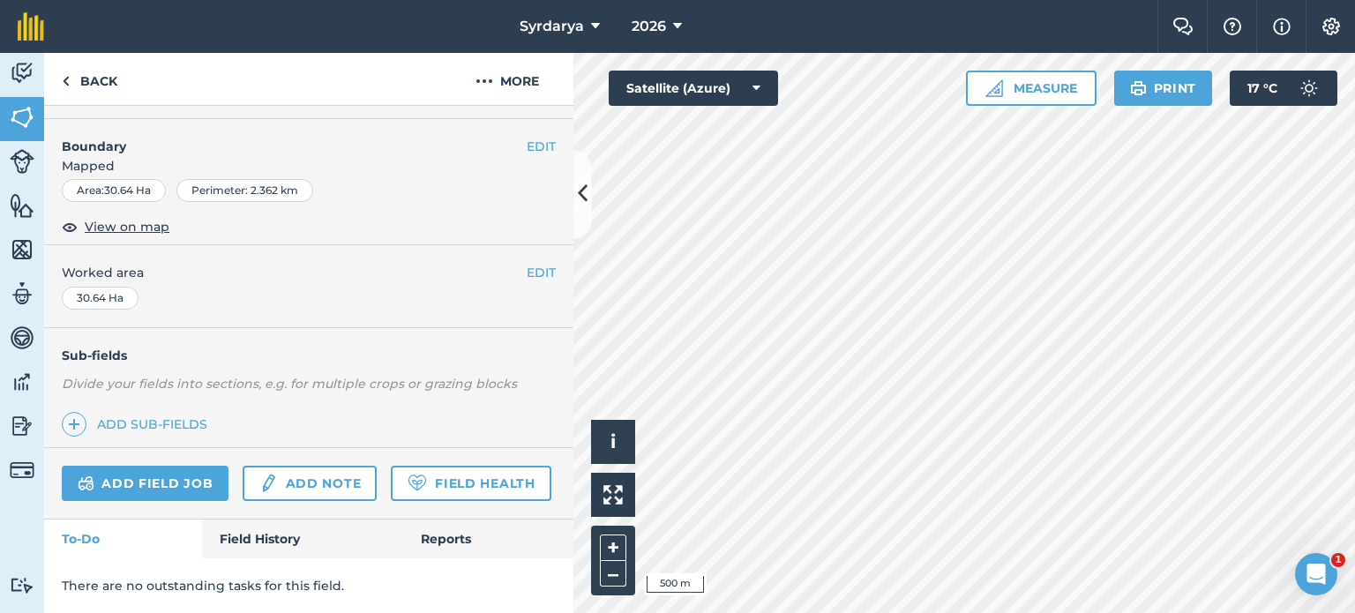
scroll to position [264, 0]
click at [243, 550] on link "Field History" at bounding box center [302, 539] width 200 height 39
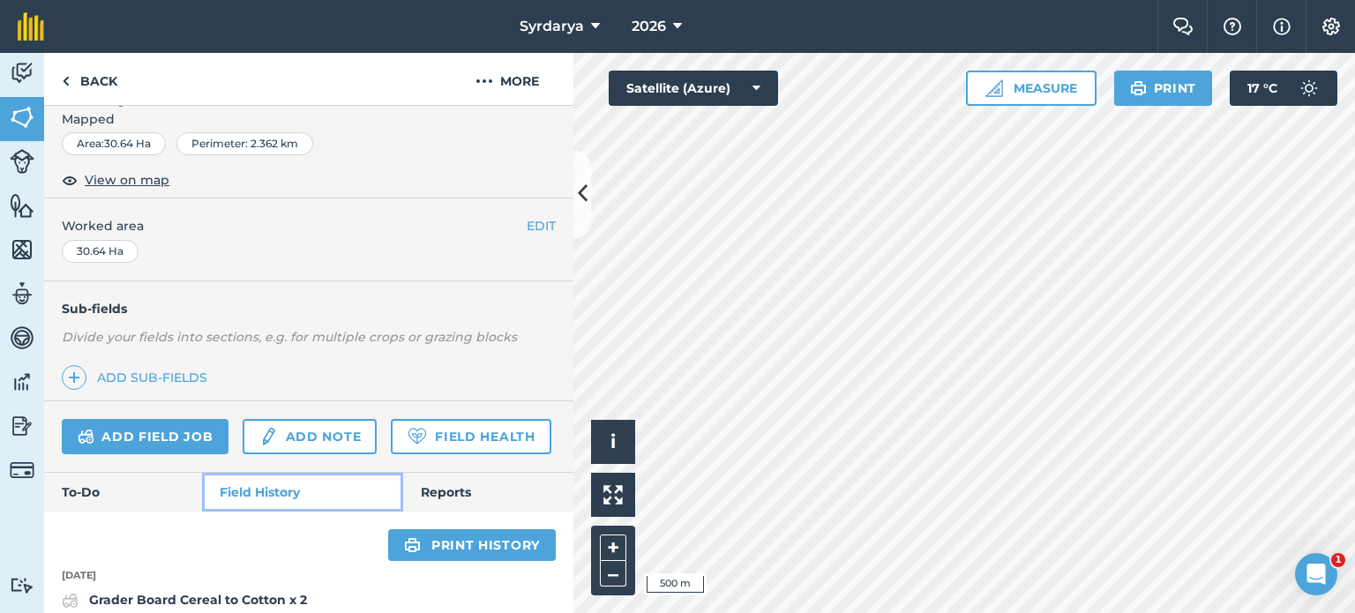
scroll to position [340, 0]
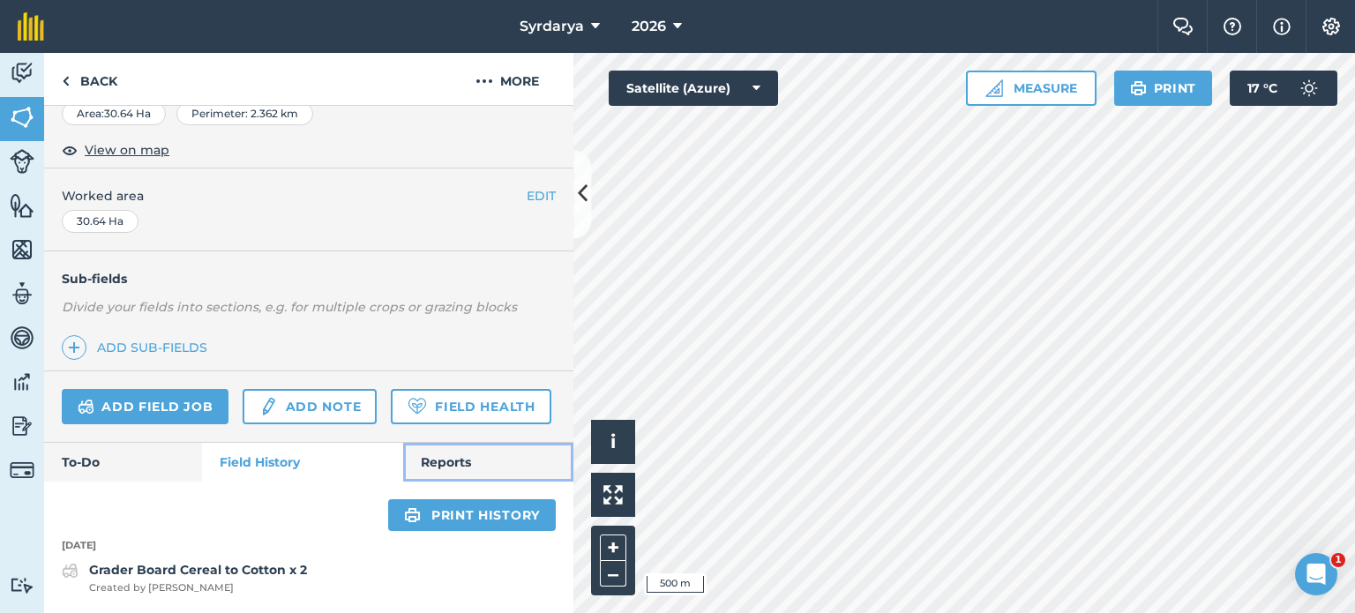
click at [472, 464] on link "Reports" at bounding box center [488, 462] width 170 height 39
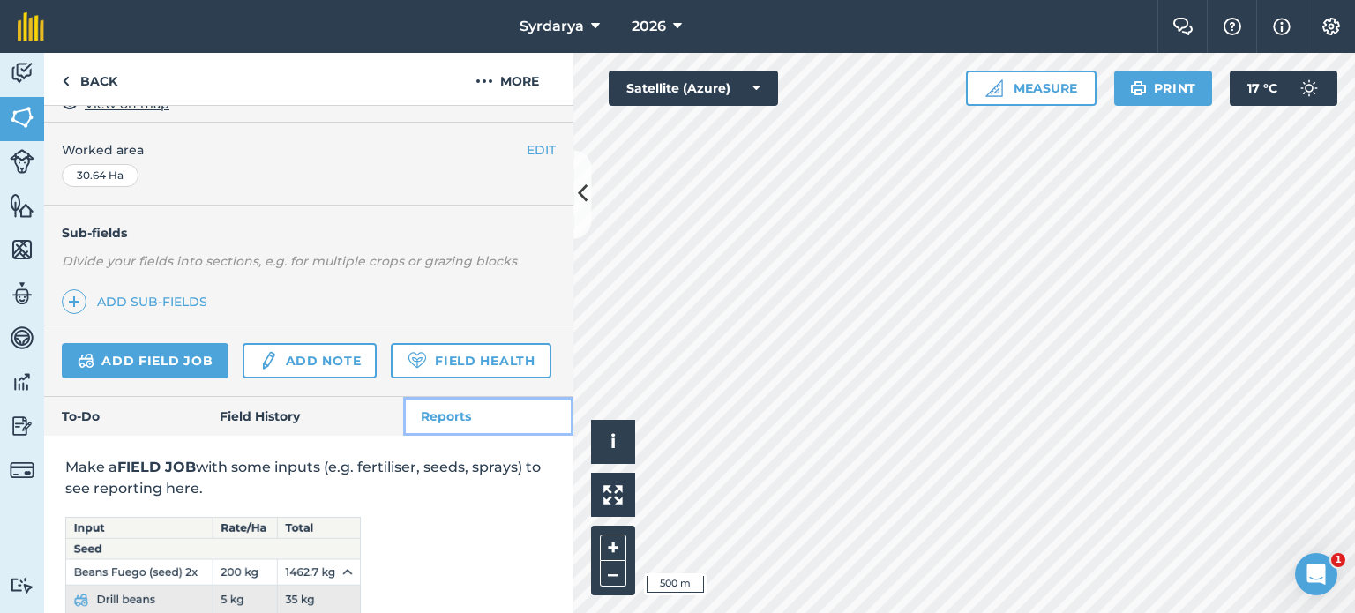
scroll to position [518, 0]
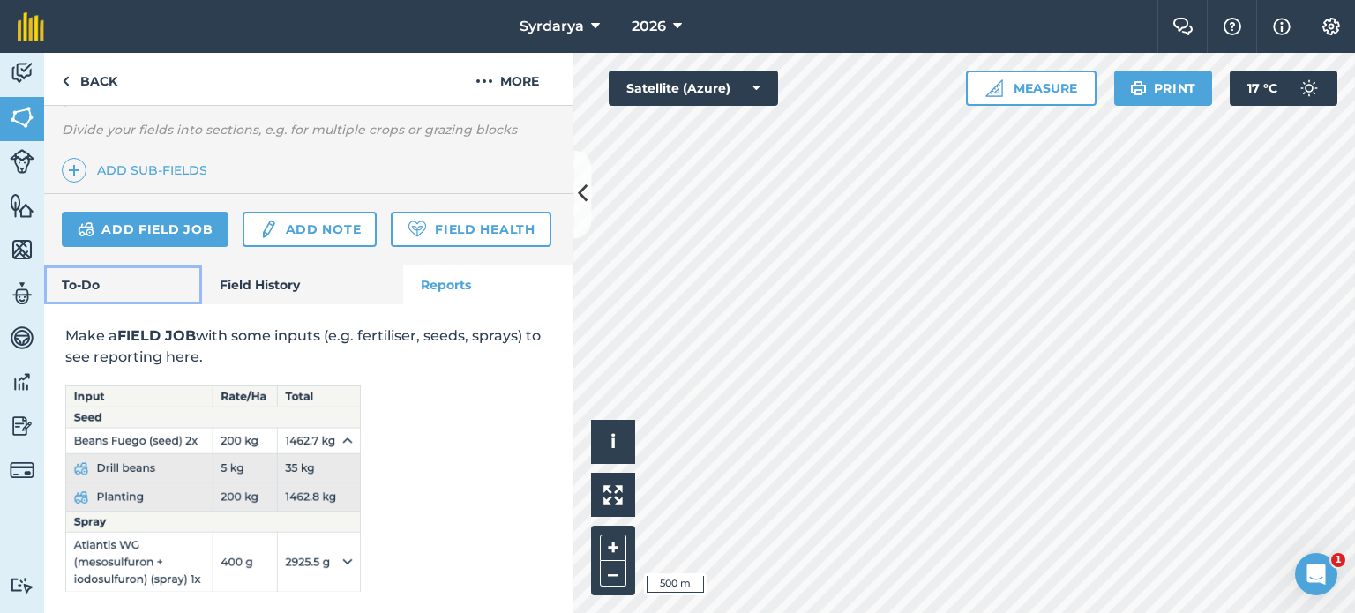
click at [100, 278] on link "To-Do" at bounding box center [123, 285] width 158 height 39
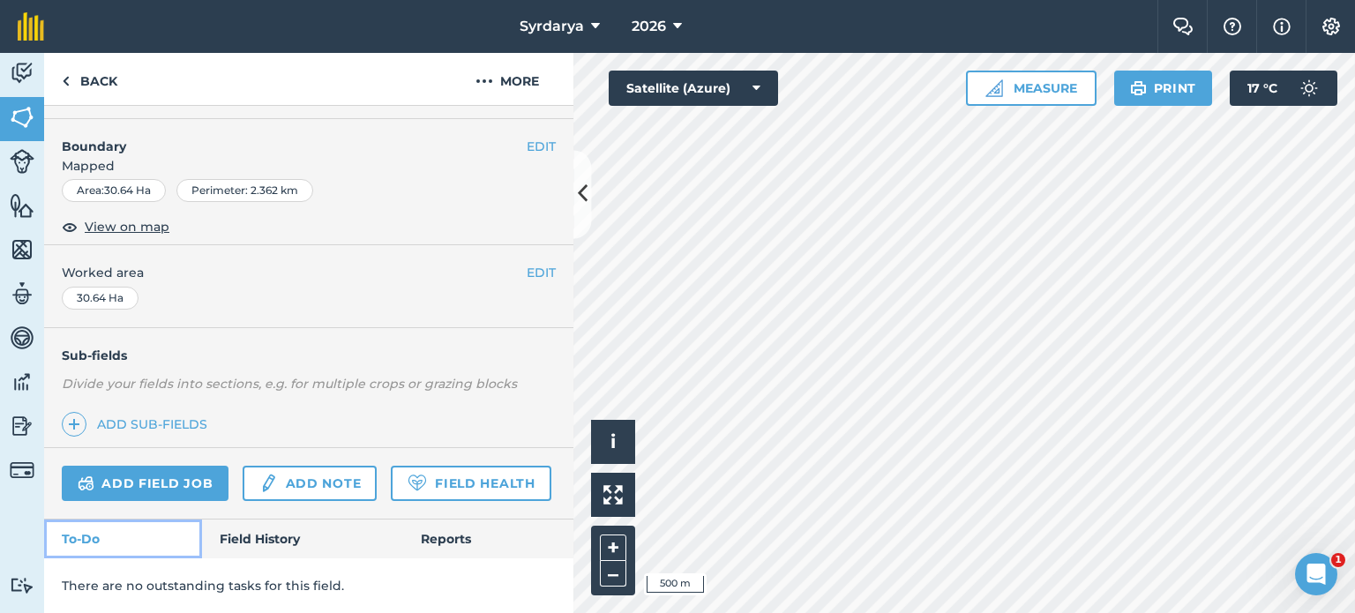
scroll to position [264, 0]
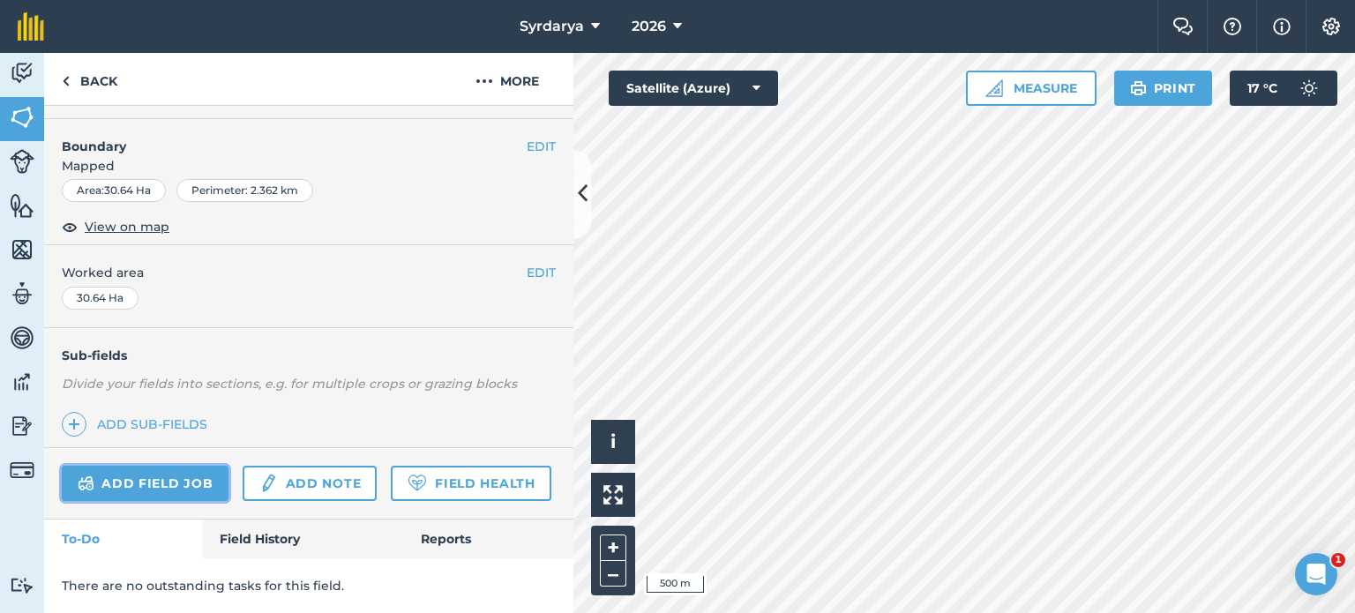
click at [144, 466] on link "Add field job" at bounding box center [145, 483] width 167 height 35
